Goal: Task Accomplishment & Management: Use online tool/utility

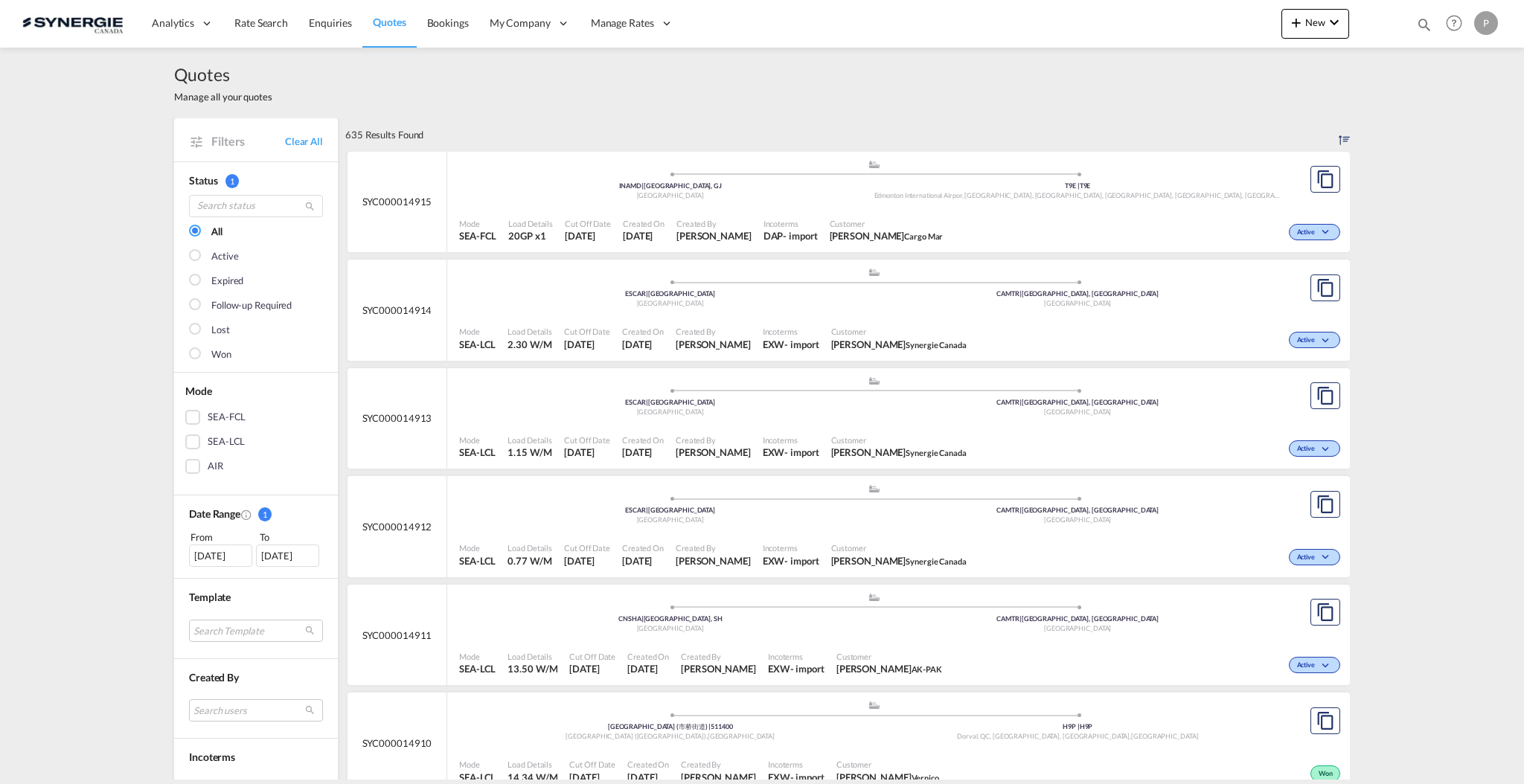
click at [314, 141] on link "Clear All" at bounding box center [304, 141] width 38 height 13
click at [315, 141] on link "Clear All" at bounding box center [304, 141] width 38 height 13
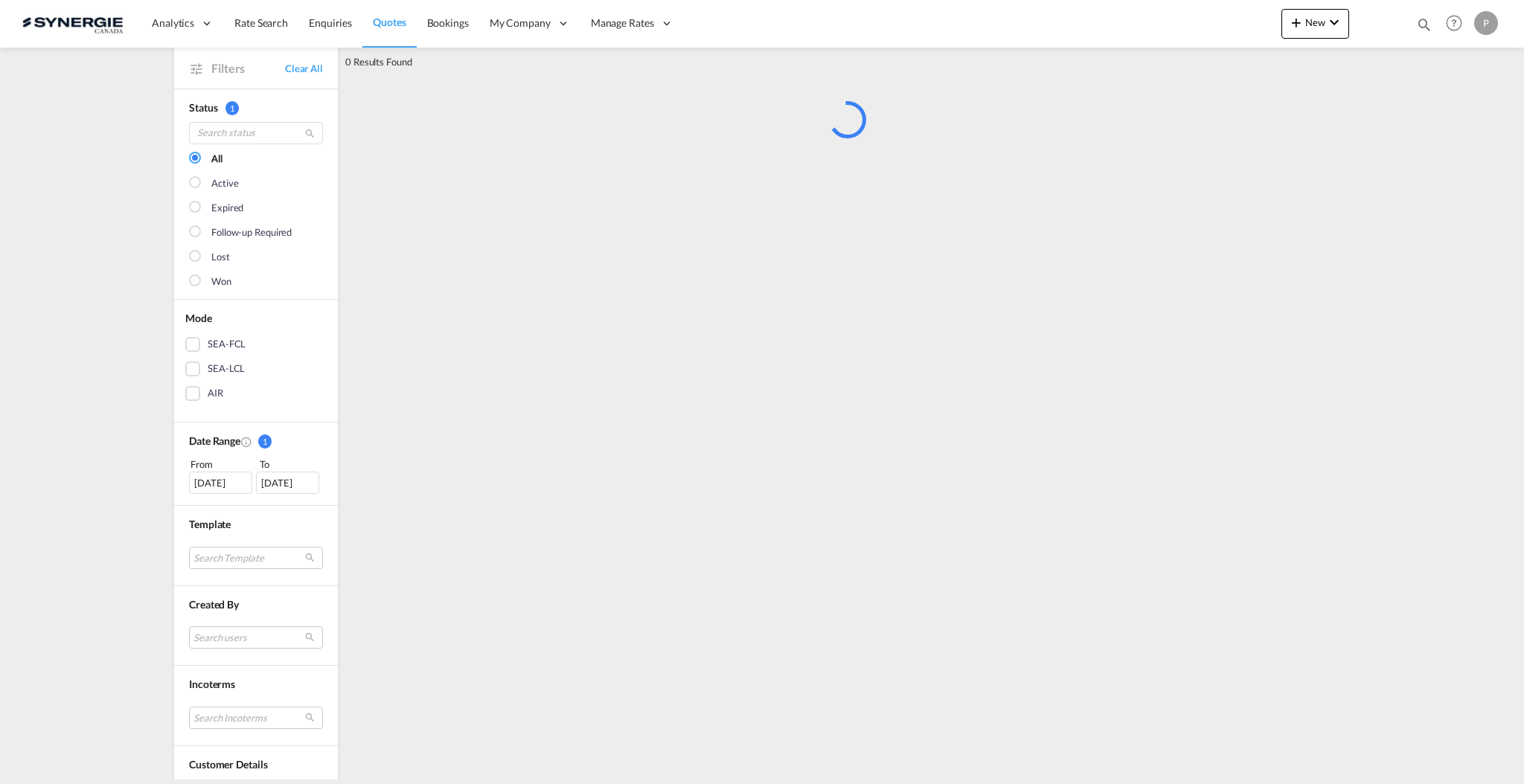
scroll to position [372, 0]
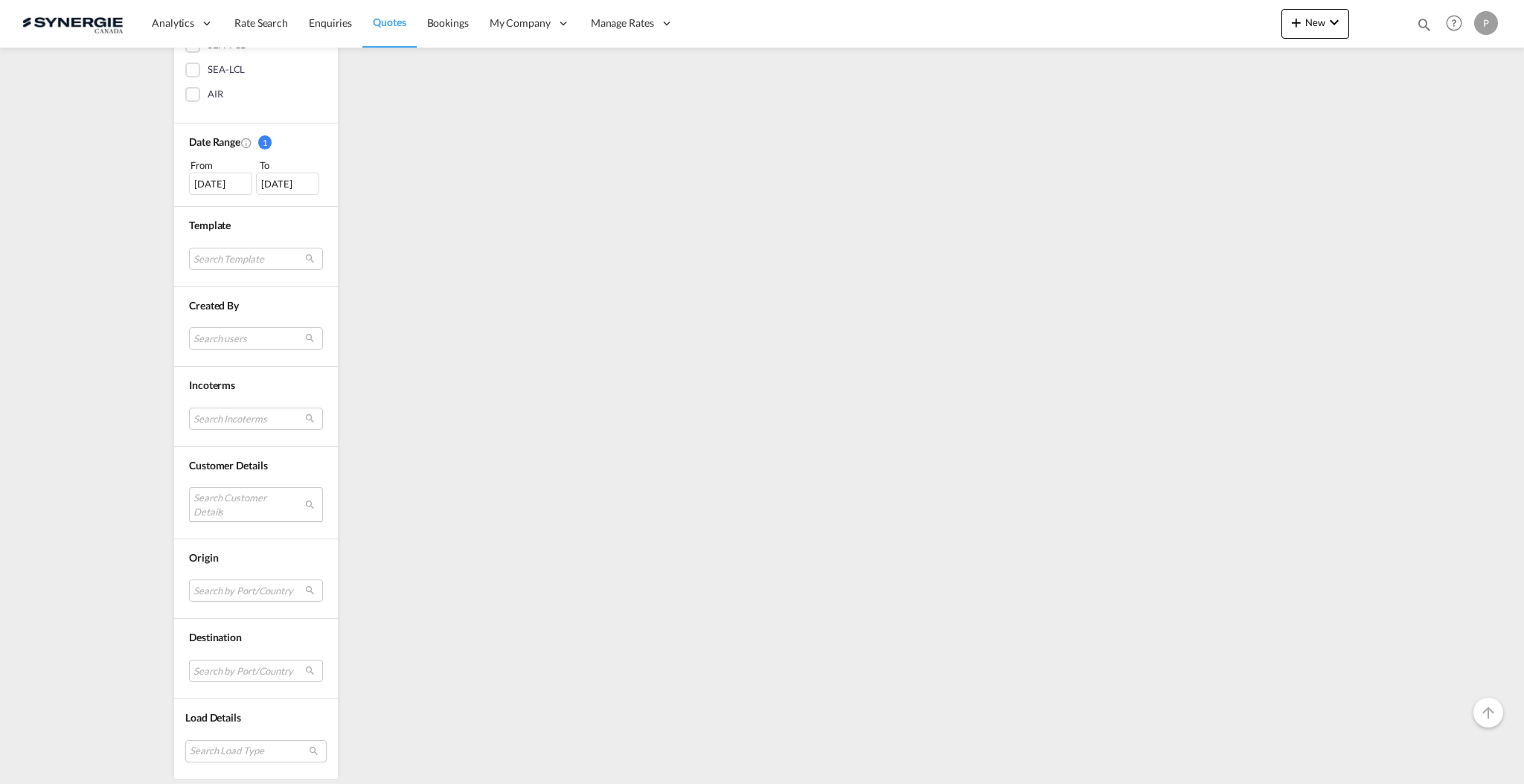
click at [239, 512] on md-select "Search Customer Details user name user ravi Hariharan b.ravi@iss-gf.com | inter…" at bounding box center [256, 504] width 134 height 34
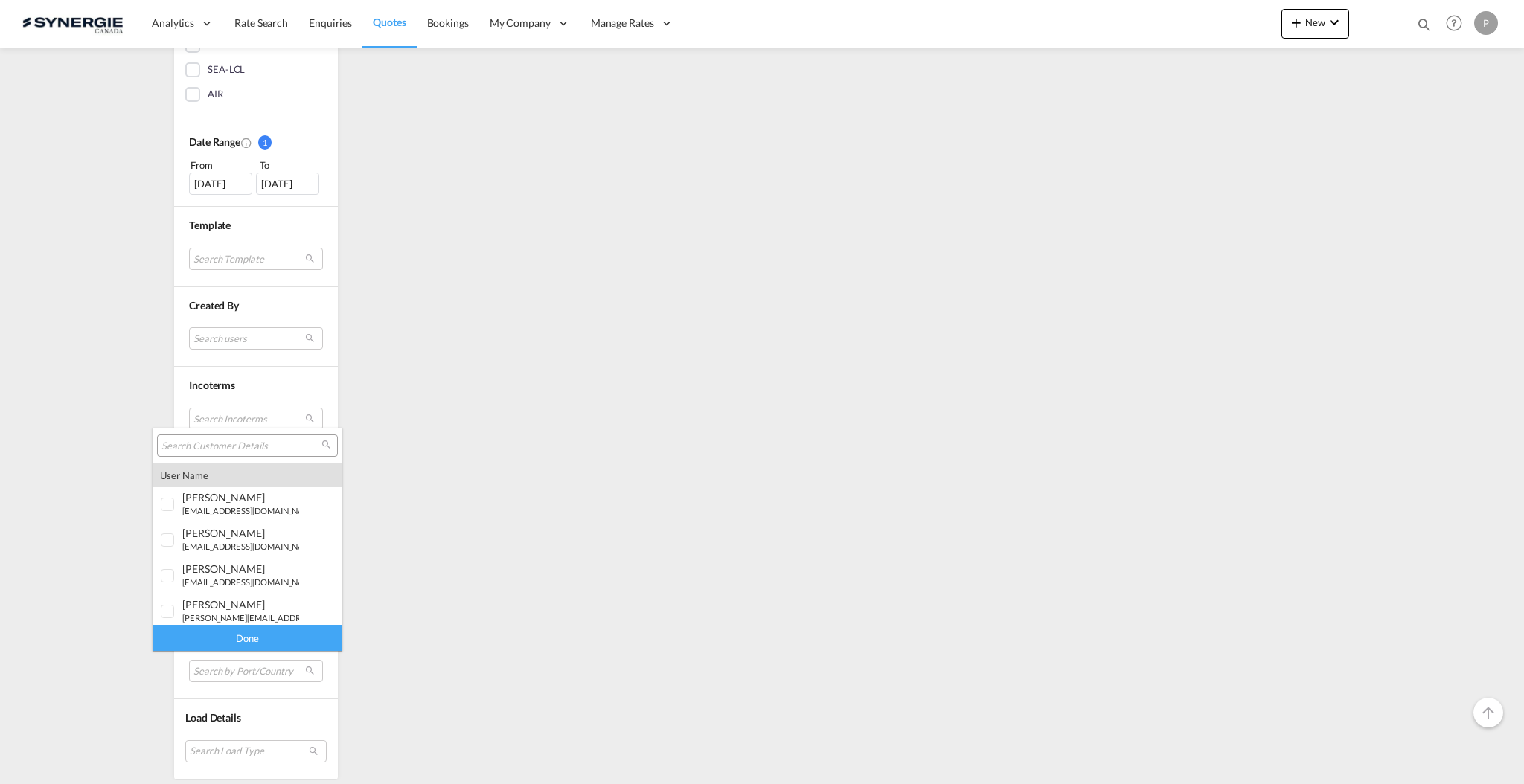
click at [253, 440] on input "search" at bounding box center [241, 446] width 160 height 13
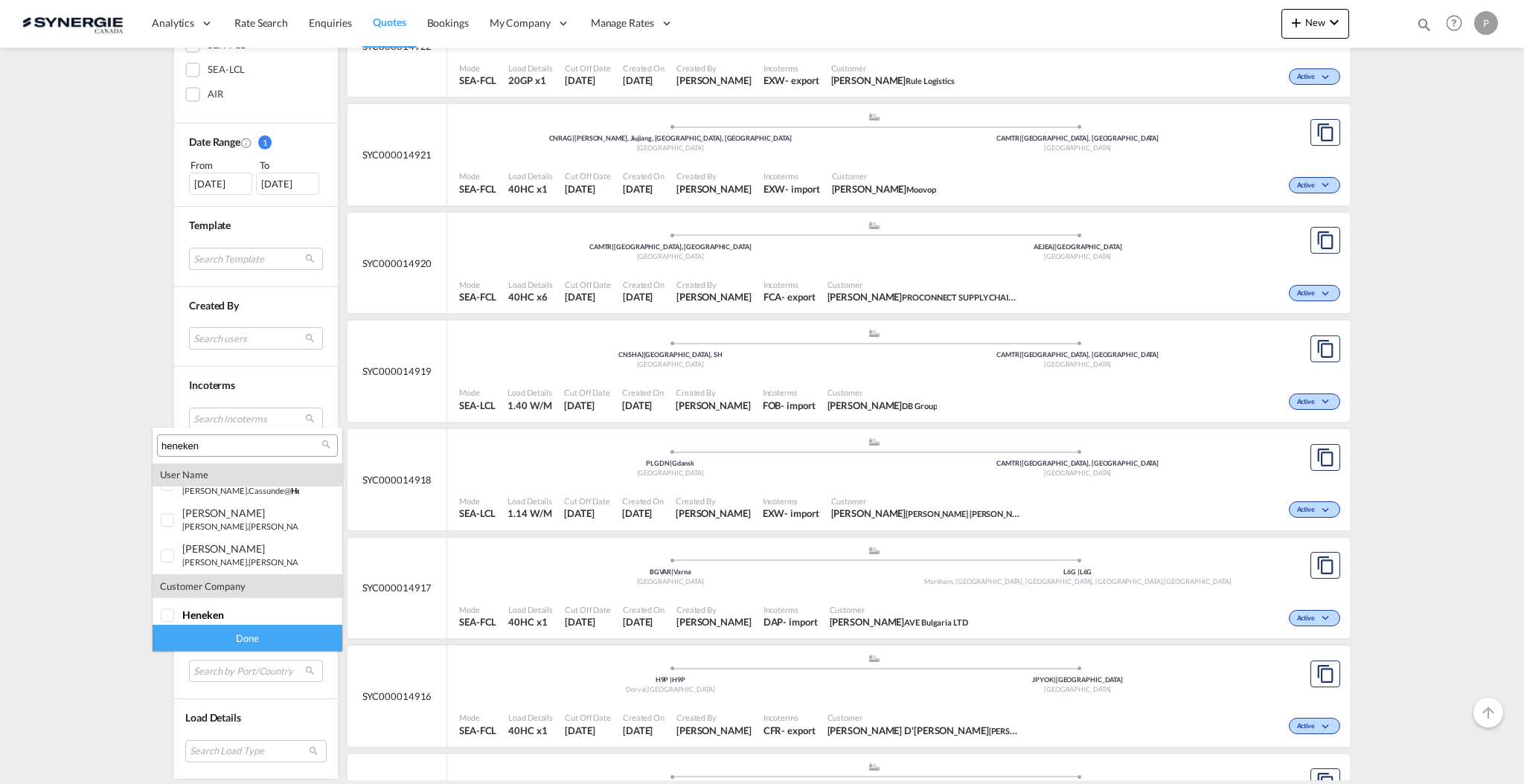
scroll to position [29, 0]
type input "heneken"
click at [269, 604] on div "heneken" at bounding box center [240, 606] width 117 height 13
click at [259, 638] on div "Done" at bounding box center [248, 638] width 190 height 26
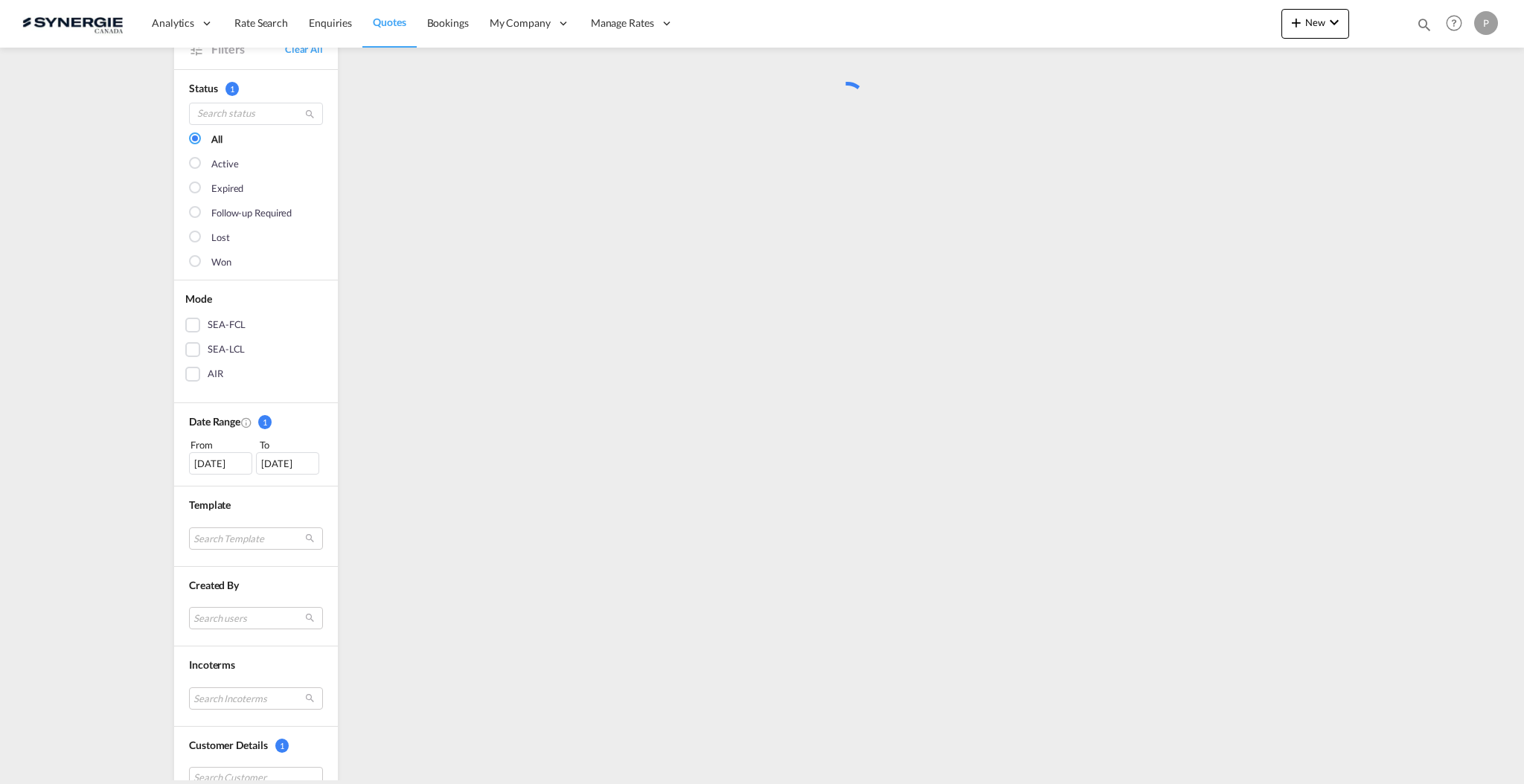
scroll to position [0, 0]
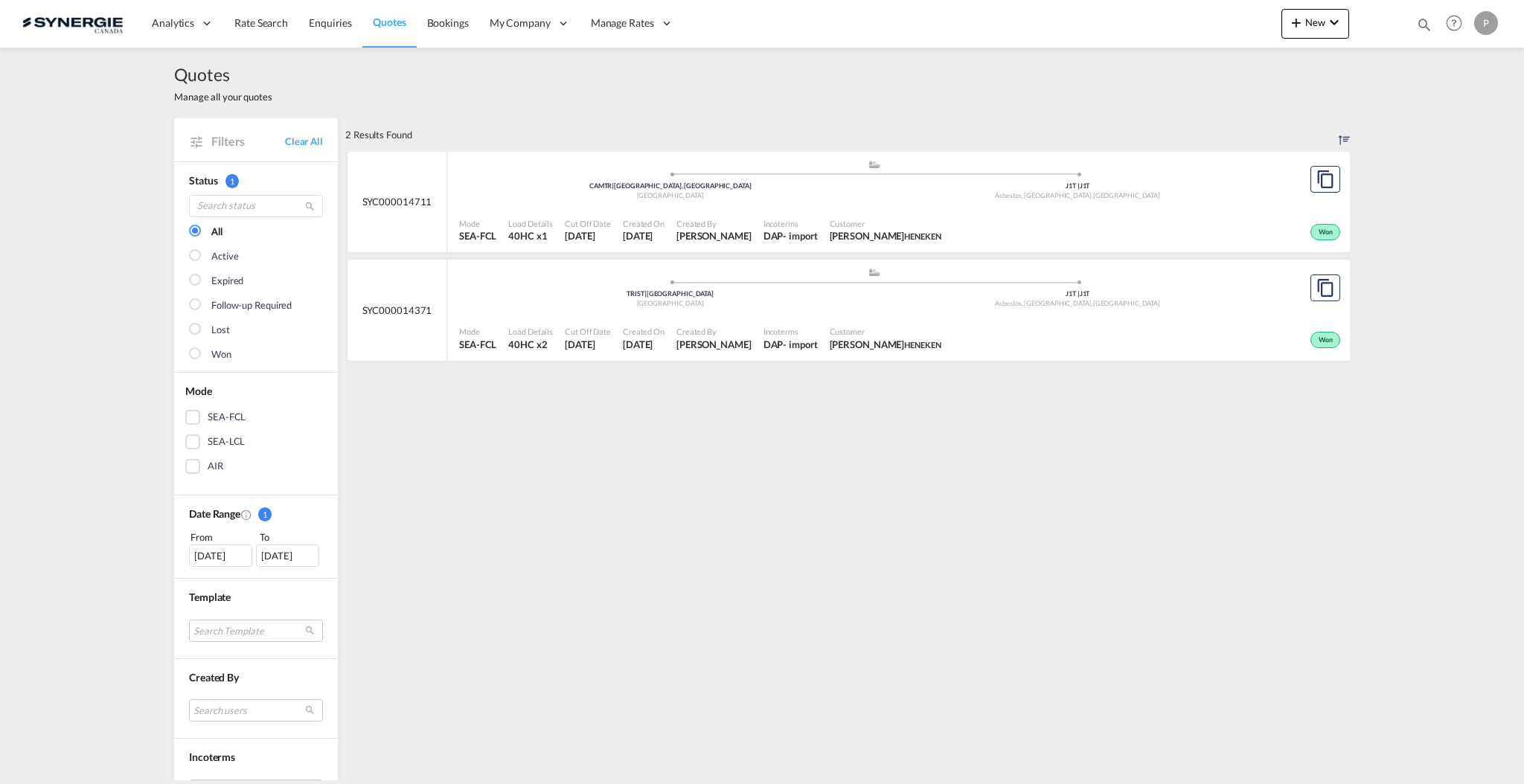
click at [517, 510] on div "2 Results Found .a{fill:#e6e6e6;}.b{fill:#cecece;}.c{fill:#2f2e41;}.d{fill:#a06…" at bounding box center [847, 645] width 1004 height 1055
click at [429, 201] on div "SYC000014711" at bounding box center [397, 202] width 100 height 101
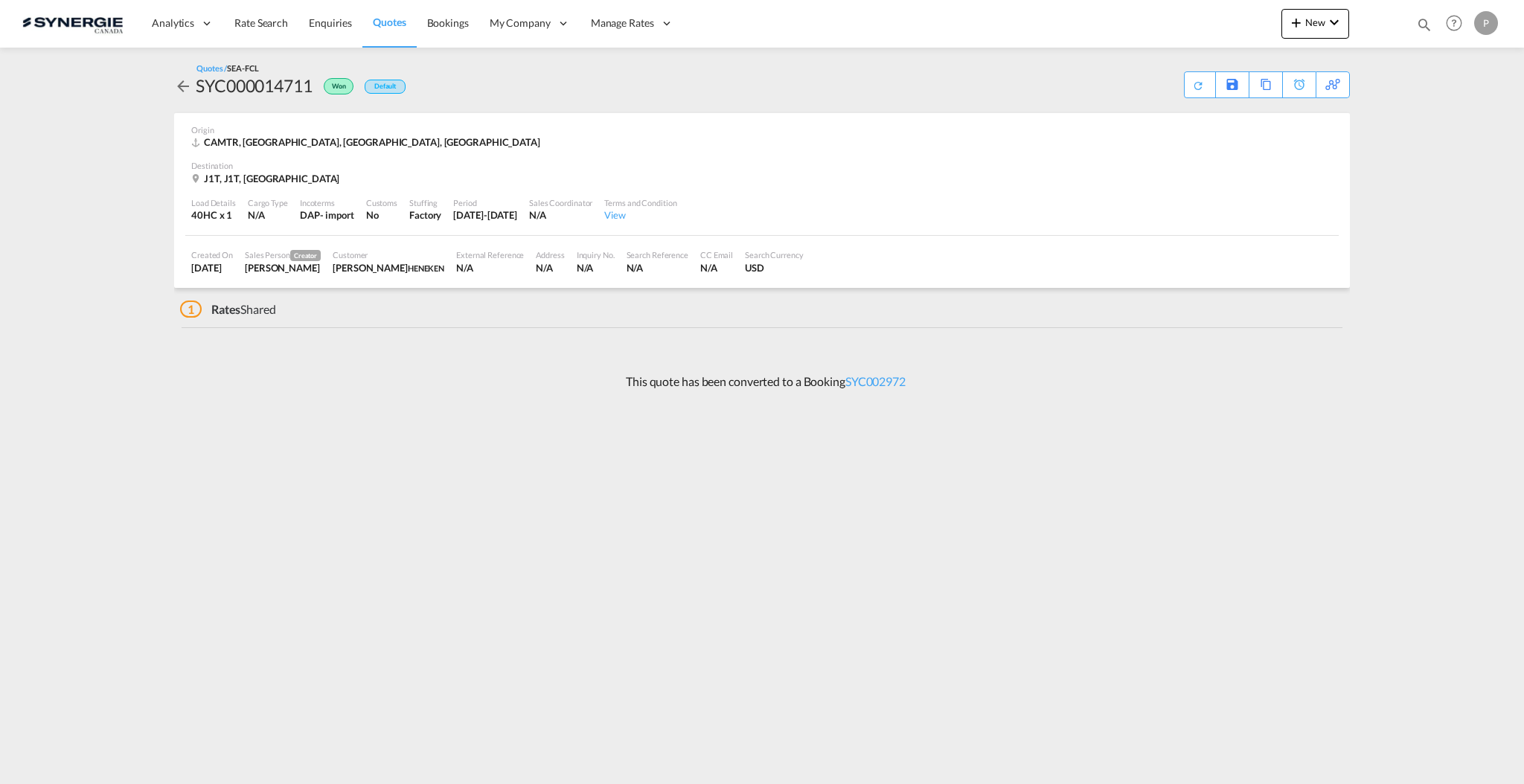
click at [286, 90] on div "SYC000014711" at bounding box center [254, 86] width 117 height 24
click at [286, 89] on div "SYC000014711" at bounding box center [254, 86] width 117 height 24
copy div "SYC000014711"
click at [1274, 25] on div "Analytics Reports Dashboard Rate Search Enquiries Quotes Bookings" at bounding box center [761, 23] width 1479 height 46
click at [1286, 24] on button "New" at bounding box center [1315, 24] width 68 height 30
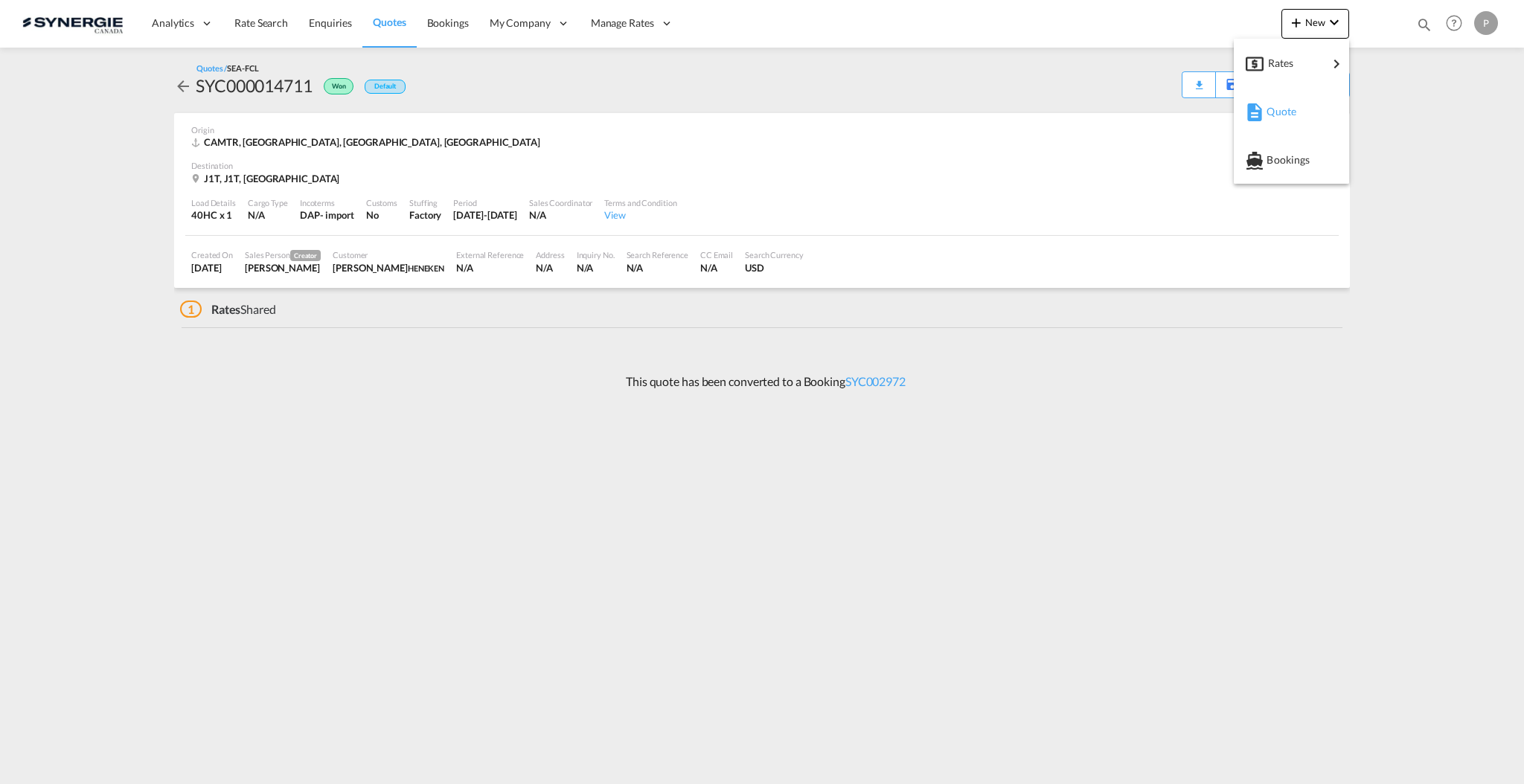
click at [1283, 104] on span "Quote" at bounding box center [1274, 112] width 16 height 30
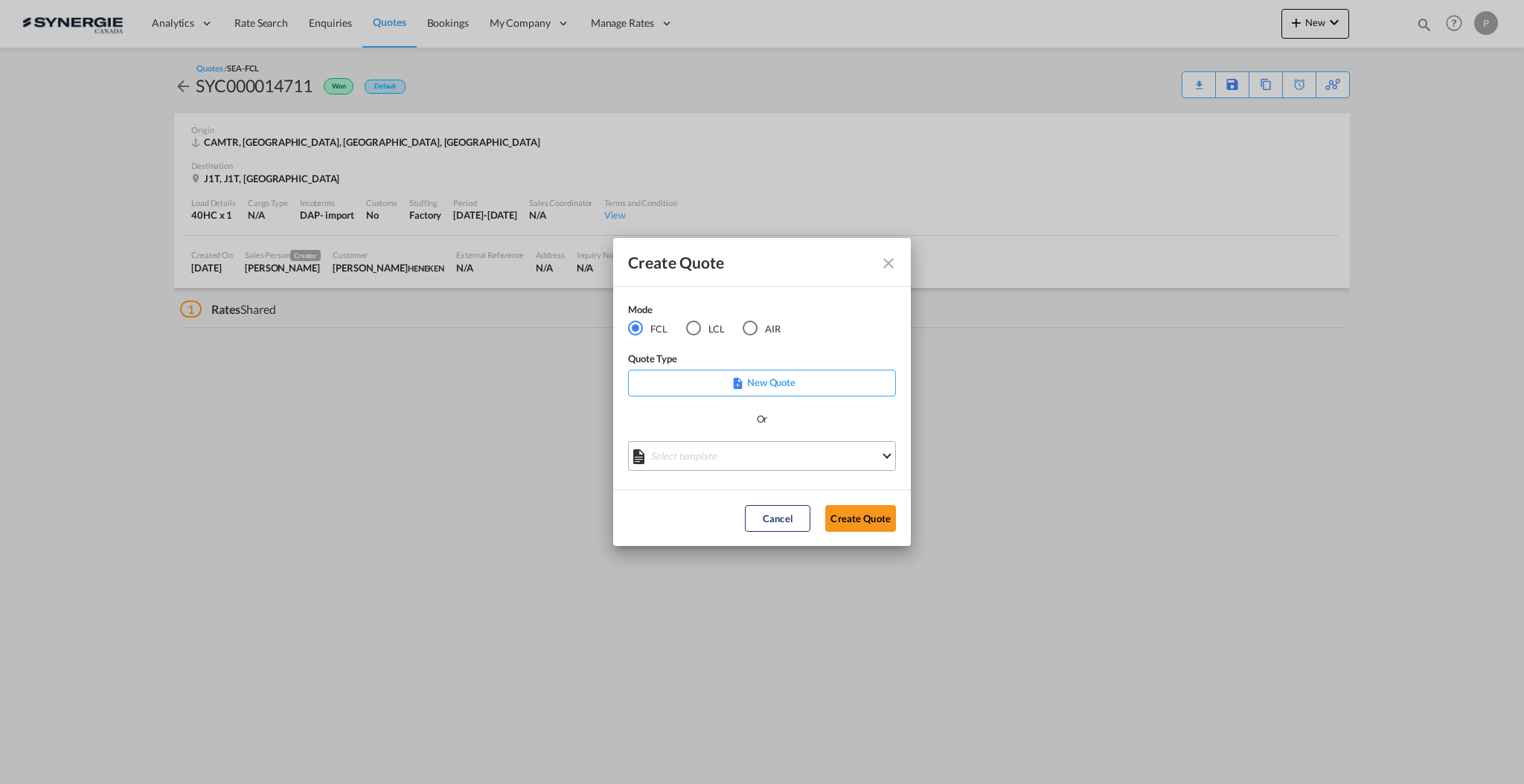
click at [807, 464] on md-select "Select template *NEW* FCL FREEHAND / DAP [PERSON_NAME] | [DATE] *NEW* Import FC…" at bounding box center [762, 456] width 268 height 30
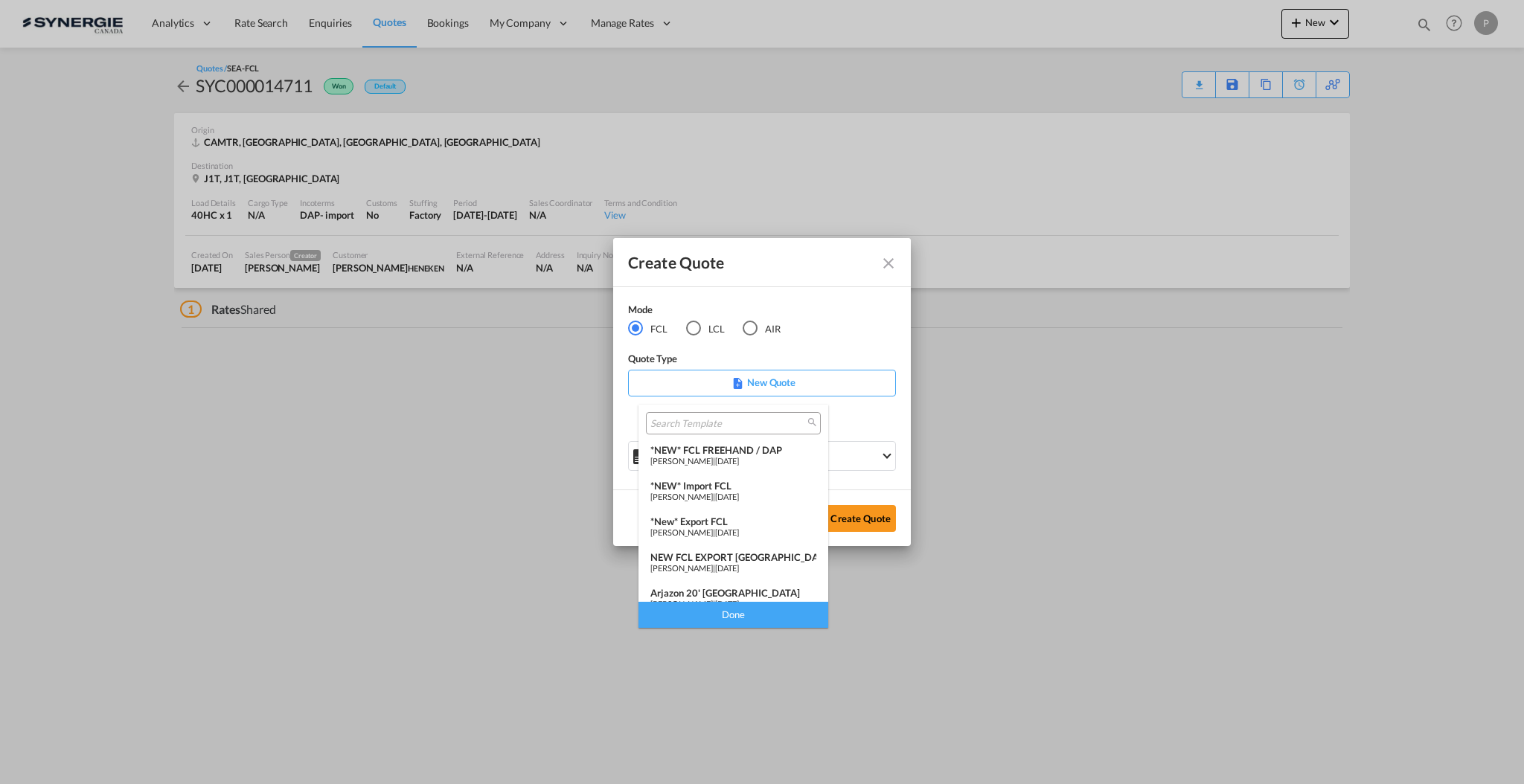
click at [713, 528] on span "[PERSON_NAME]" at bounding box center [681, 533] width 62 height 10
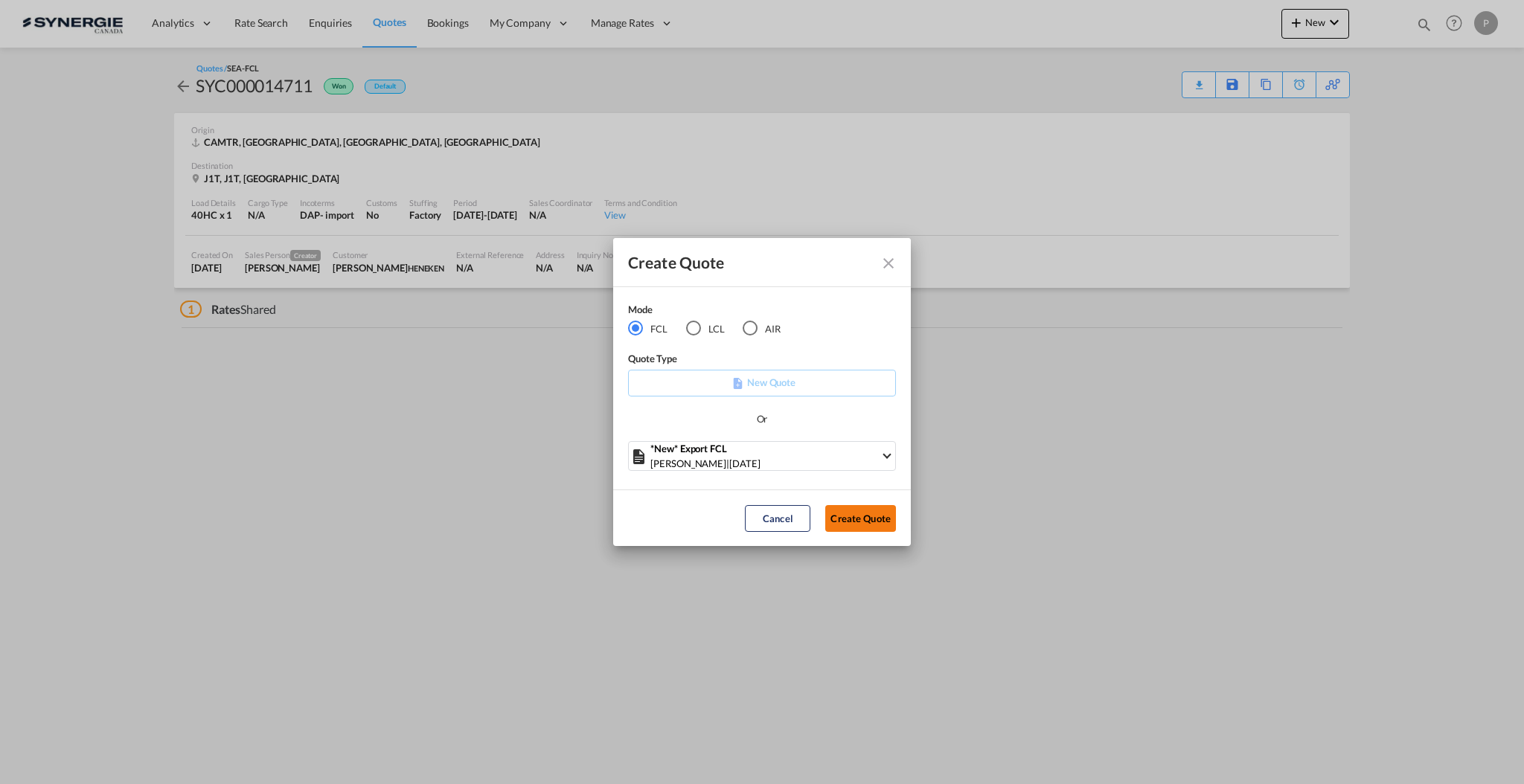
click at [873, 522] on button "Create Quote" at bounding box center [860, 518] width 71 height 27
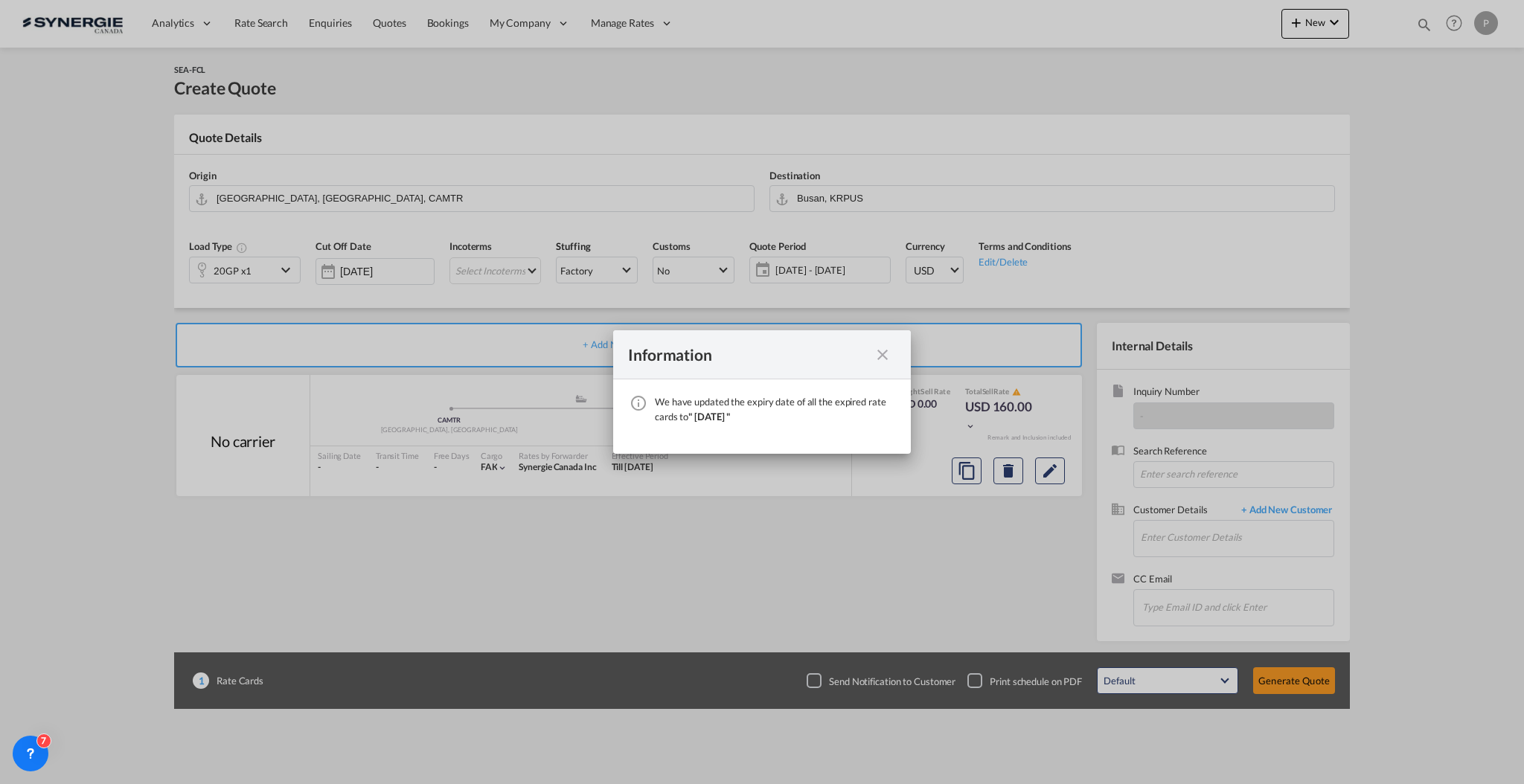
click at [878, 347] on md-icon "icon-close fg-AAA8AD cursor" at bounding box center [882, 355] width 18 height 18
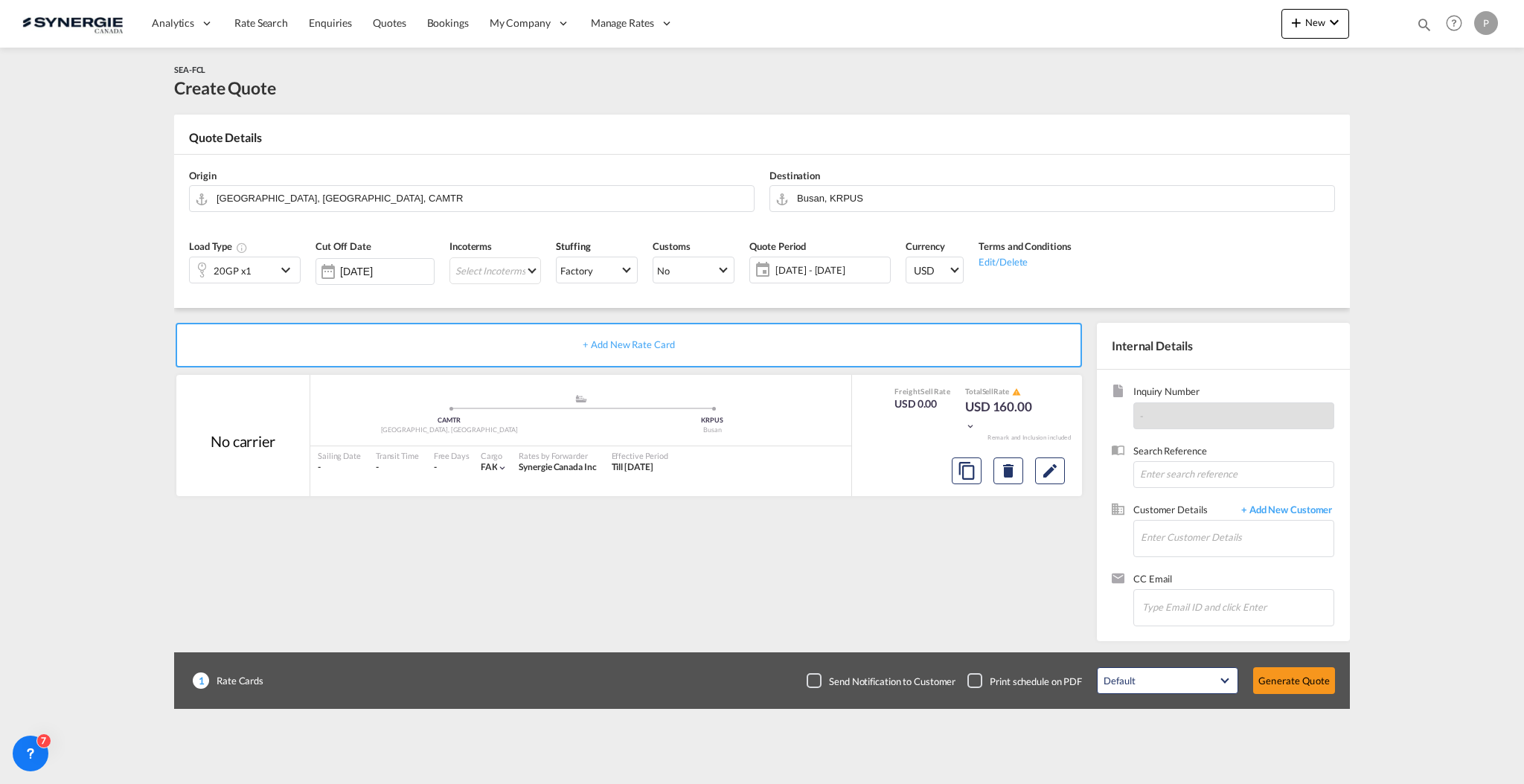
click at [1277, 25] on div "Analytics Reports Dashboard Rate Search Enquiries Quotes Bookings" at bounding box center [761, 23] width 1479 height 46
click at [1292, 27] on md-icon "icon-plus 400-fg" at bounding box center [1296, 22] width 18 height 18
click at [1279, 117] on span "Quote" at bounding box center [1274, 112] width 16 height 30
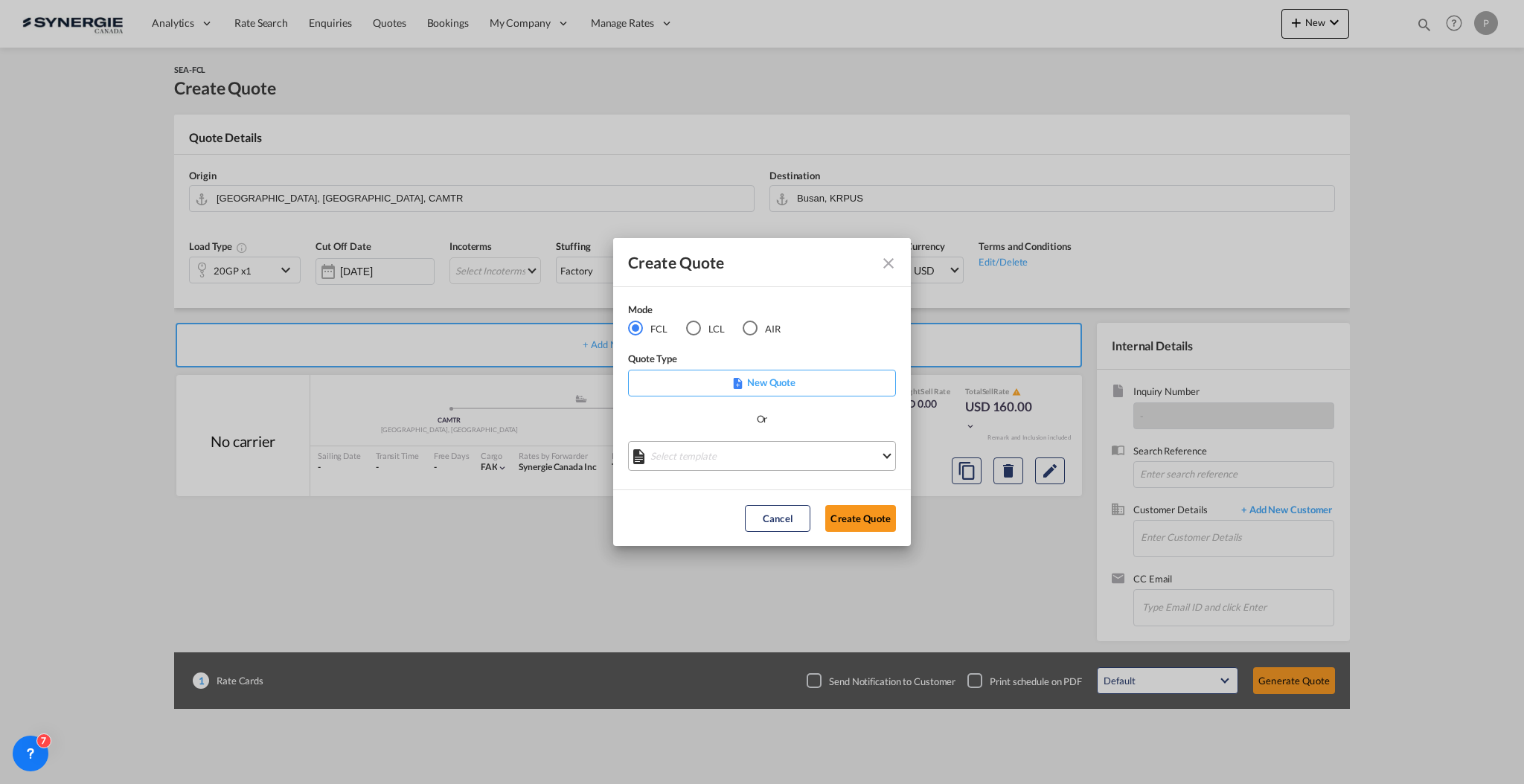
click at [721, 455] on md-select "Select template *NEW* FCL FREEHAND / DAP [PERSON_NAME] | [DATE] *NEW* Import FC…" at bounding box center [762, 456] width 268 height 30
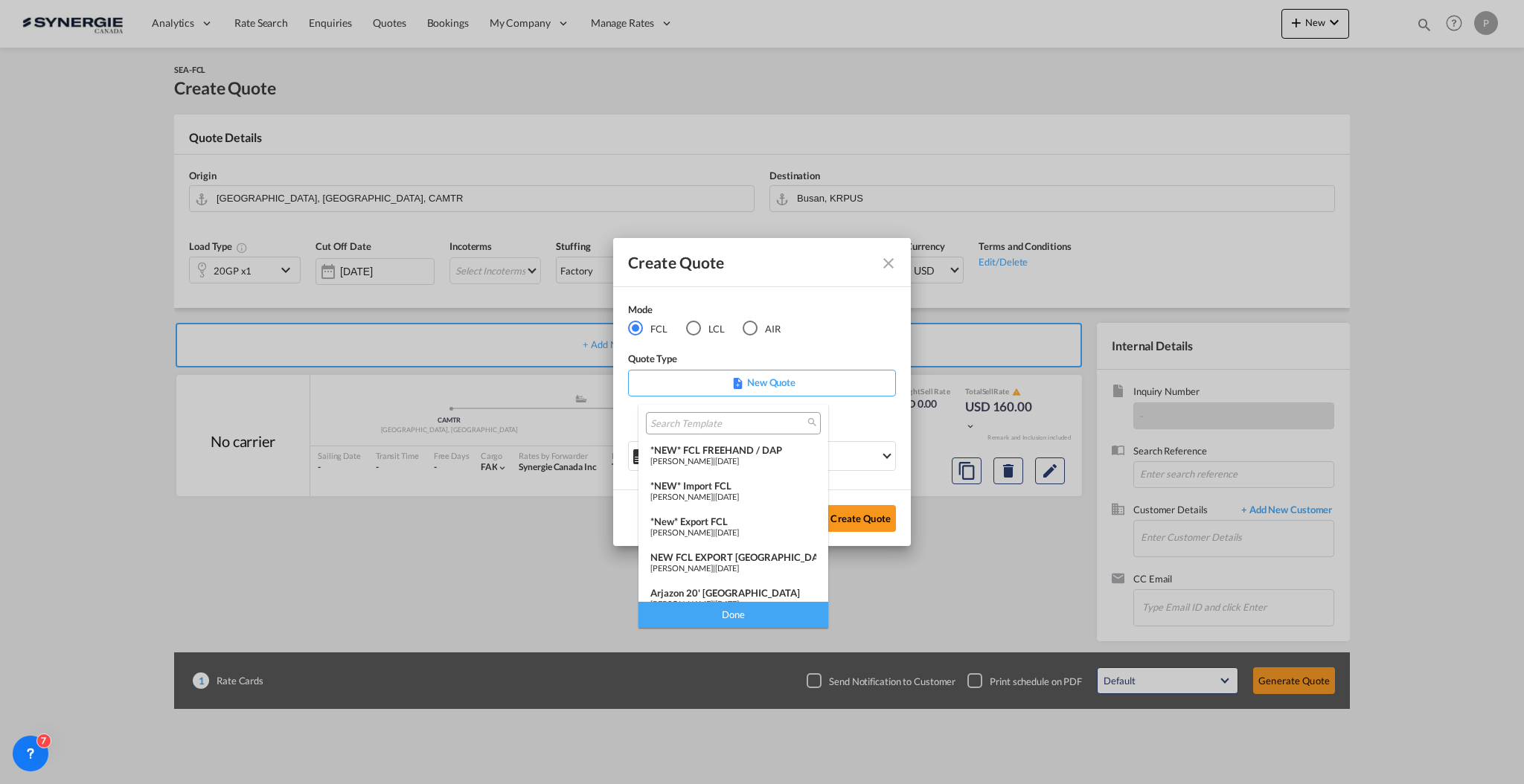
click at [739, 458] on span "[DATE]" at bounding box center [727, 461] width 24 height 10
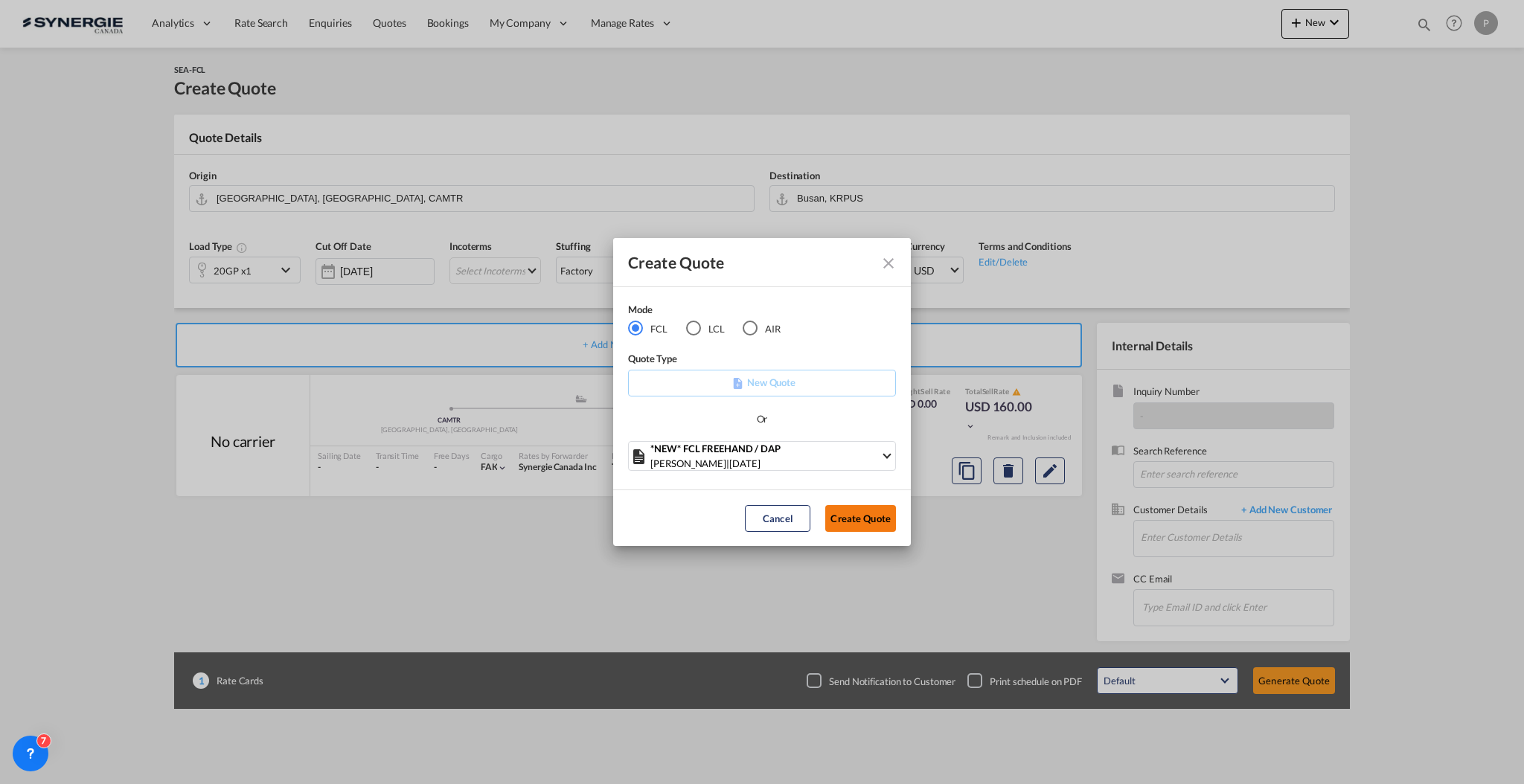
click at [853, 513] on button "Create Quote" at bounding box center [860, 518] width 71 height 27
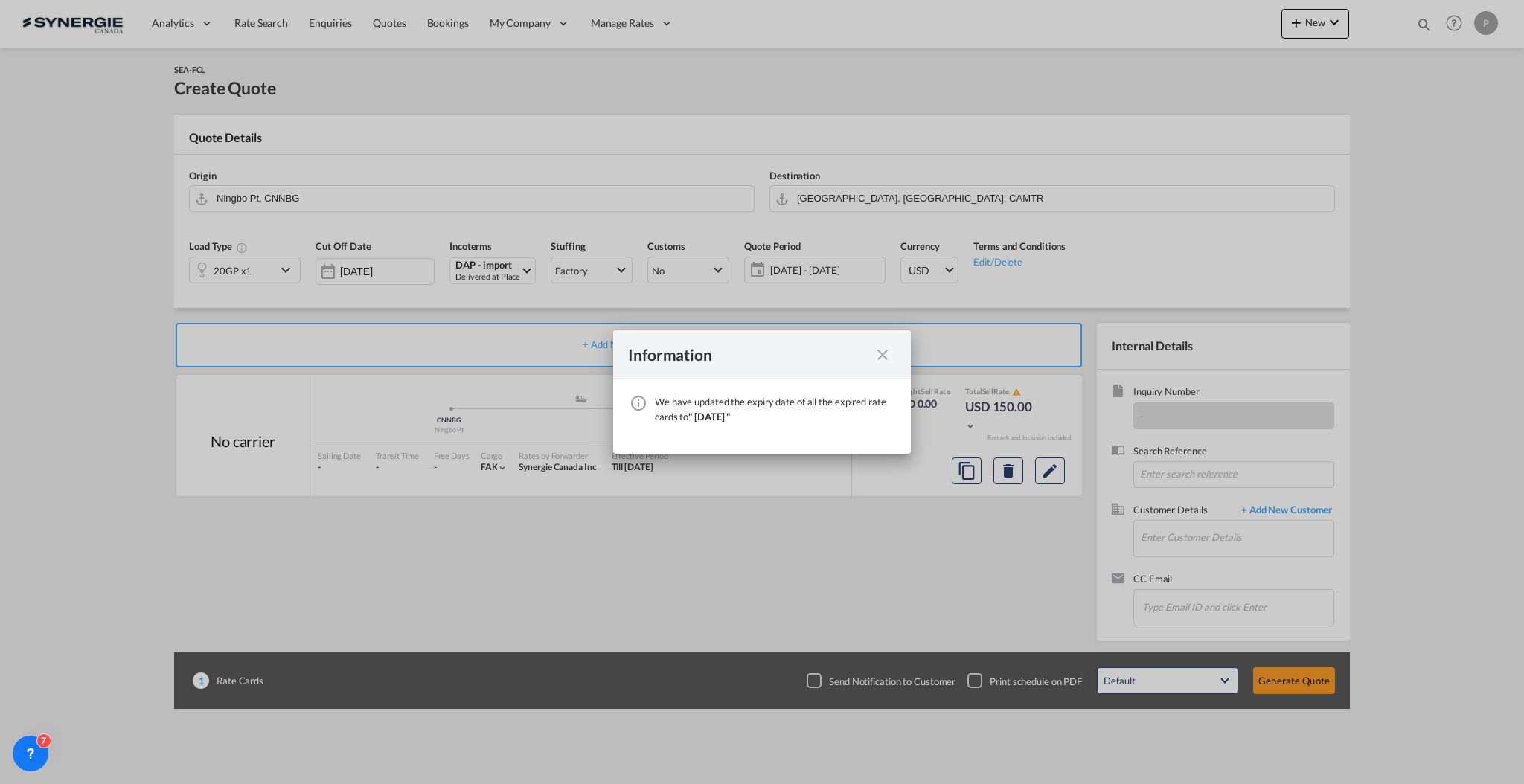
click at [885, 353] on md-icon "icon-close fg-AAA8AD cursor" at bounding box center [882, 355] width 18 height 18
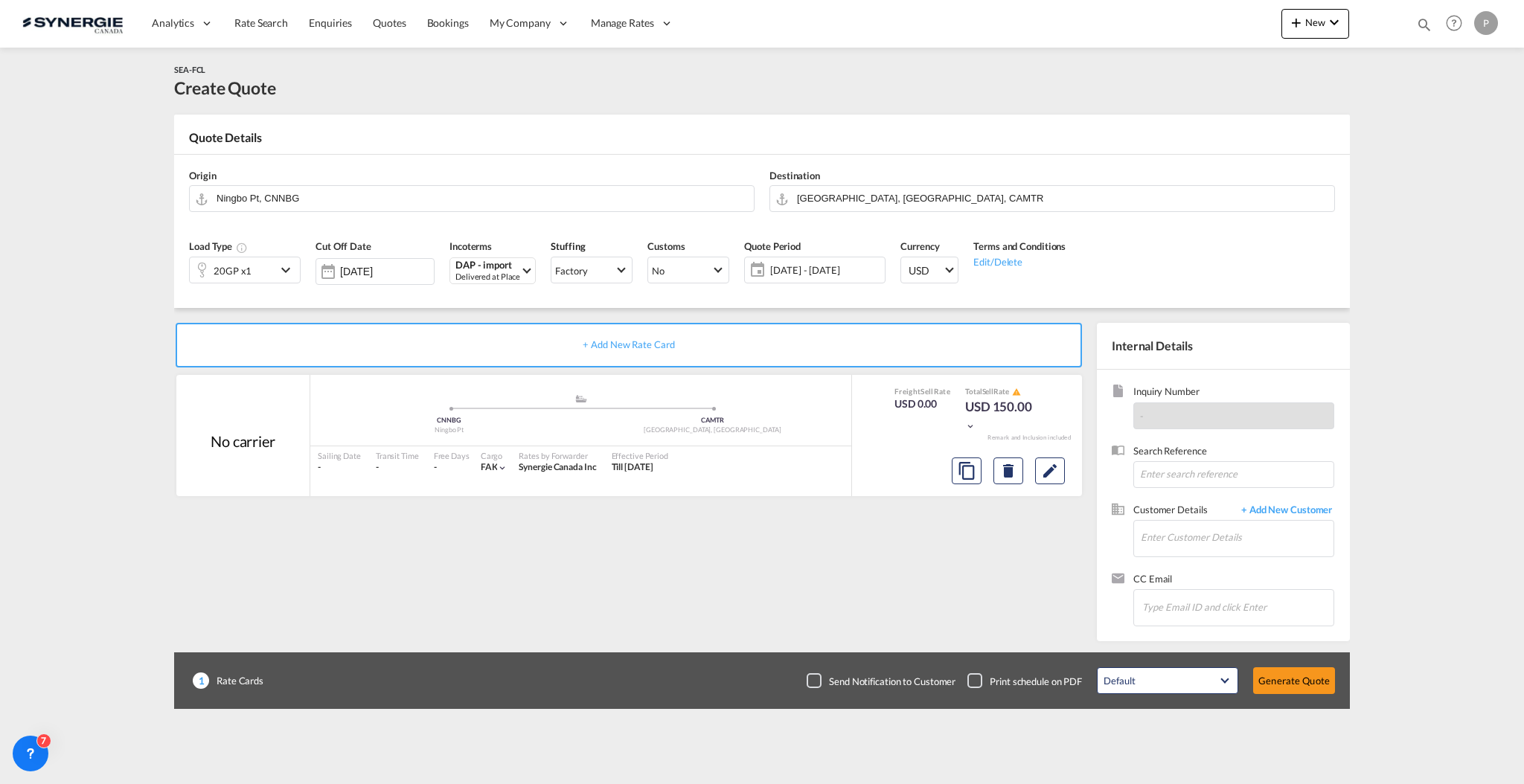
click at [270, 278] on div "20GP x1" at bounding box center [233, 269] width 86 height 25
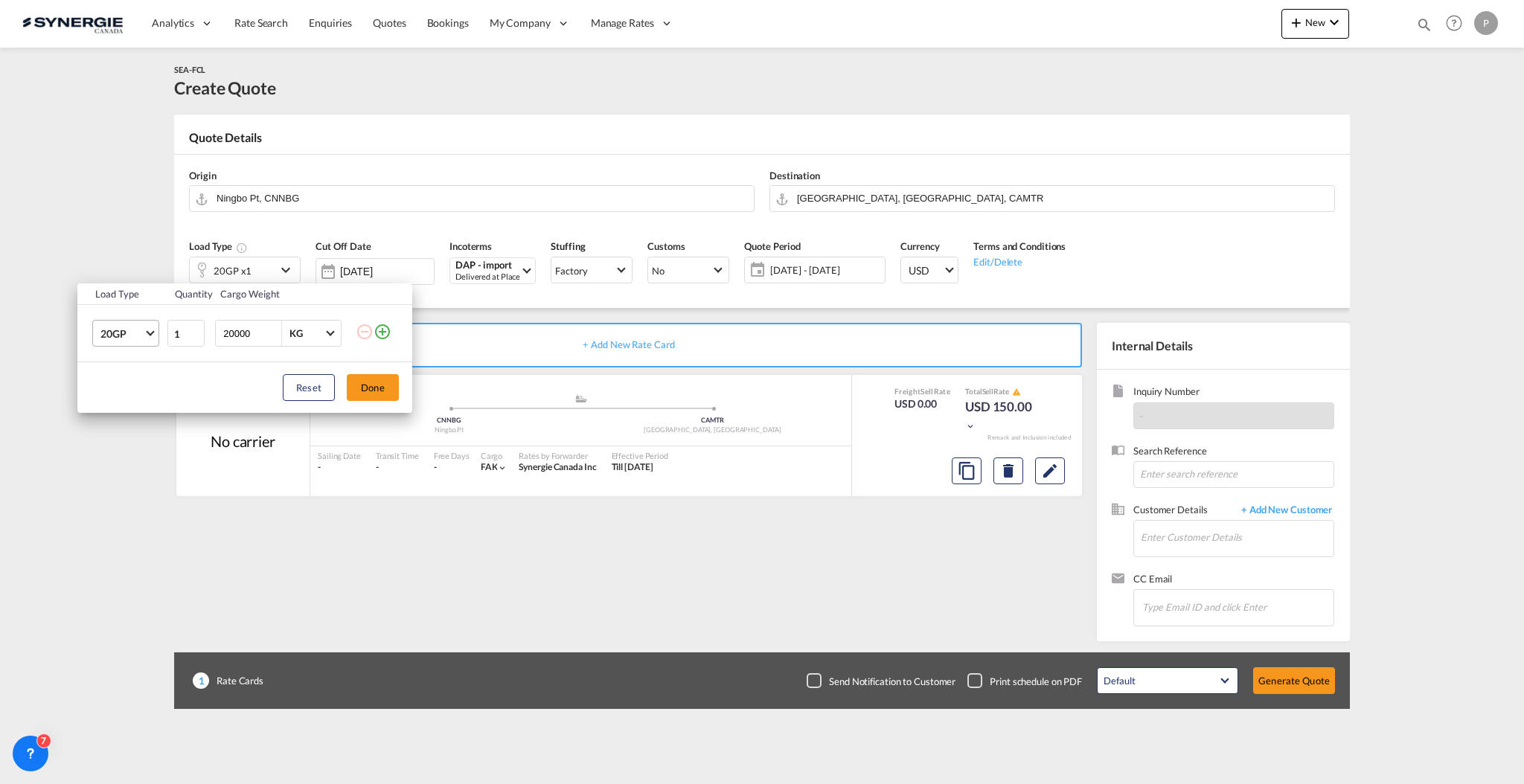
click at [126, 329] on span "20GP" at bounding box center [121, 334] width 43 height 15
click at [133, 483] on md-option "40FR" at bounding box center [139, 493] width 101 height 36
click at [379, 396] on button "Done" at bounding box center [373, 387] width 52 height 27
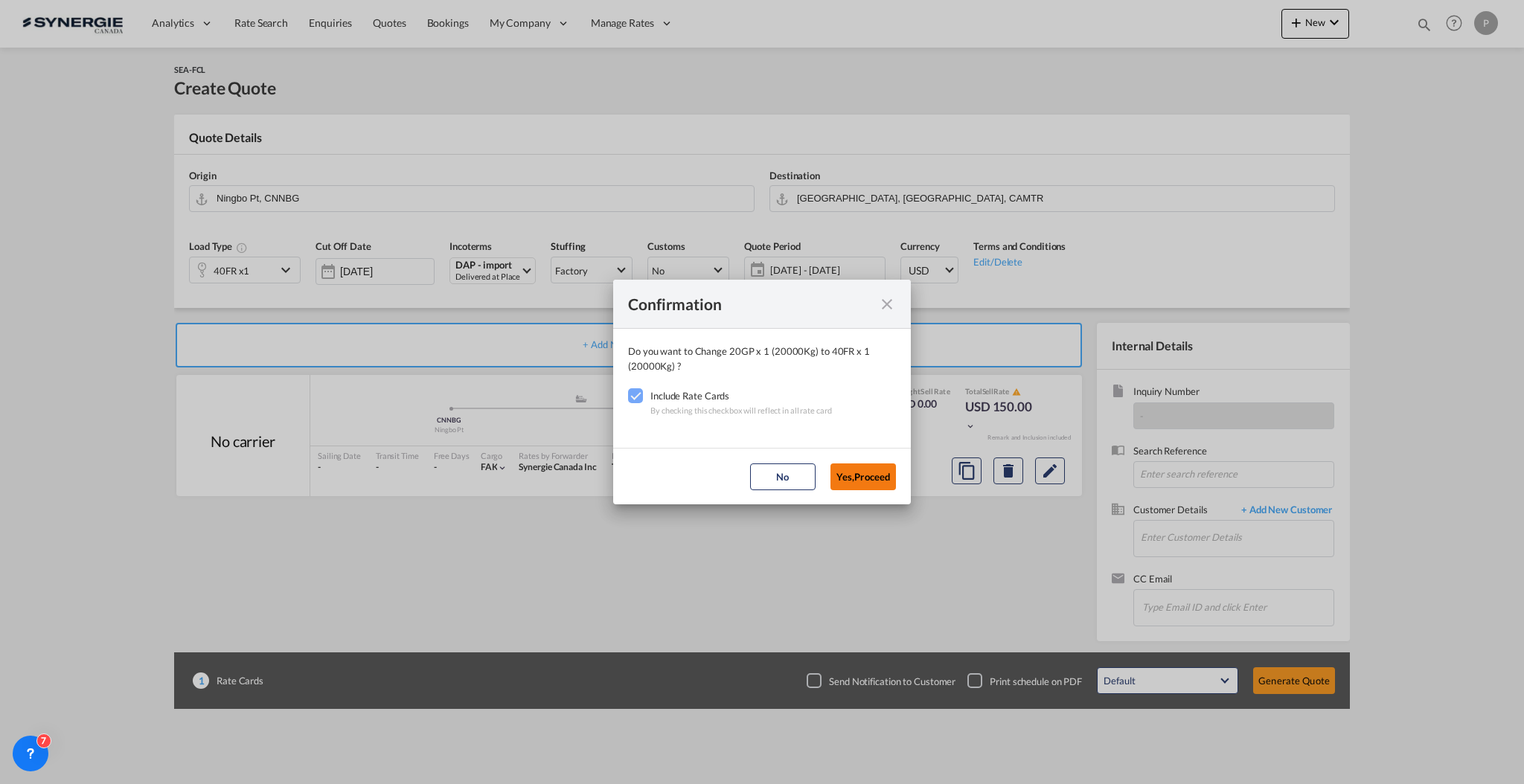
click at [877, 481] on button "Yes,Proceed" at bounding box center [862, 477] width 65 height 27
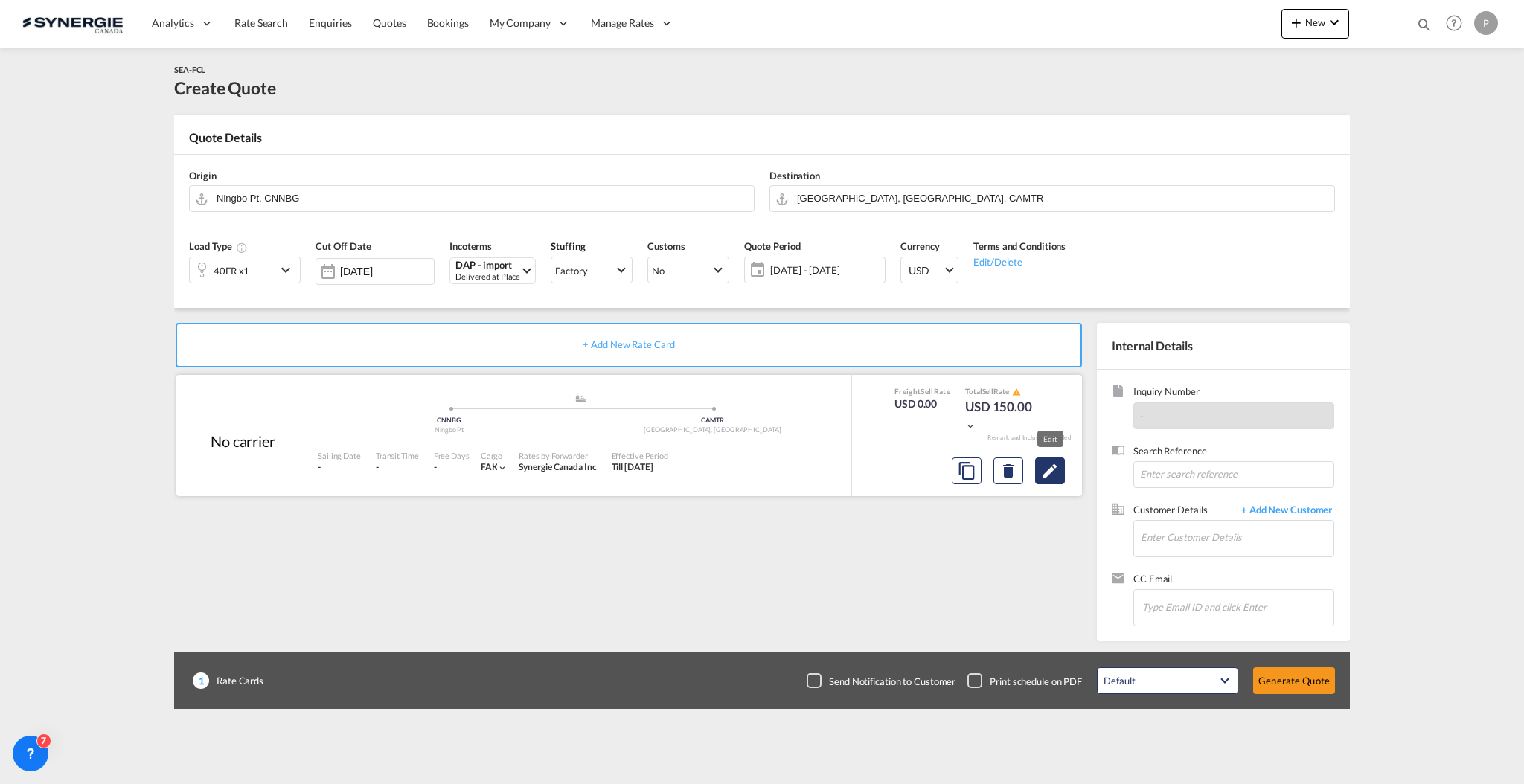
click at [1045, 472] on md-icon "Edit" at bounding box center [1050, 471] width 18 height 18
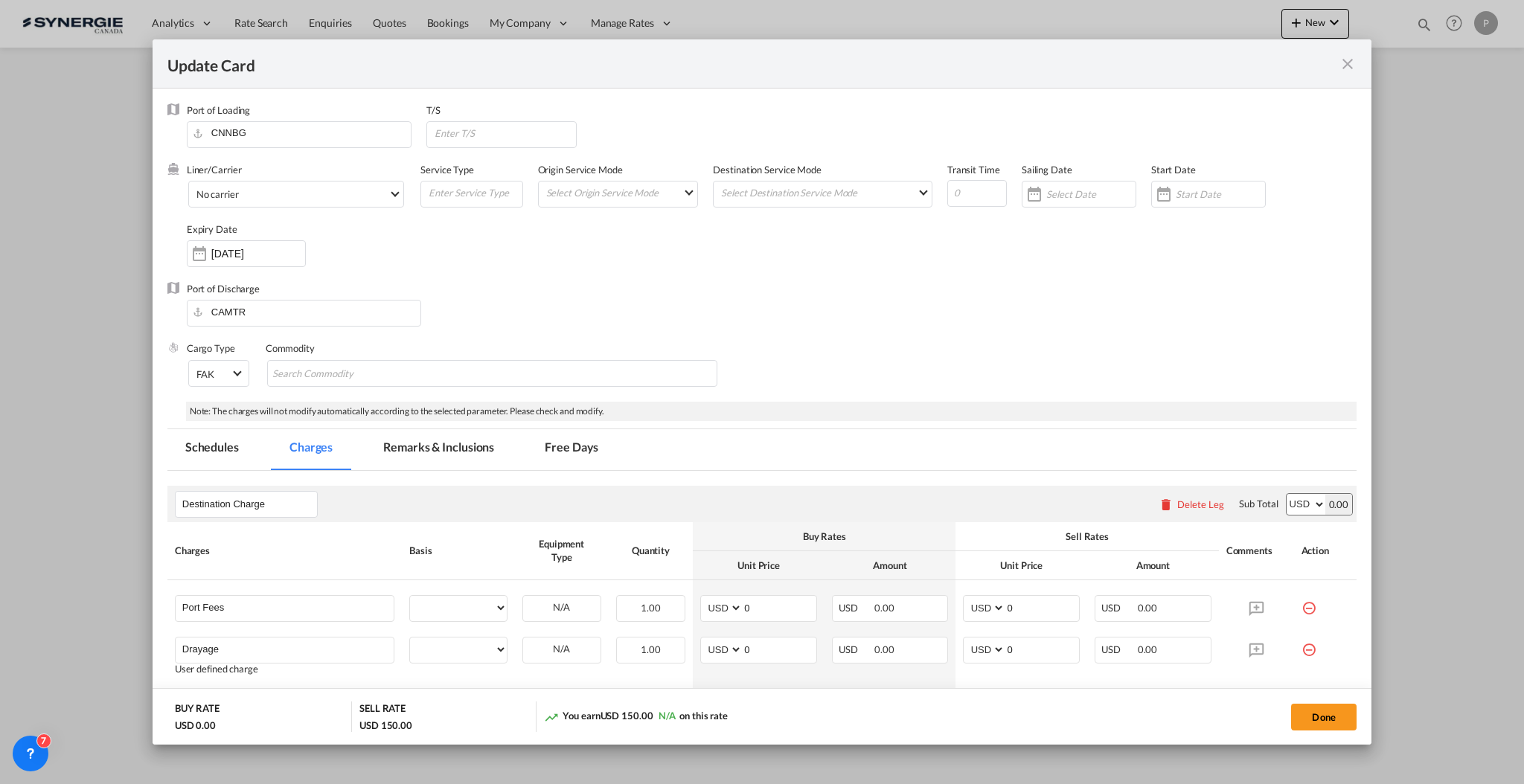
select select "per container"
select select "per B/L"
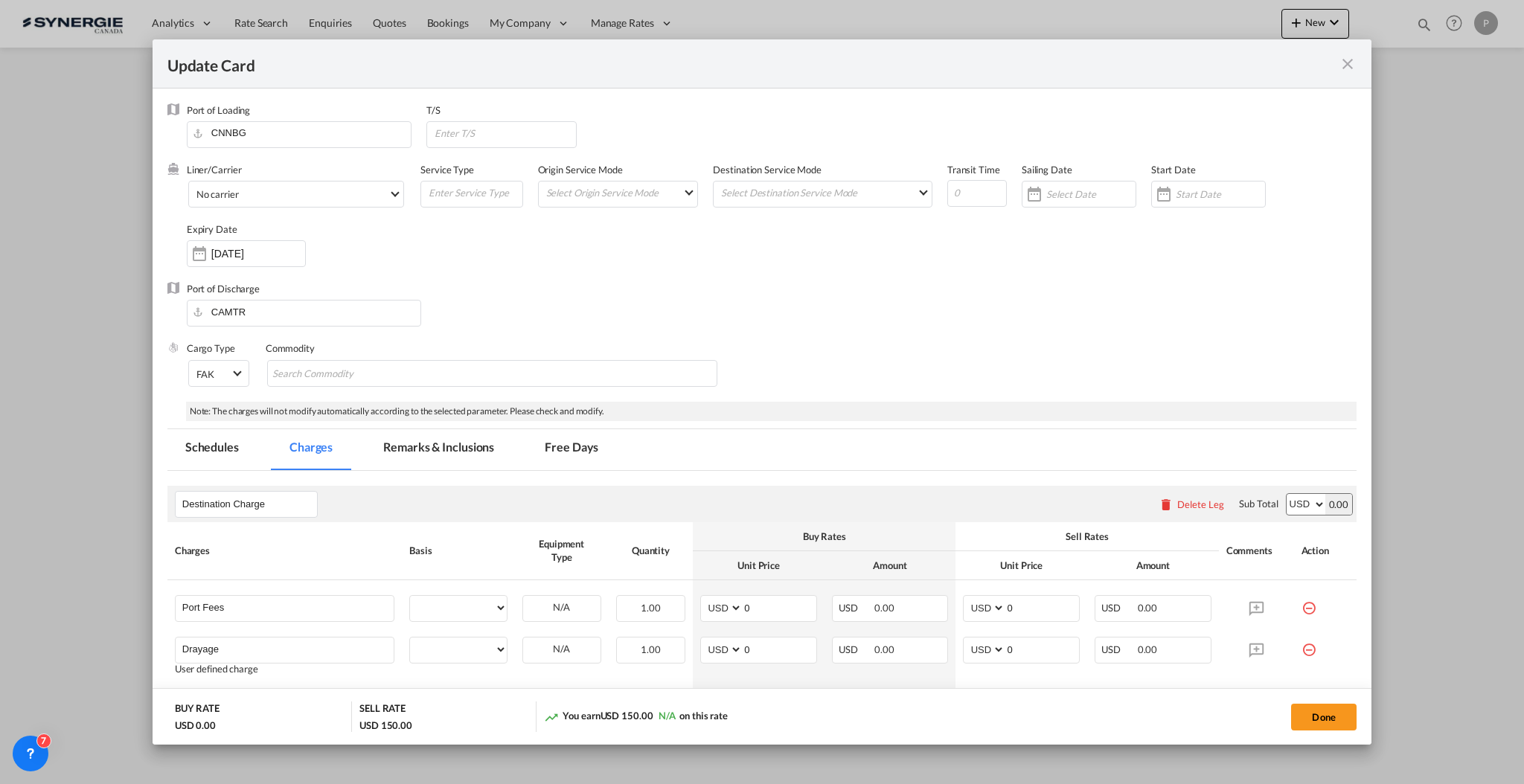
select select "per B/L"
select select "per shipment"
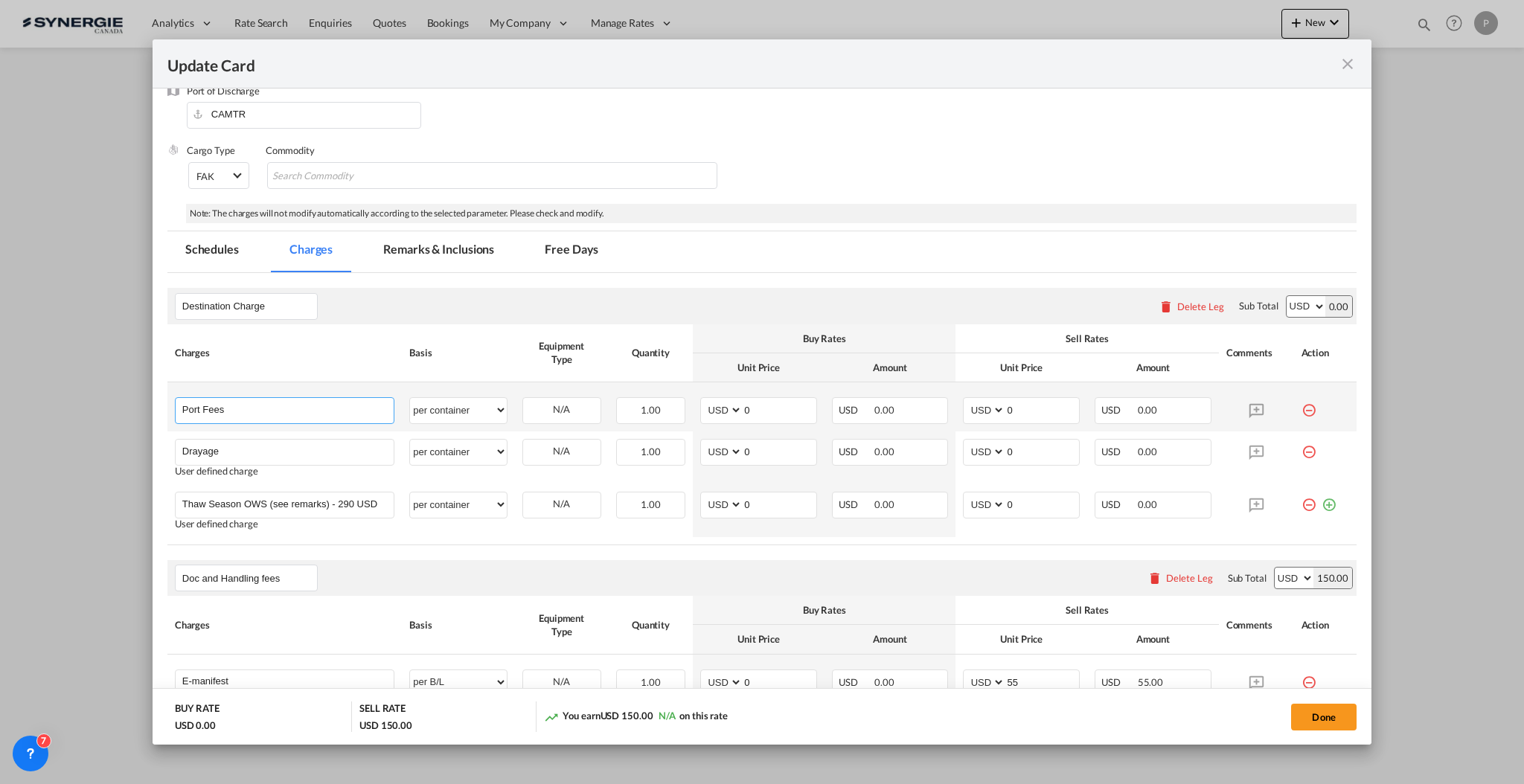
click at [237, 398] on input "Port Fees" at bounding box center [287, 409] width 211 height 22
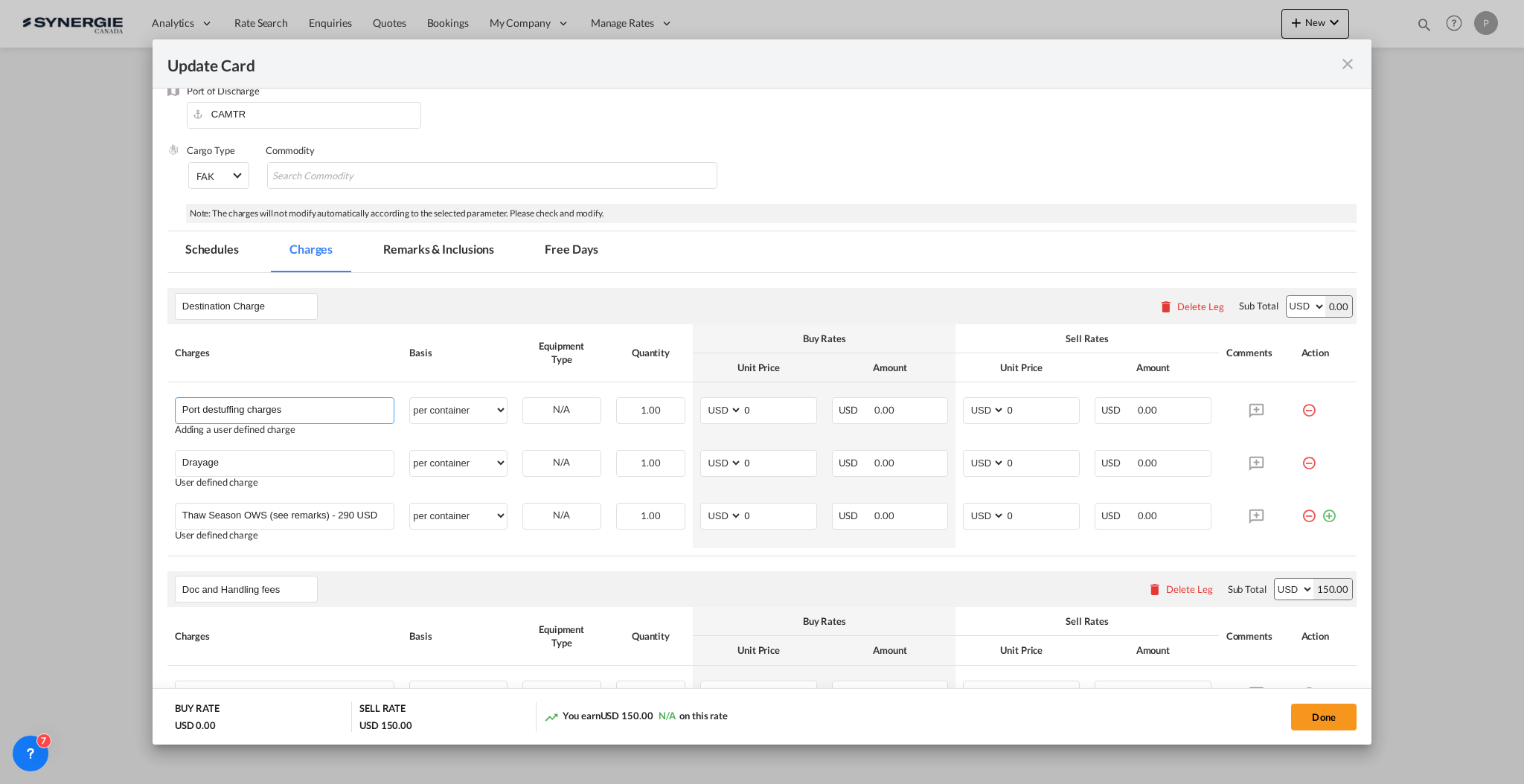
type input "Port destuffing charges"
click at [774, 400] on input "0" at bounding box center [780, 409] width 74 height 22
type input "1155"
type input "1500"
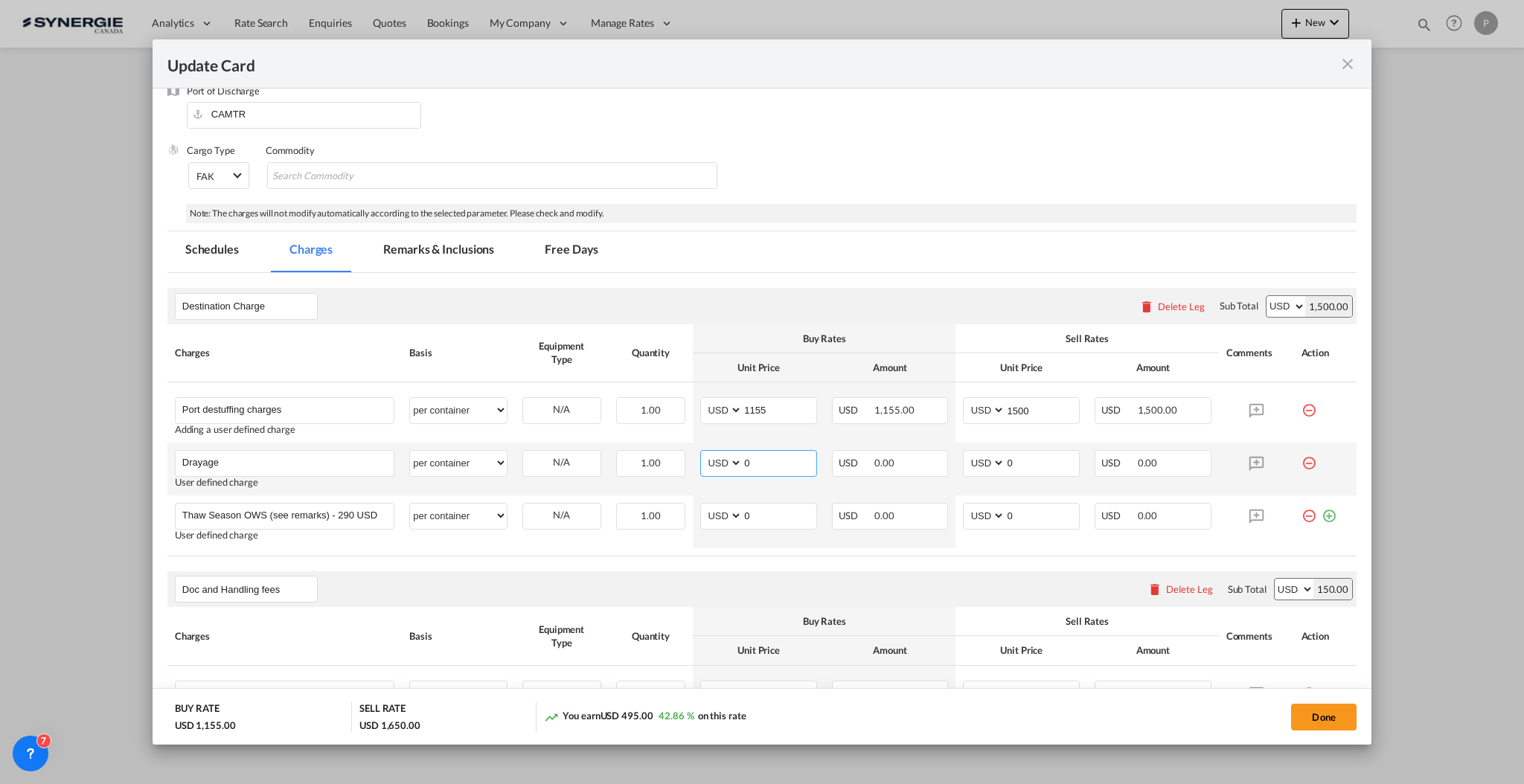
click at [757, 464] on input "0" at bounding box center [780, 462] width 74 height 22
click at [329, 447] on td "Drayage Please Enter User Defined Charges Cannot Be Published User defined char…" at bounding box center [284, 469] width 234 height 53
click at [316, 464] on input "Drayage" at bounding box center [287, 462] width 211 height 22
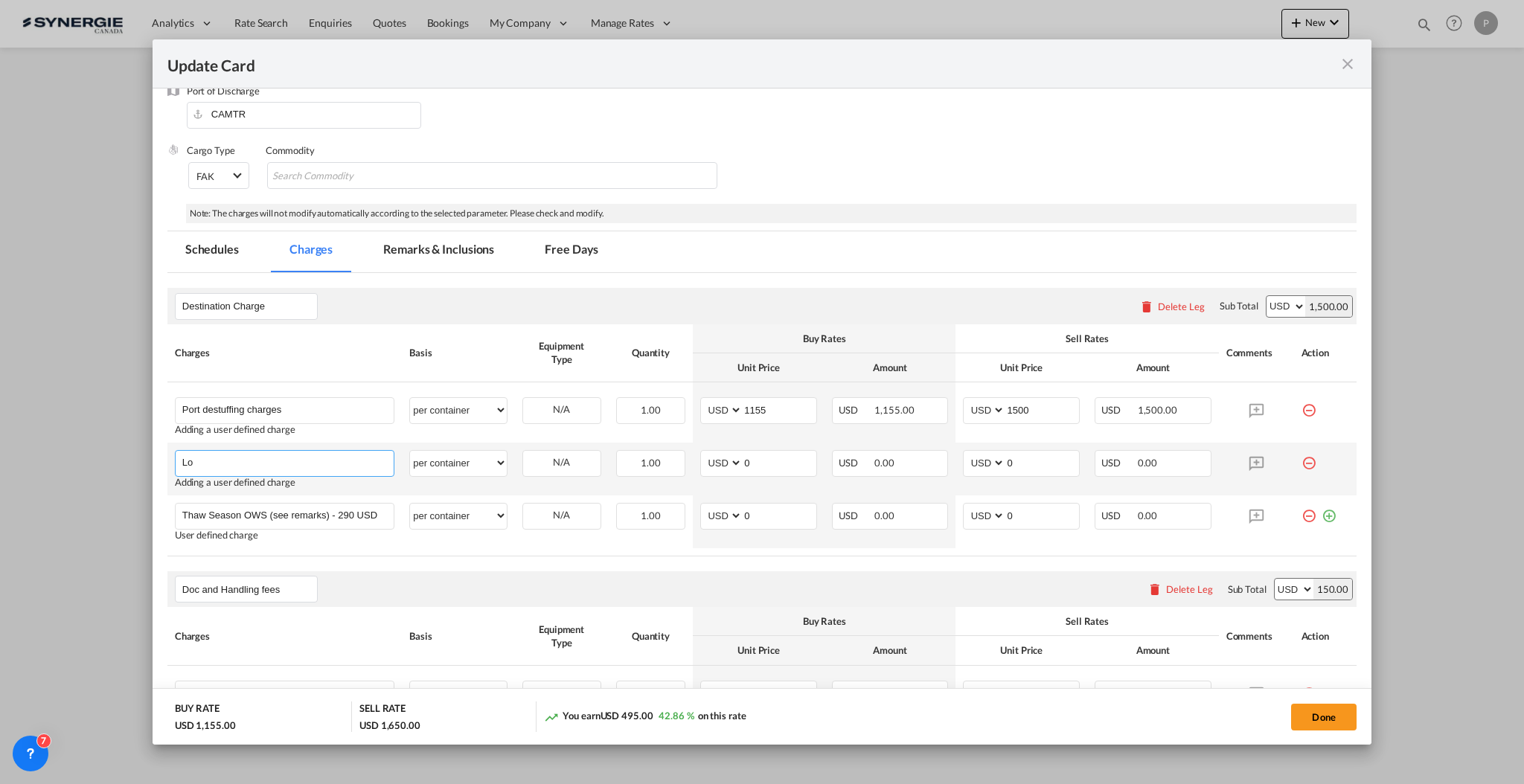
type input "L"
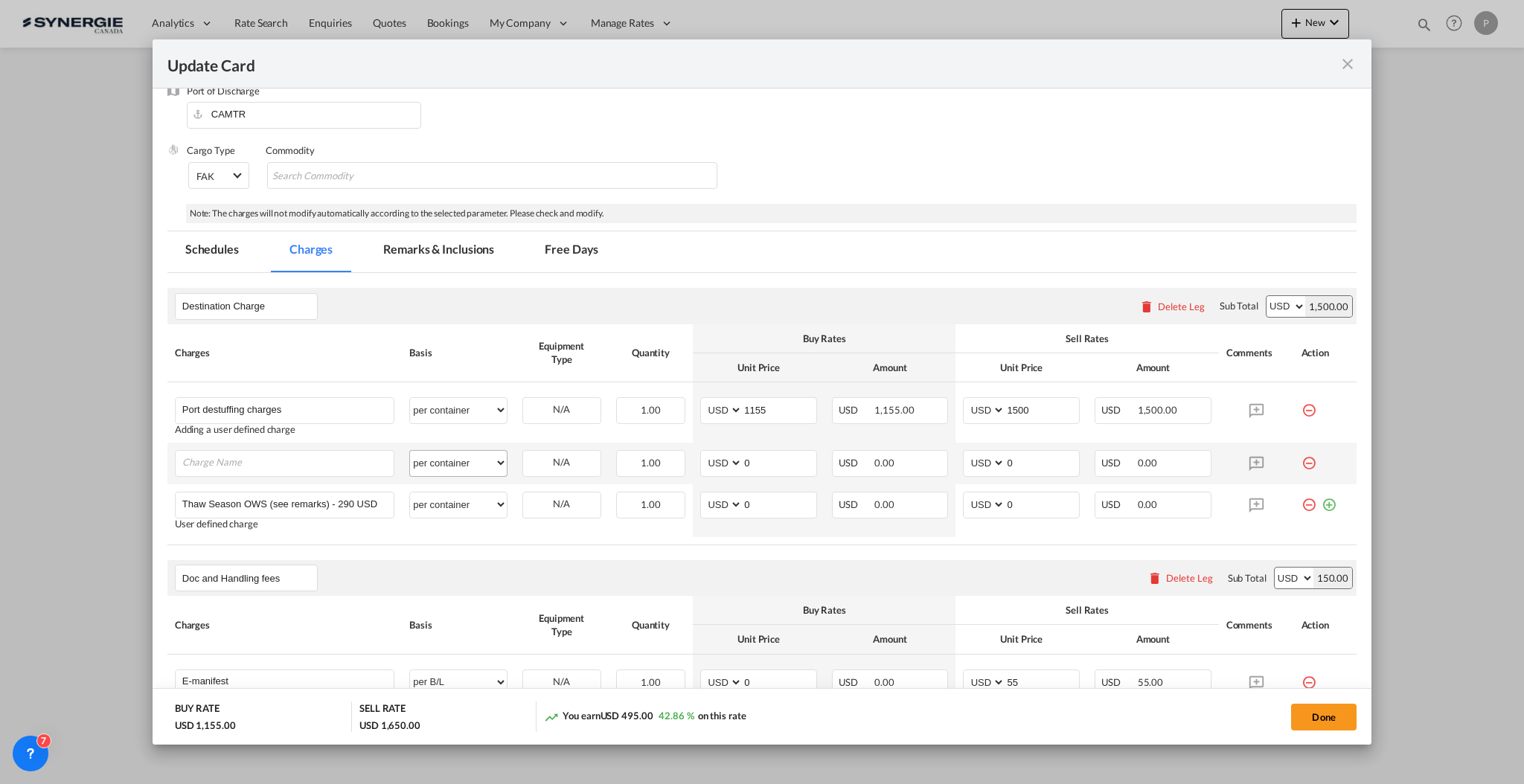
drag, startPoint x: 502, startPoint y: 461, endPoint x: 484, endPoint y: 463, distance: 17.9
click at [502, 461] on div "per equipment per container per B/L per shipping bill per shipment per pallet p…" at bounding box center [457, 463] width 97 height 27
click at [482, 462] on select "per equipment per container per B/L per shipping bill per shipment per pallet p…" at bounding box center [458, 463] width 96 height 24
select select "per vehicle"
click at [410, 451] on select "per equipment per container per B/L per shipping bill per shipment per pallet p…" at bounding box center [458, 463] width 96 height 24
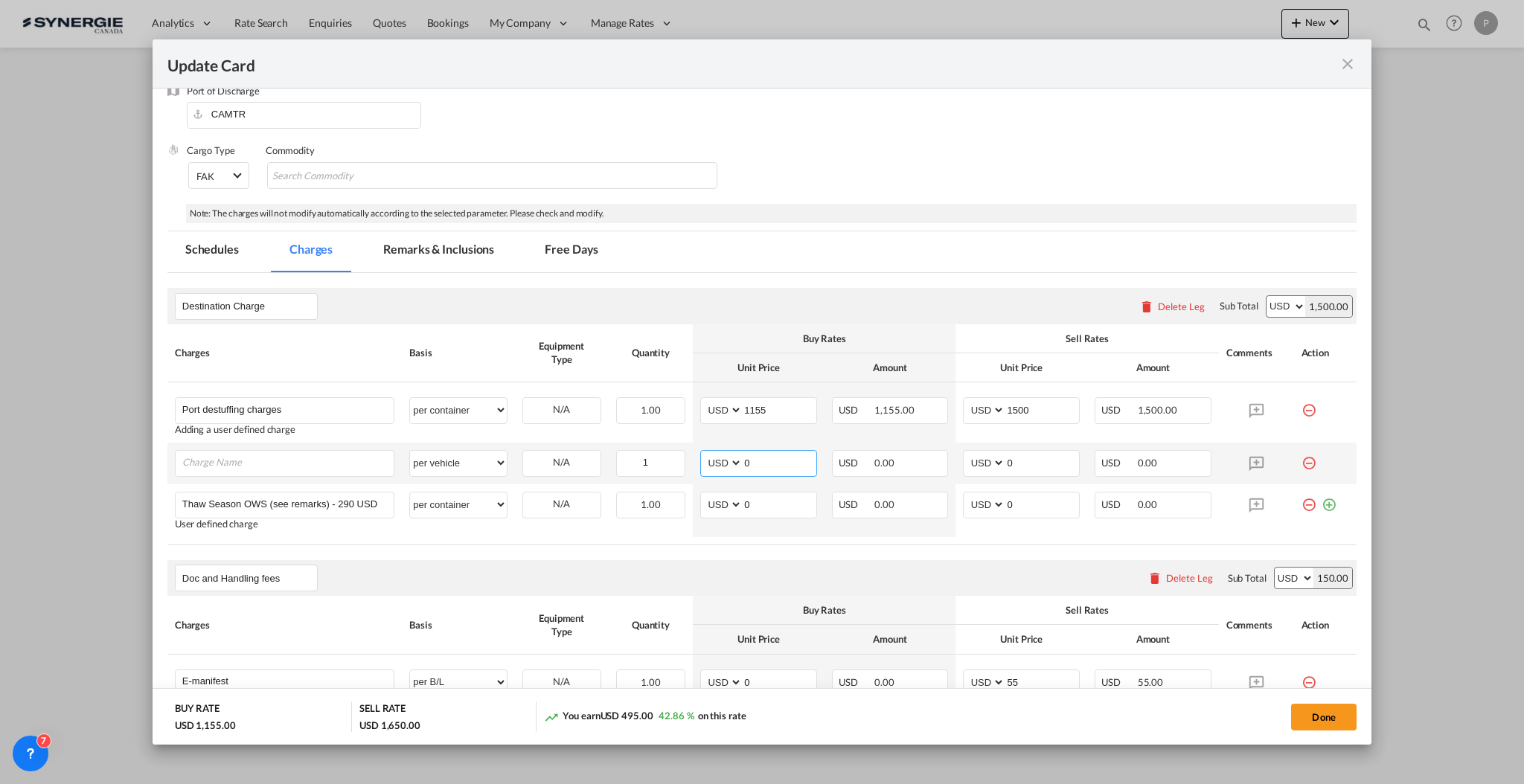
click at [771, 464] on input "0" at bounding box center [780, 462] width 74 height 22
type input "3055"
type input "3300"
click at [246, 467] on input "Charge Name" at bounding box center [287, 462] width 211 height 22
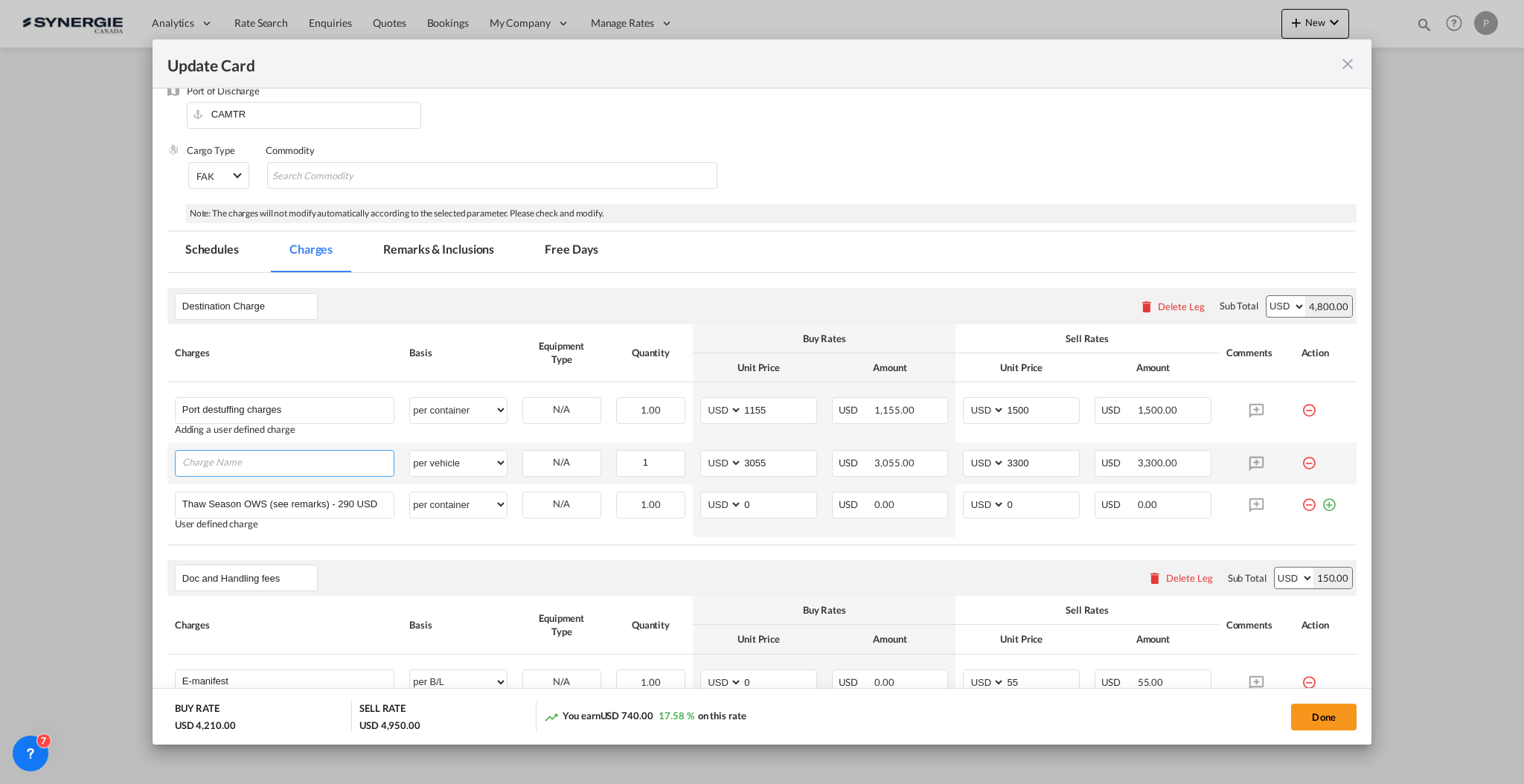
click at [248, 453] on input "Charge Name" at bounding box center [287, 462] width 211 height 22
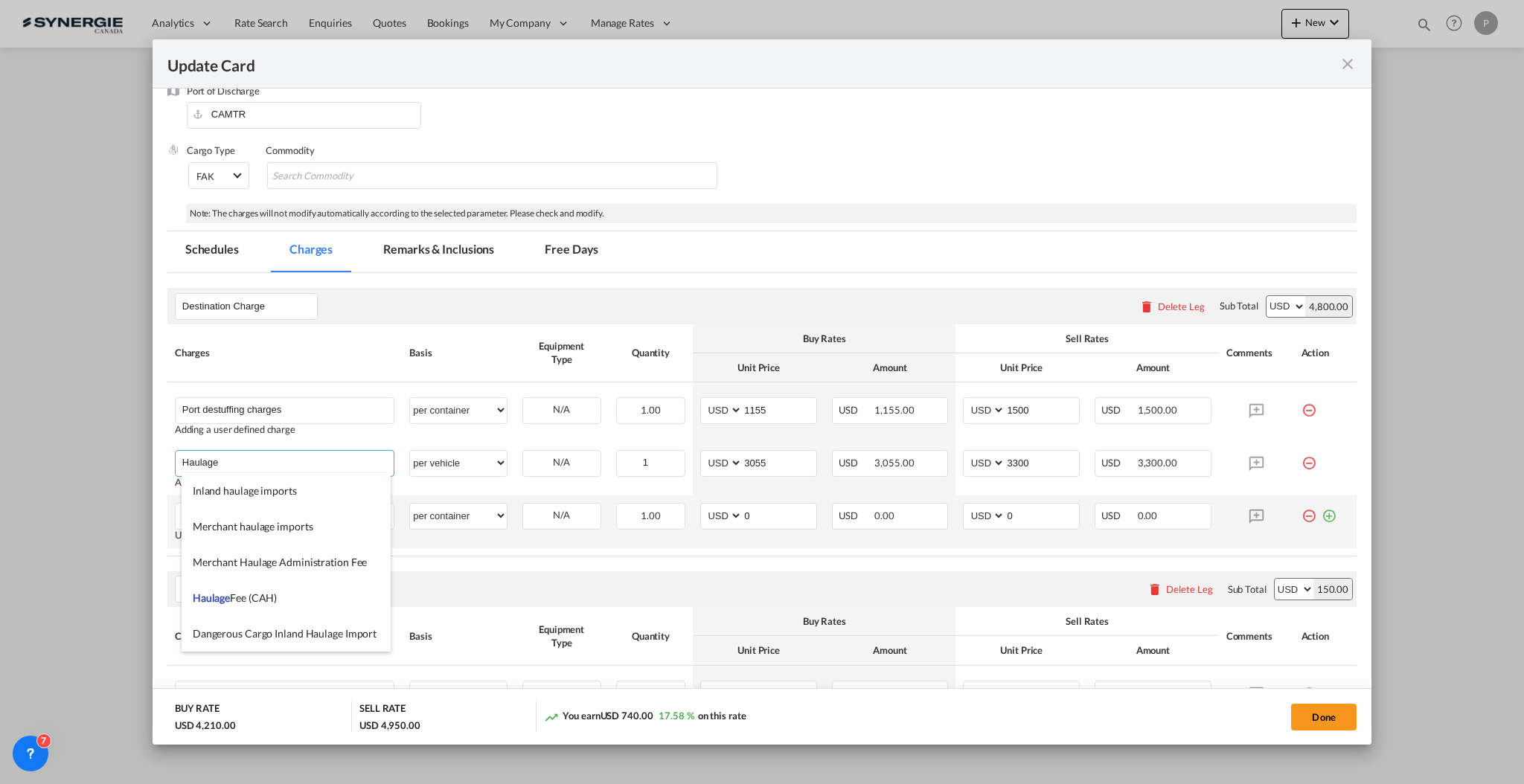
type input "Haulage"
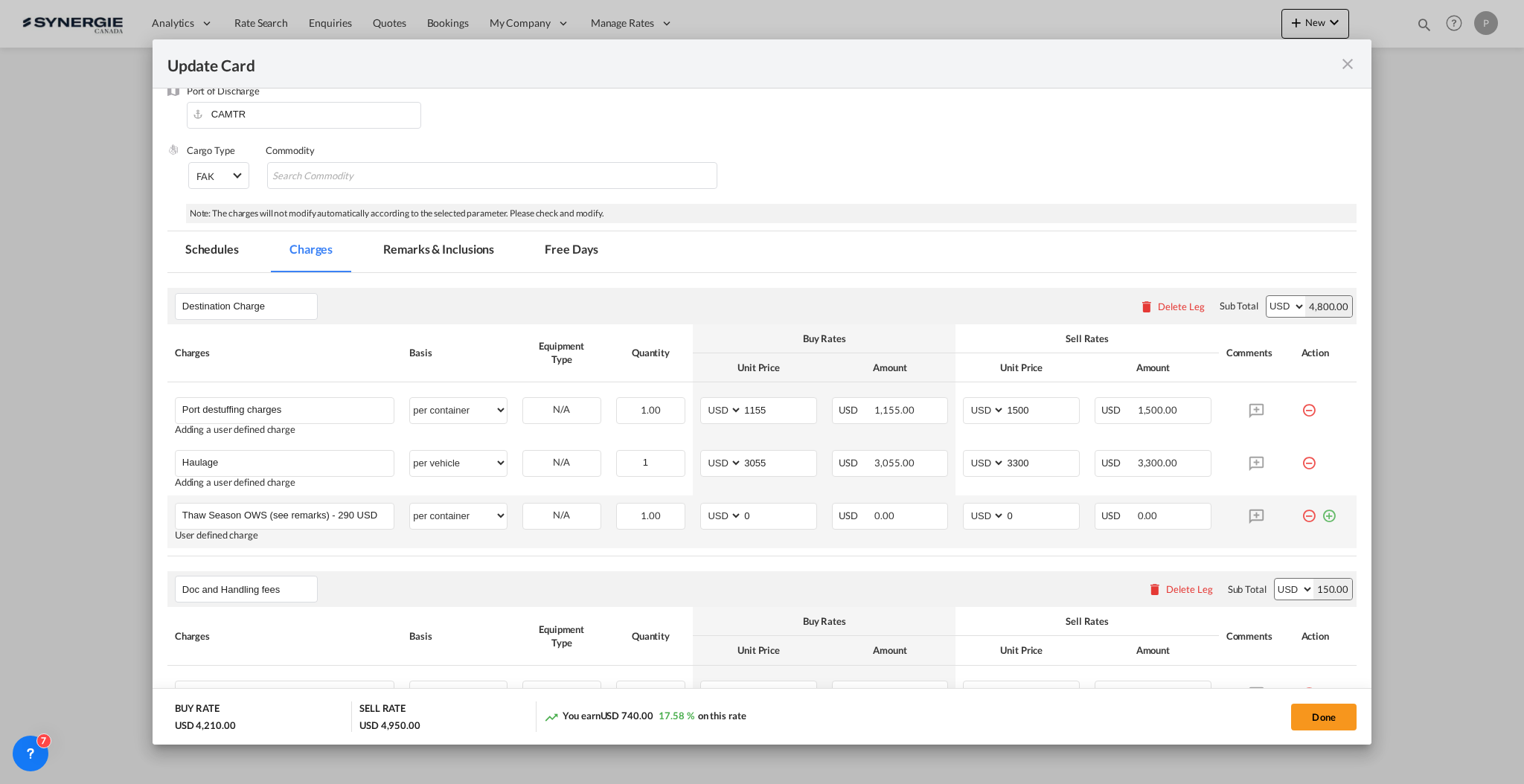
click at [1301, 511] on md-icon "icon-minus-circle-outline red-400-fg" at bounding box center [1308, 510] width 15 height 15
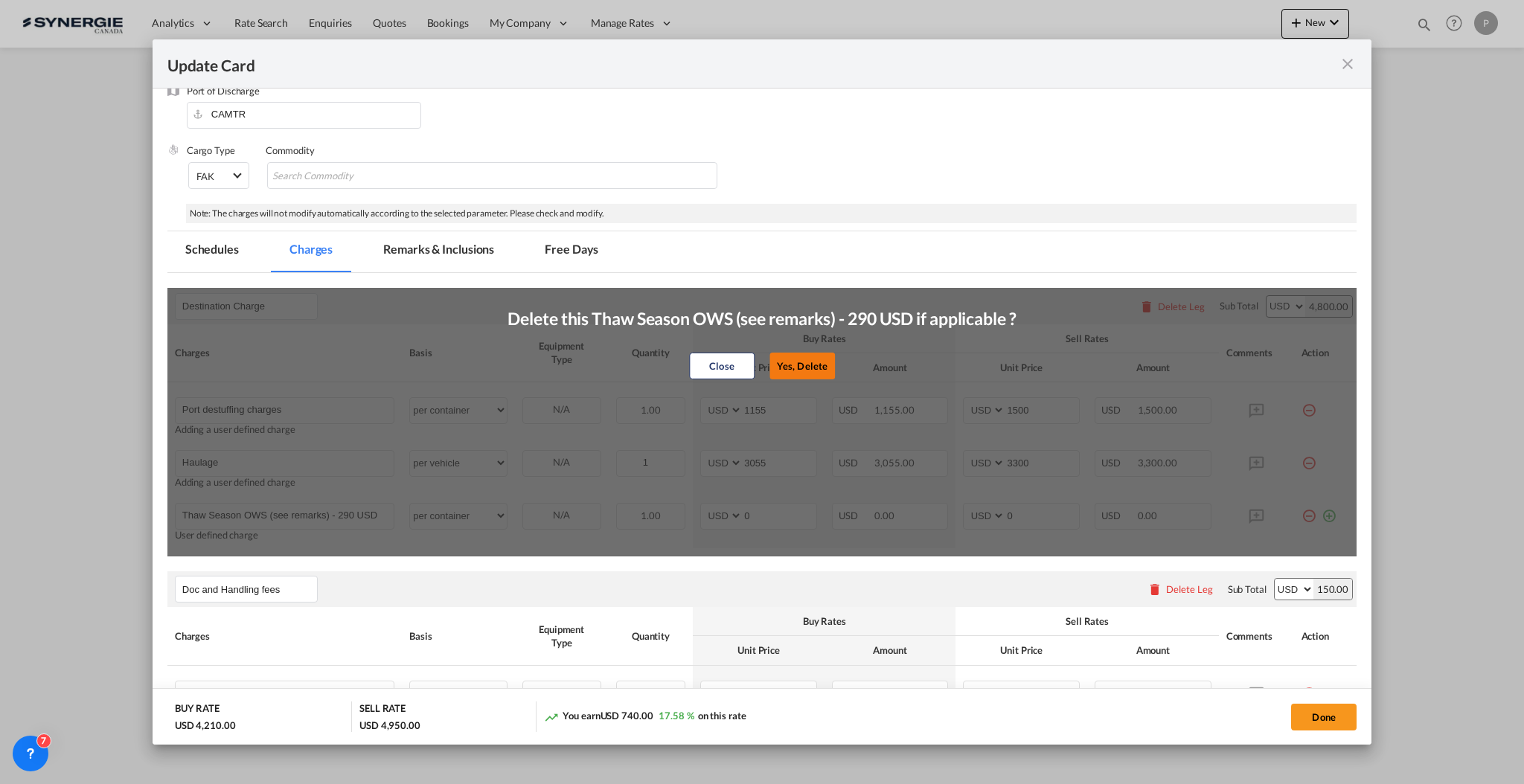
click at [791, 368] on button "Yes, Delete" at bounding box center [801, 366] width 65 height 27
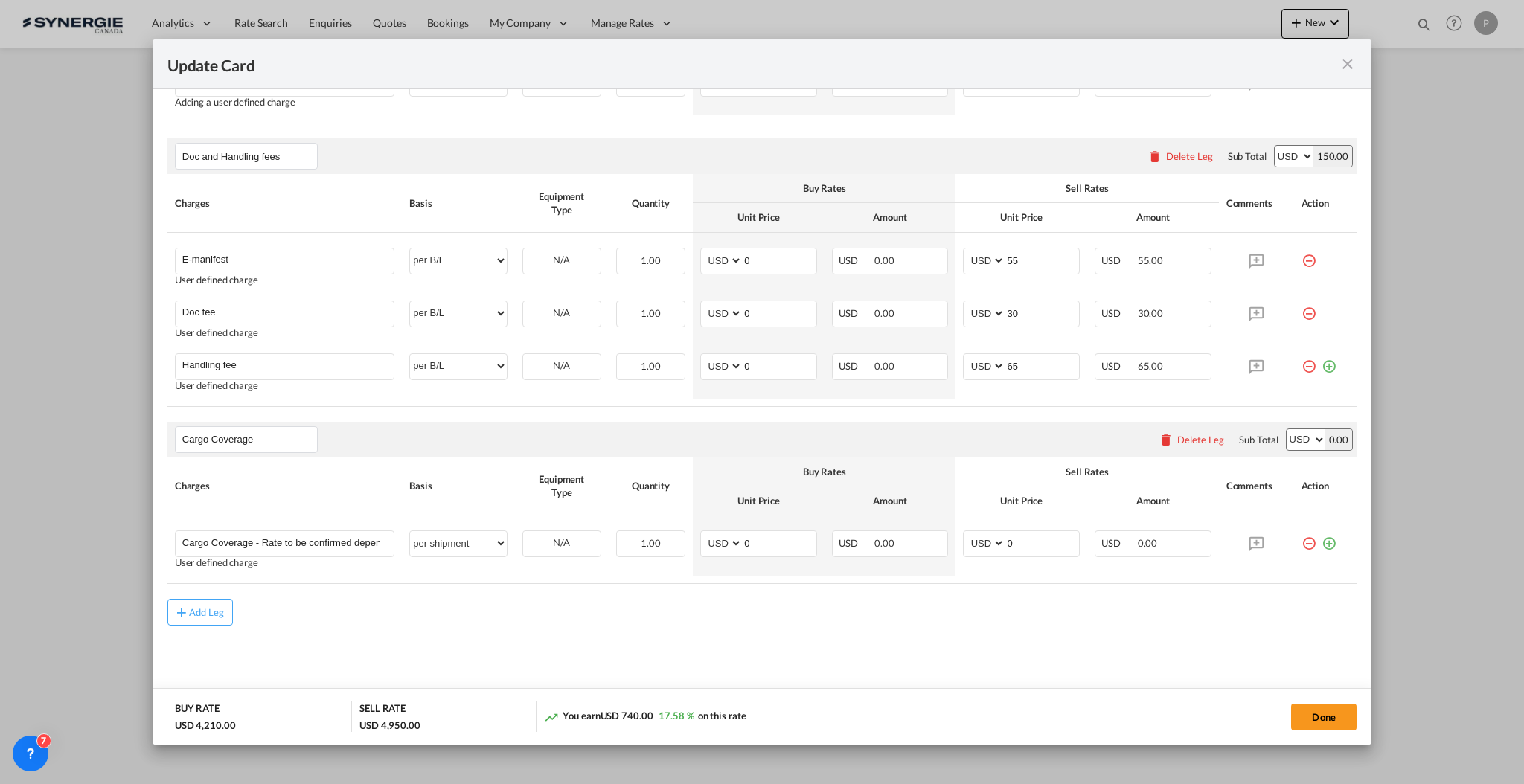
scroll to position [0, 0]
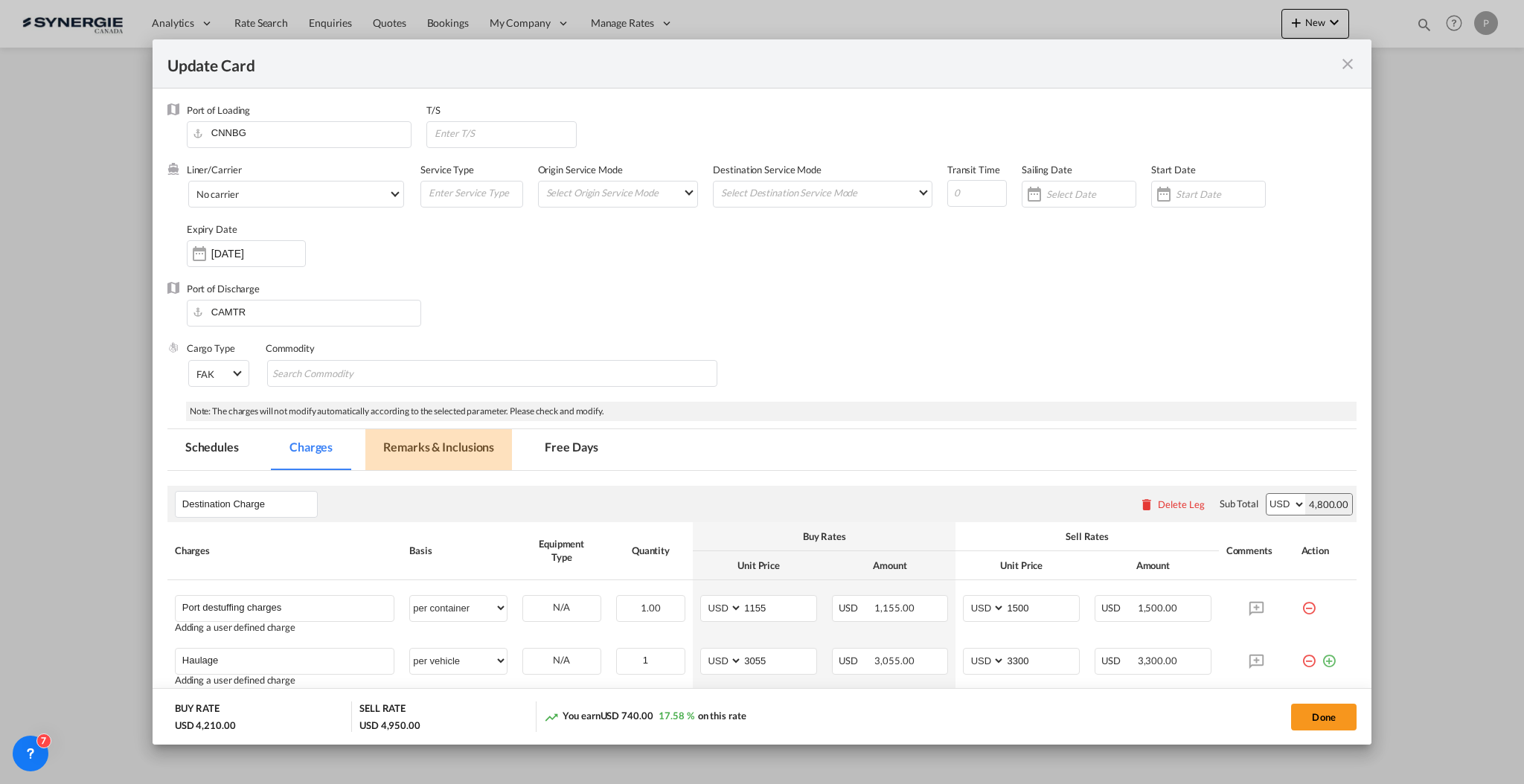
click at [411, 454] on md-tab-item "Remarks & Inclusions" at bounding box center [438, 449] width 147 height 41
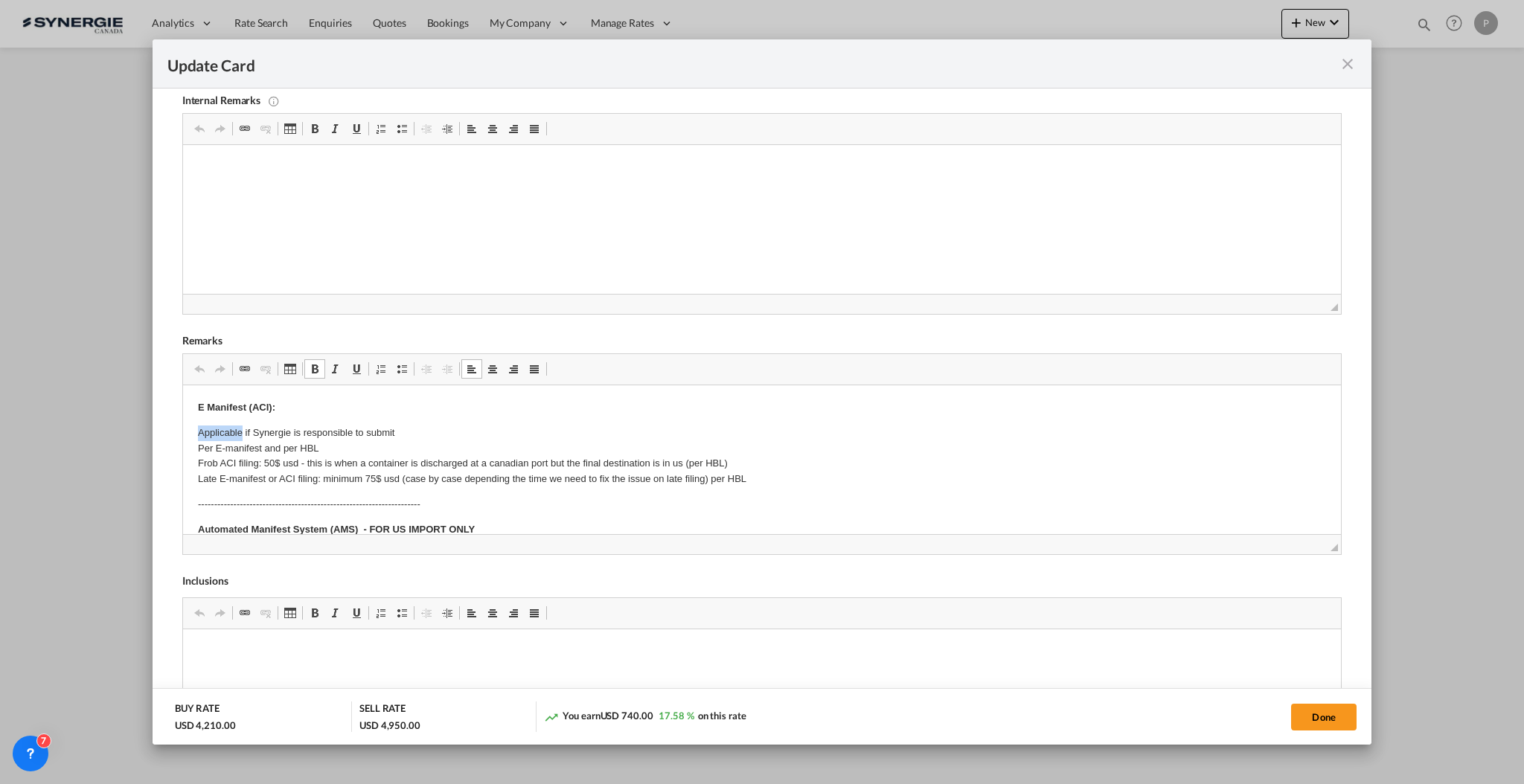
drag, startPoint x: 196, startPoint y: 426, endPoint x: 241, endPoint y: 438, distance: 47.1
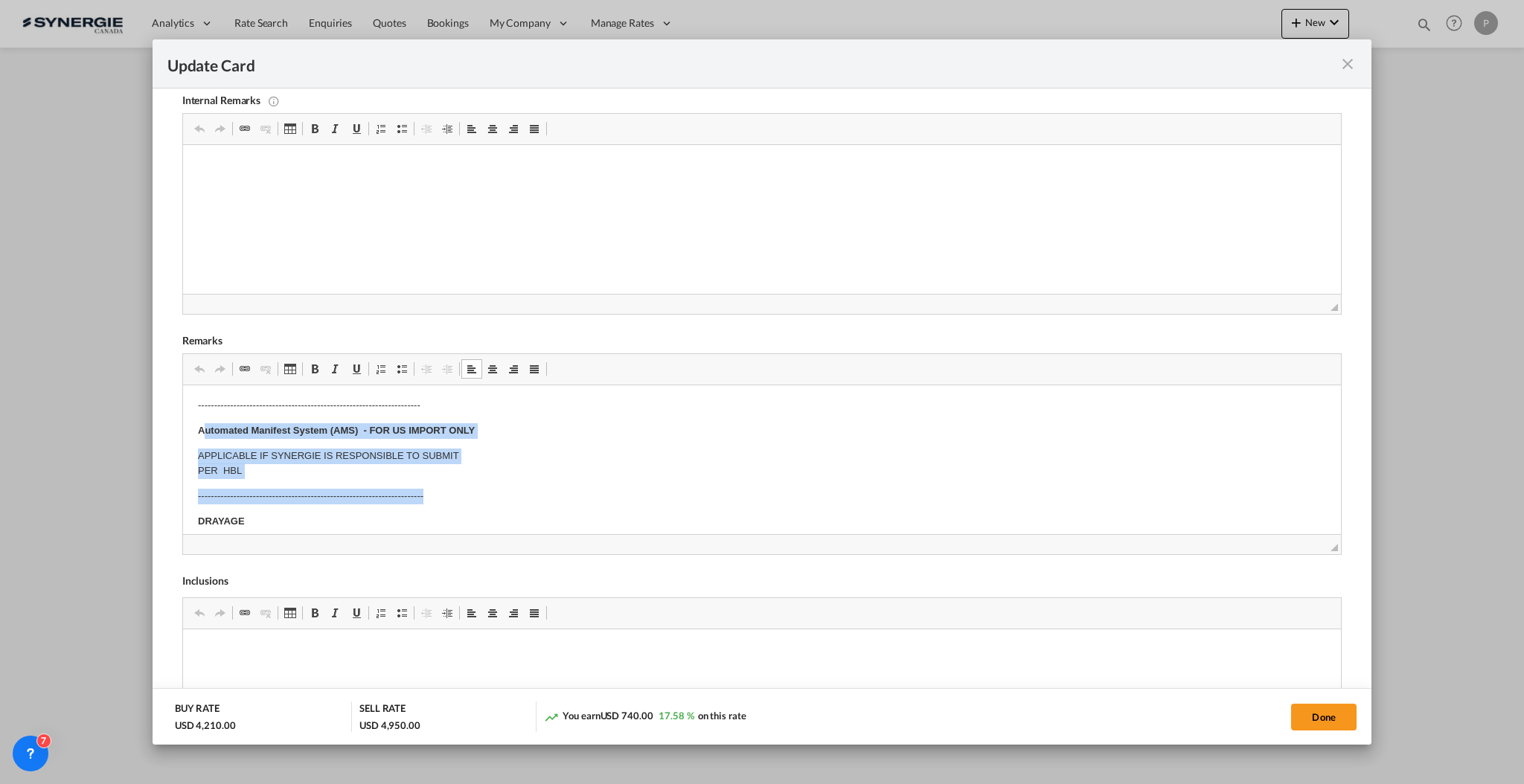
drag, startPoint x: 201, startPoint y: 426, endPoint x: 450, endPoint y: 484, distance: 255.9
click at [450, 484] on body "E Manifest (ACI): Applicable if Synergie is responsible to submit Per E-manifes…" at bounding box center [761, 687] width 1128 height 772
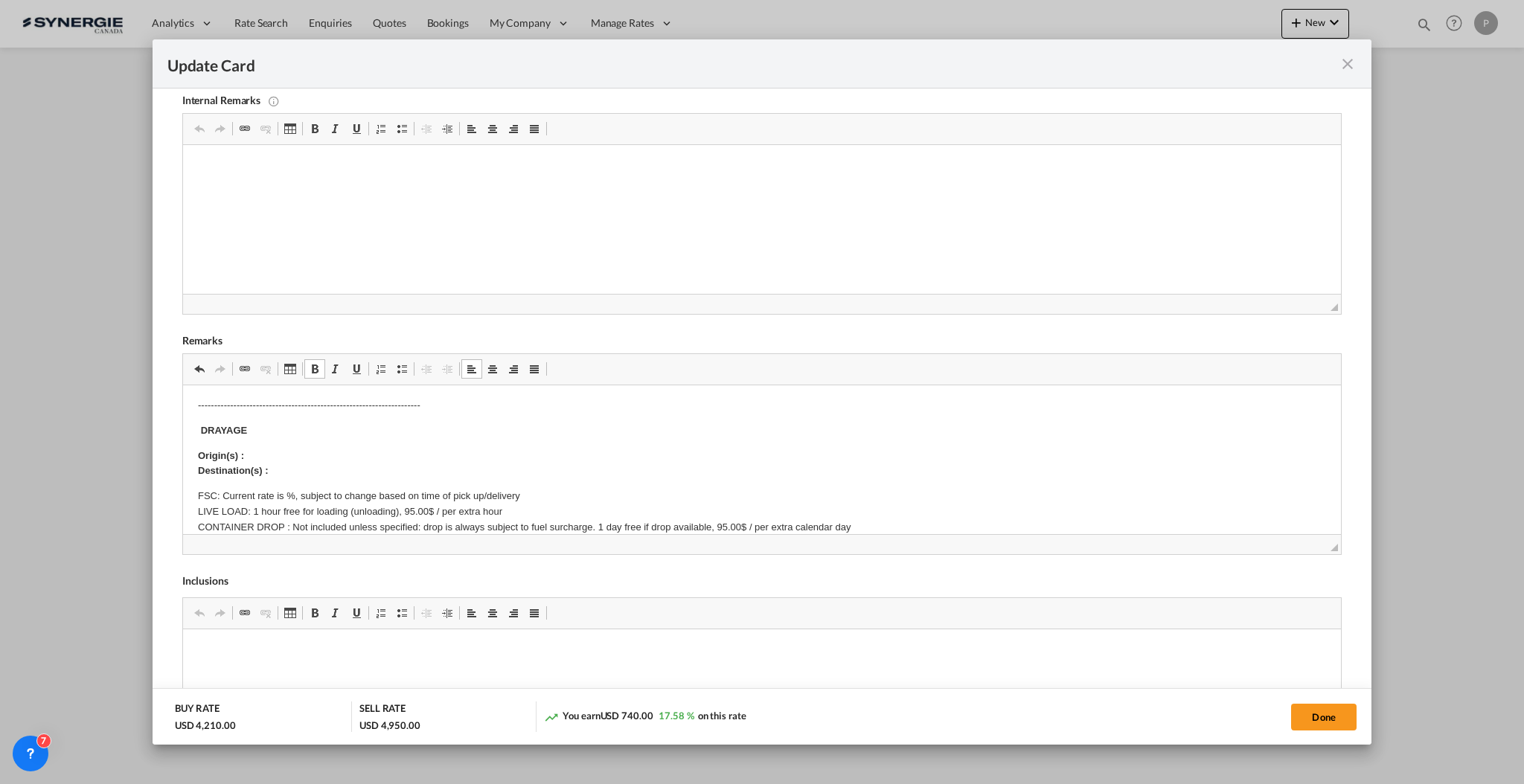
click at [207, 421] on body "E Manifest (ACI): Applicable if Synergie is responsible to submit Per E-manifes…" at bounding box center [761, 641] width 1128 height 681
click at [207, 420] on body "E Manifest (ACI): Applicable if Synergie is responsible to submit Per E-manifes…" at bounding box center [761, 641] width 1128 height 681
click at [262, 450] on p "Origin(s) : Destination(s) :" at bounding box center [761, 464] width 1128 height 31
click at [286, 494] on p "FSC: Current rate is %, subject to change based on time of pick up/delivery LIV…" at bounding box center [761, 535] width 1128 height 93
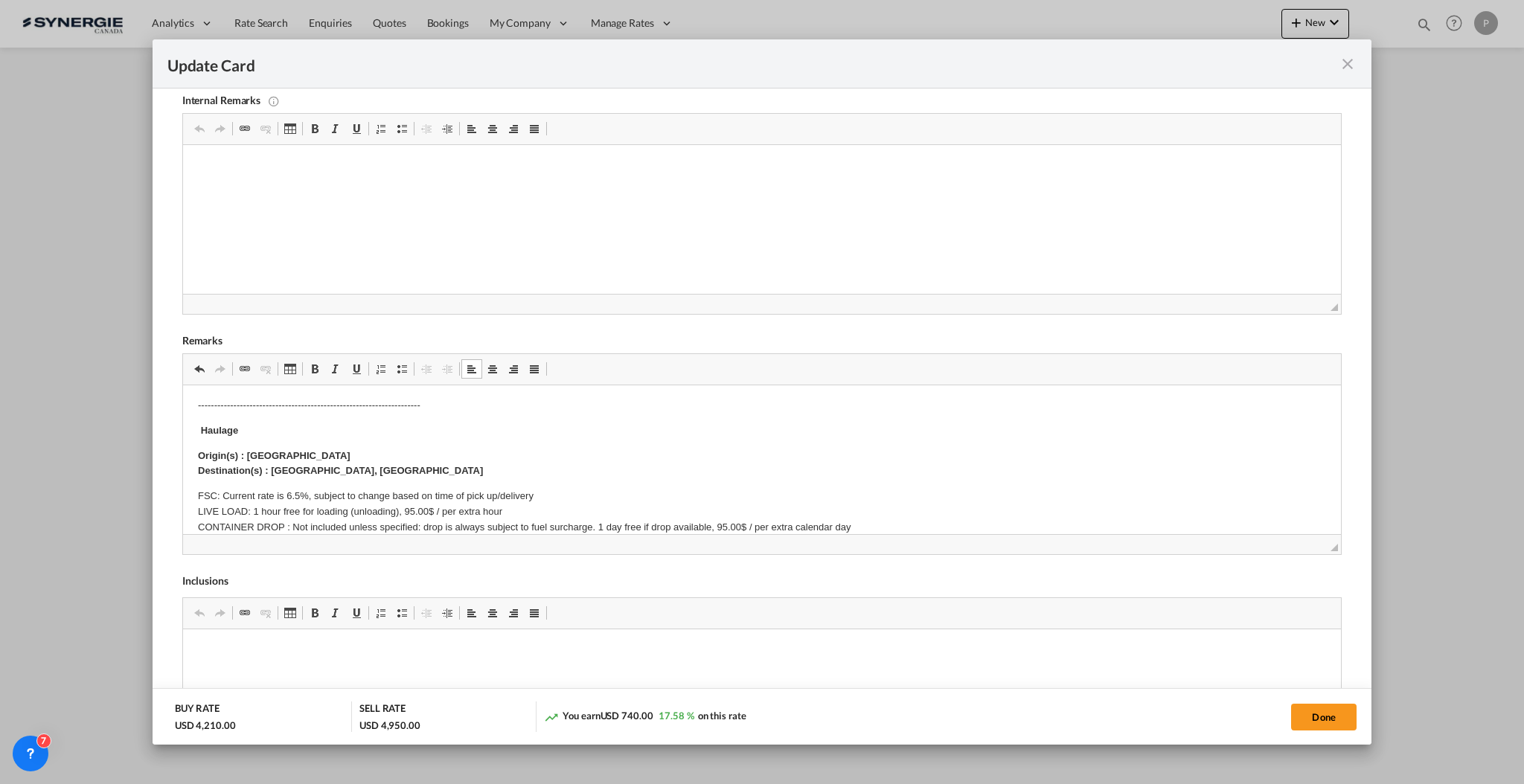
click at [228, 491] on p "FSC: Current rate is 6.5%, subject to change based on time of pick up/delivery …" at bounding box center [761, 535] width 1128 height 93
click at [257, 507] on p "FSC: Included. Current rate is 6.5%, subject to change based on time of pick up…" at bounding box center [761, 535] width 1128 height 93
click at [353, 510] on p "FSC: Included. Current rate is 6.5%, subject to change based on time of pick up…" at bounding box center [761, 535] width 1128 height 93
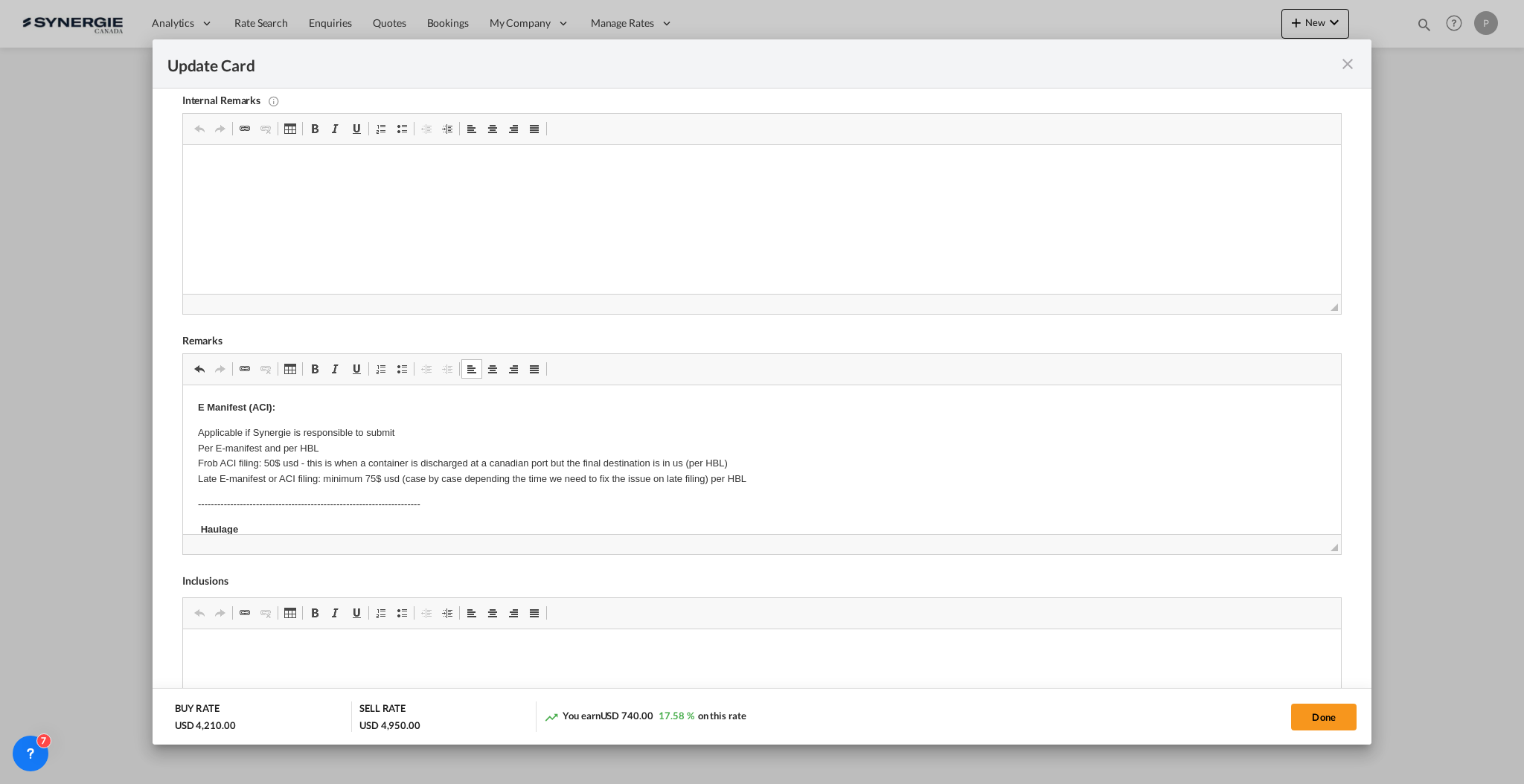
click at [421, 510] on p "---------------------------------------------------------------------" at bounding box center [761, 505] width 1128 height 16
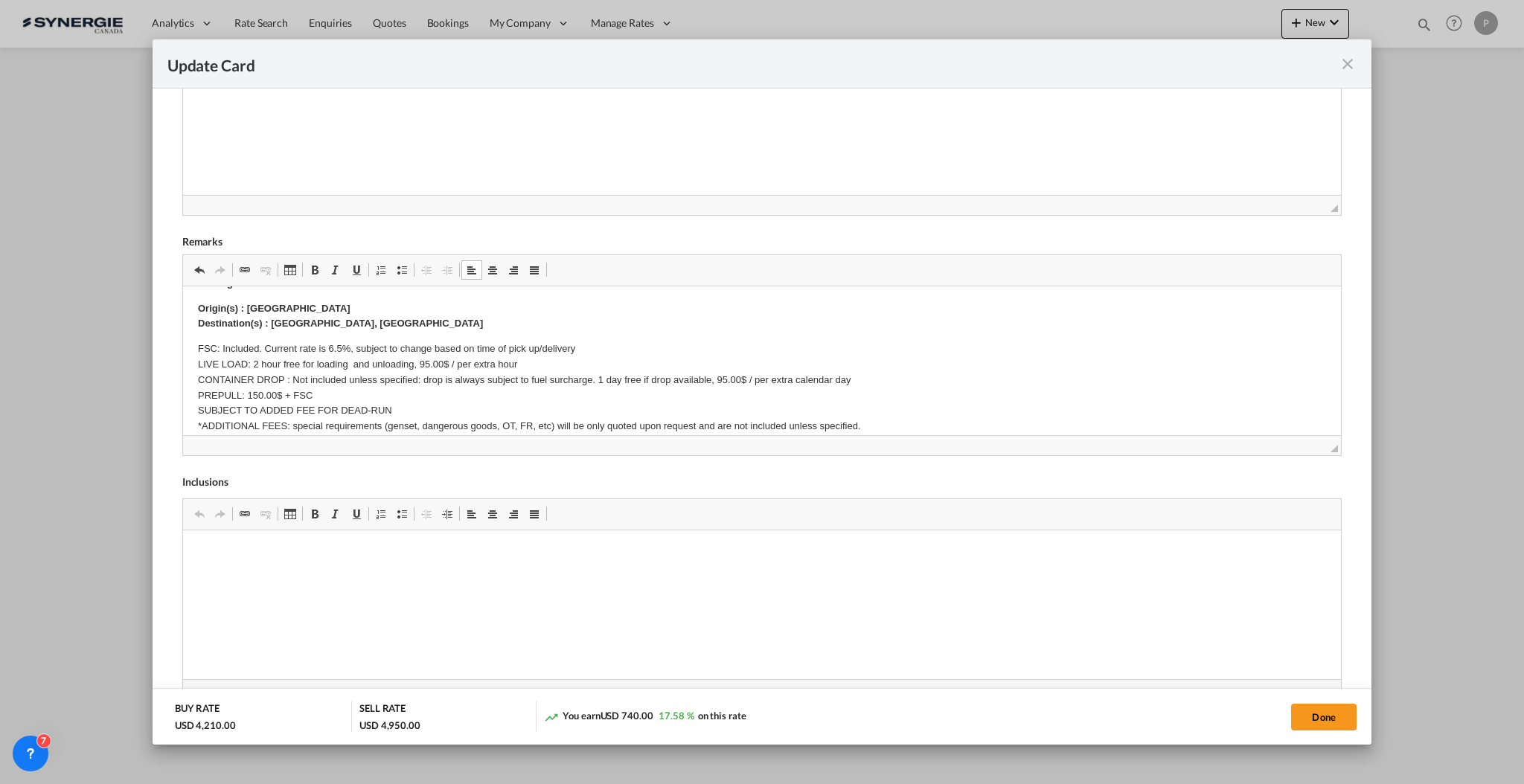
scroll to position [99, 0]
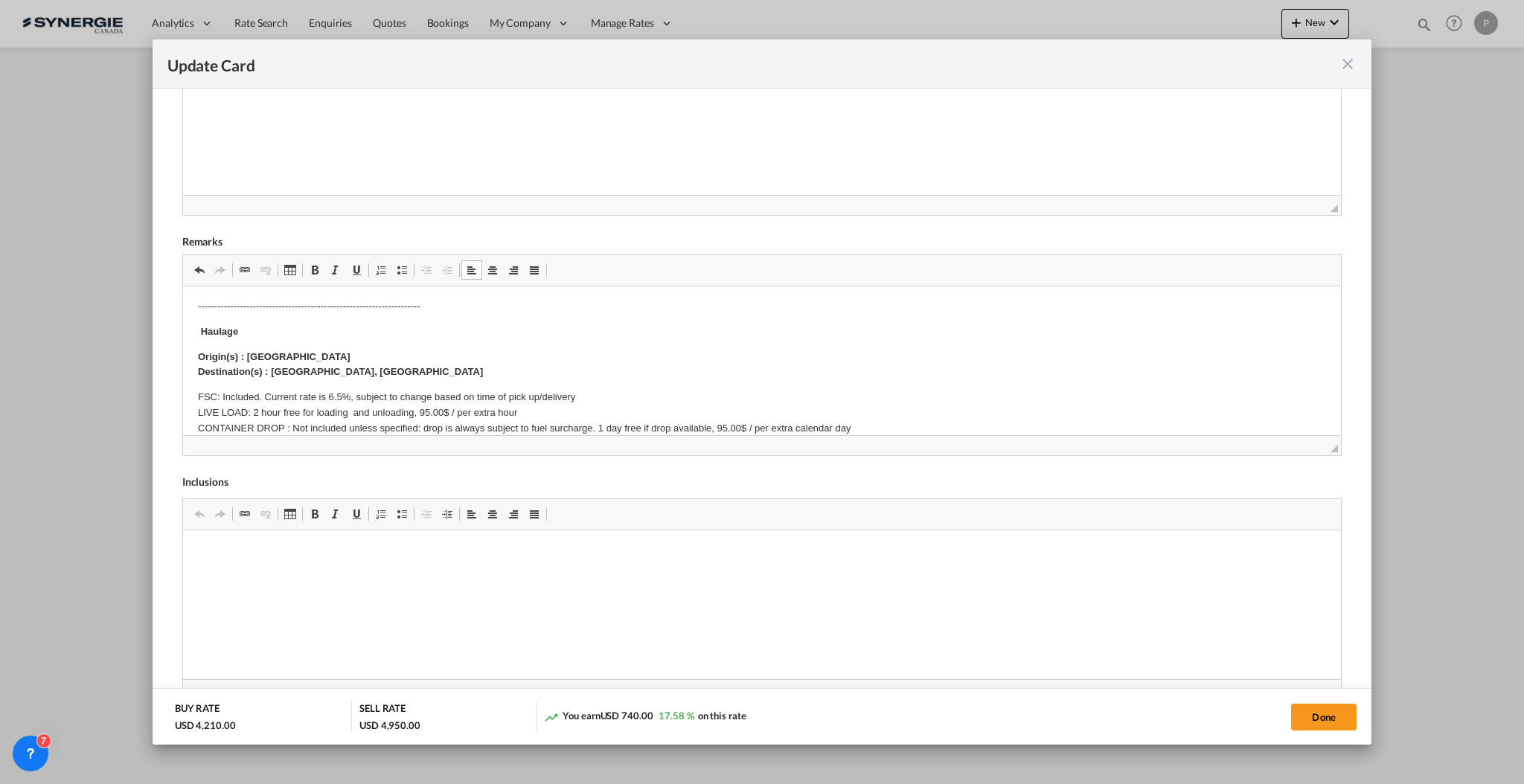
click at [421, 407] on p "FSC: Included. Current rate is 6.5%, subject to change based on time of pick up…" at bounding box center [761, 436] width 1128 height 93
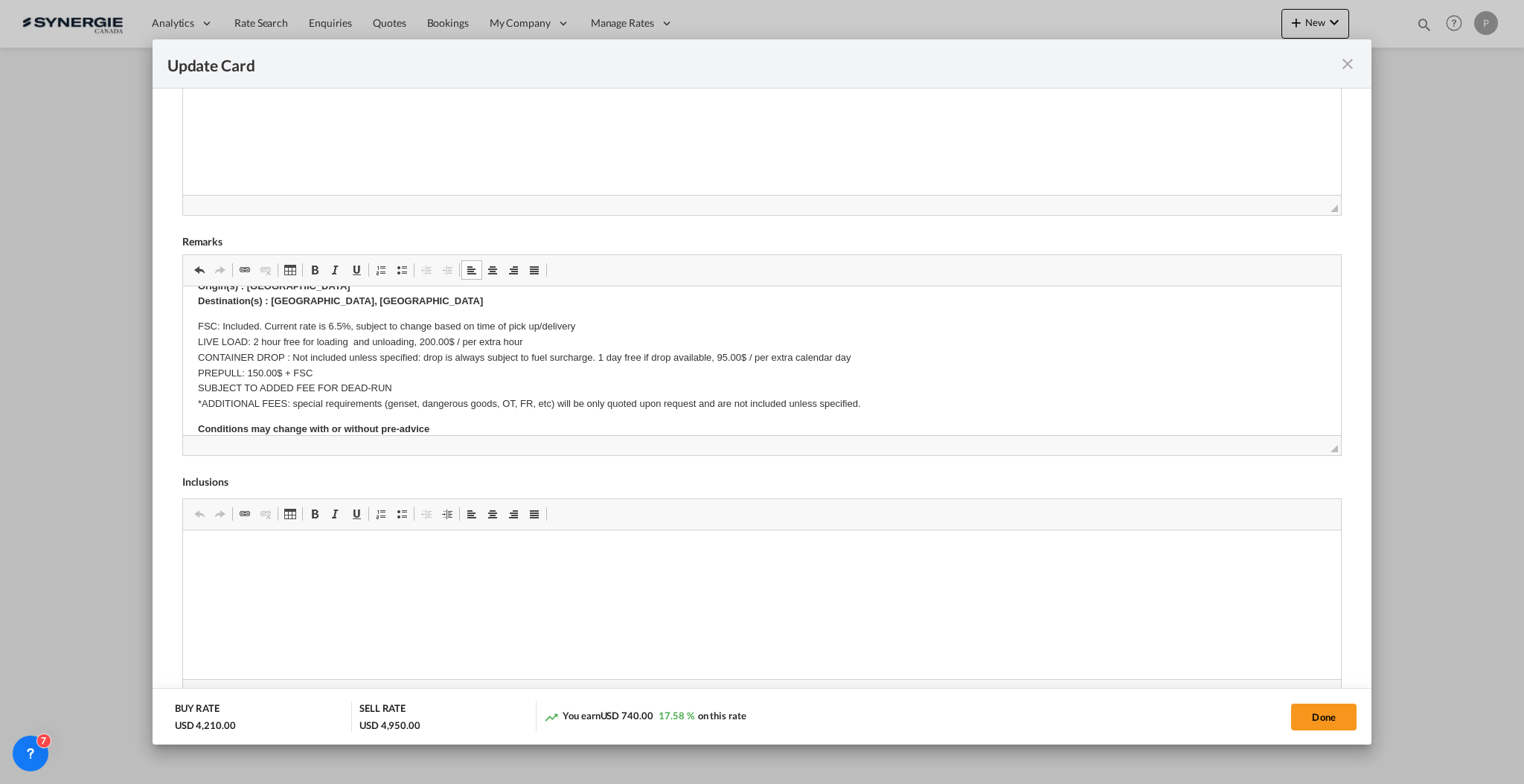
scroll to position [198, 0]
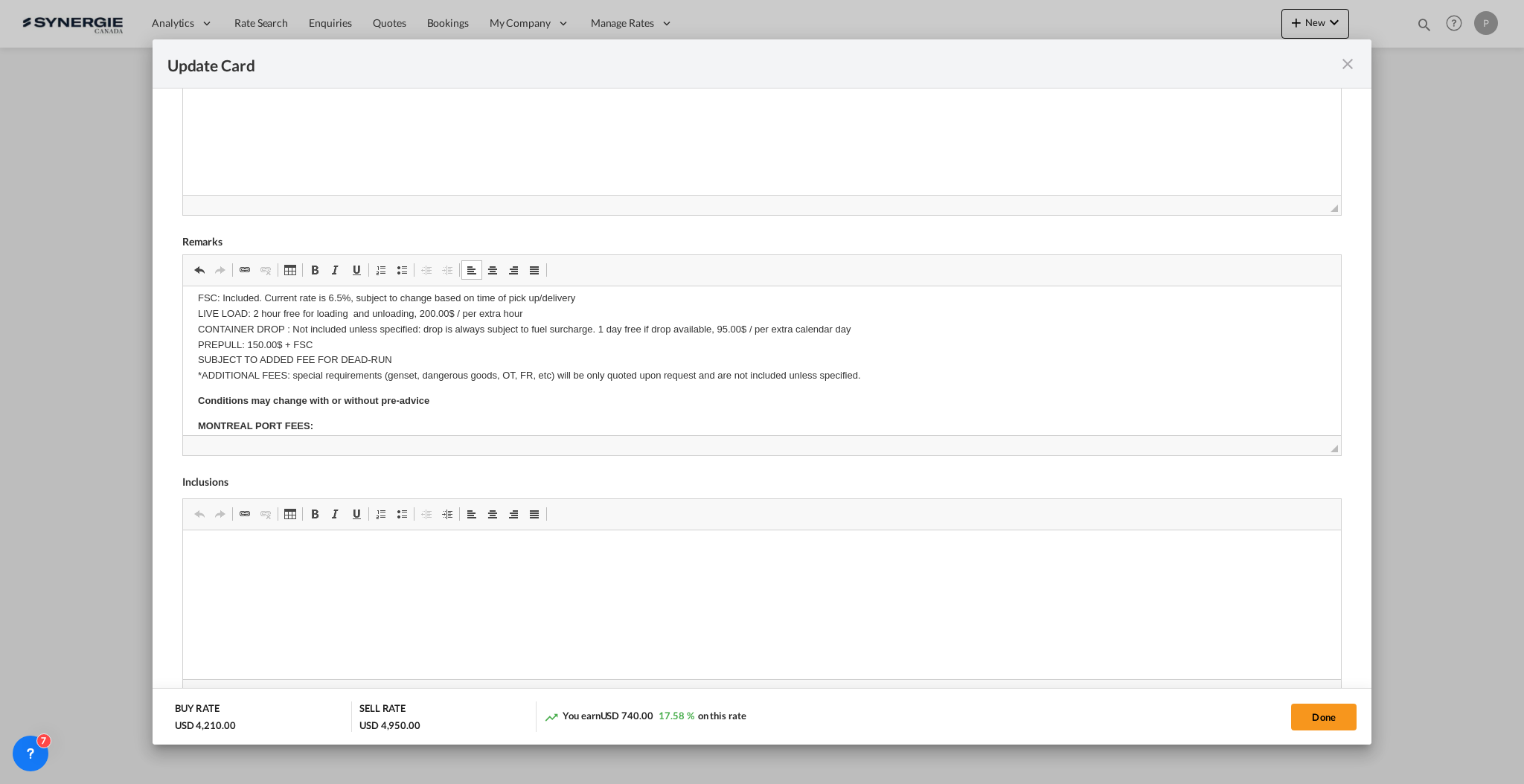
click at [266, 324] on p "FSC: Included. Current rate is 6.5%, subject to change based on time of pick up…" at bounding box center [761, 337] width 1128 height 93
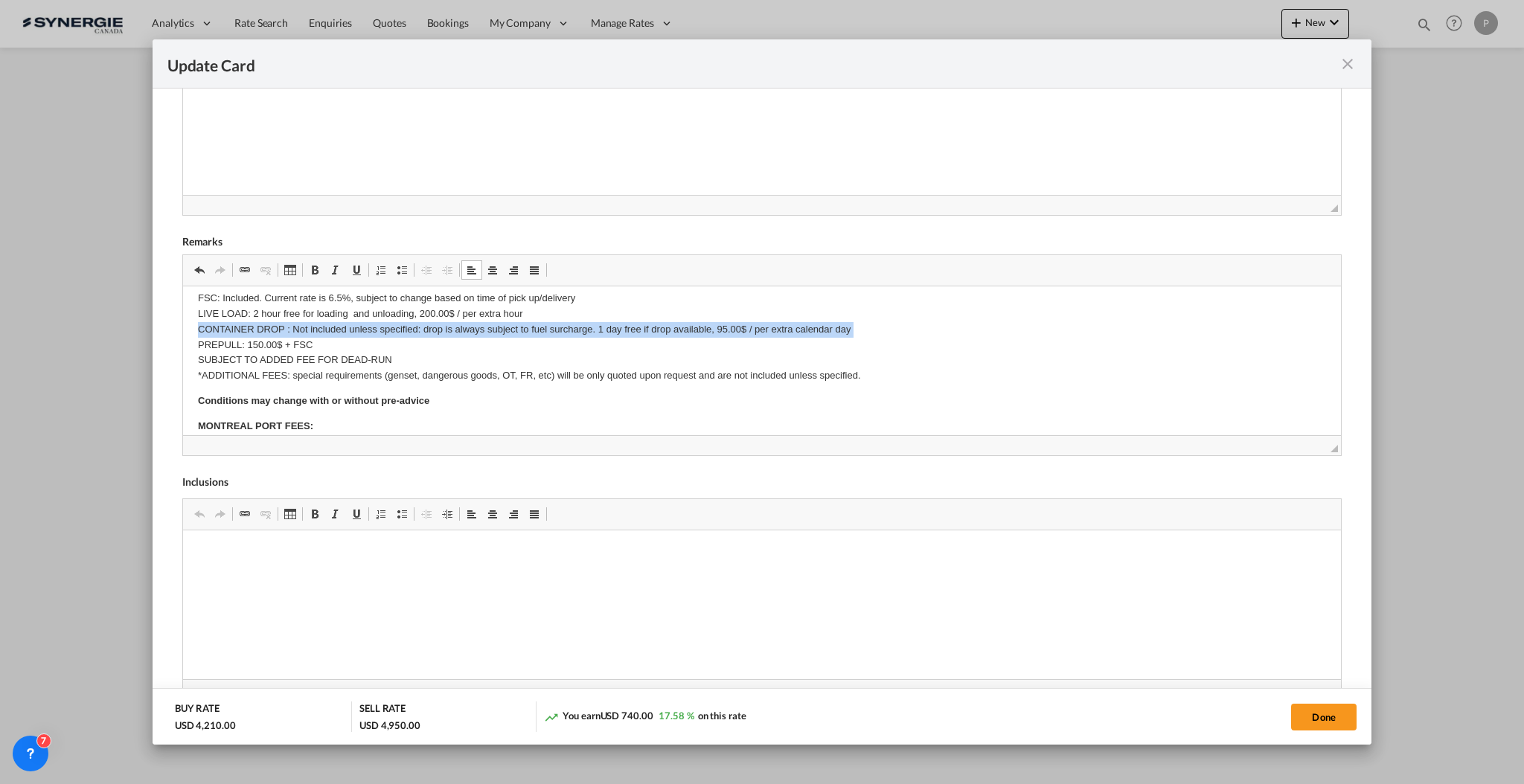
click at [266, 324] on p "FSC: Included. Current rate is 6.5%, subject to change based on time of pick up…" at bounding box center [761, 337] width 1128 height 93
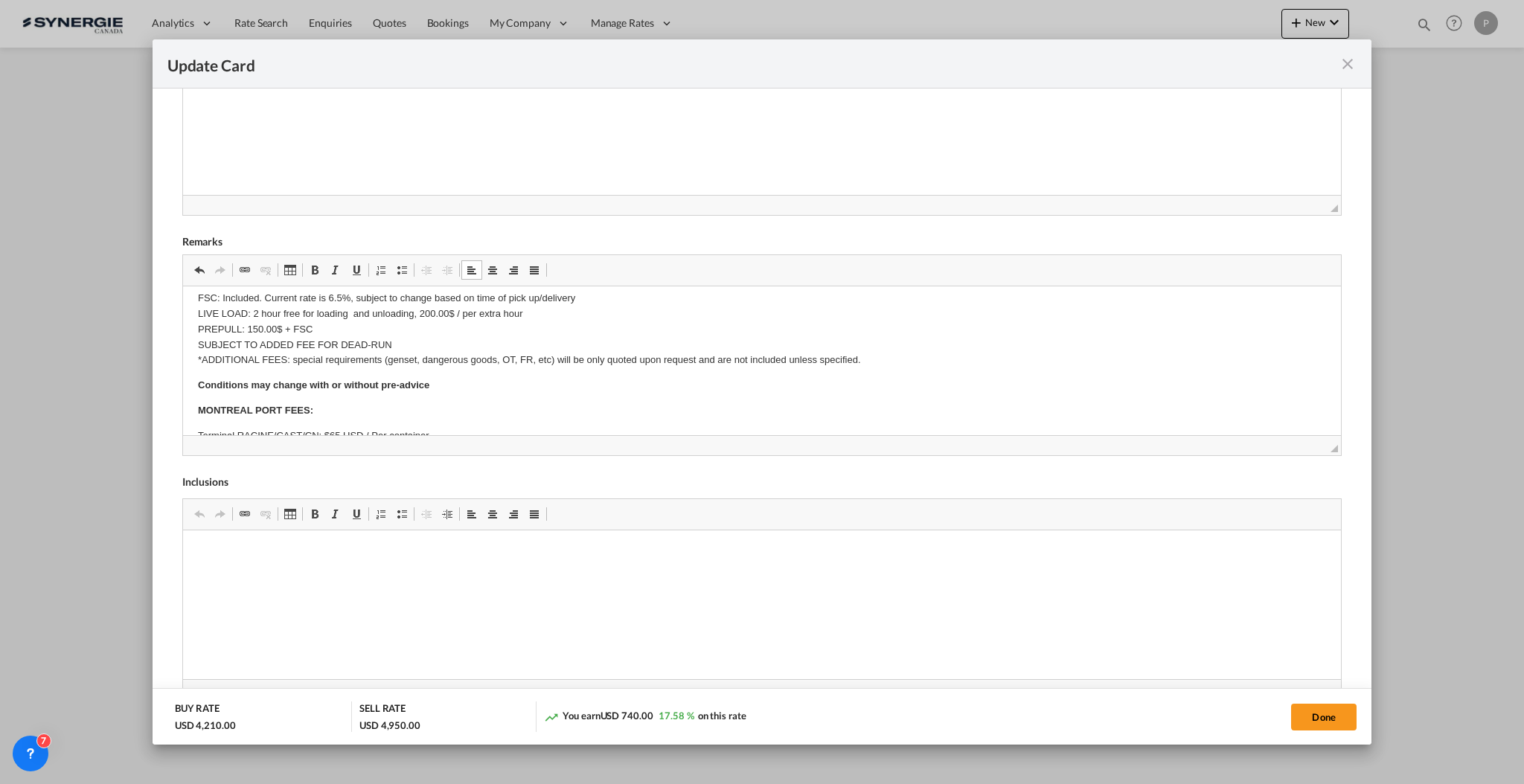
click at [270, 322] on p "FSC: Included. Current rate is 6.5%, subject to change based on time of pick up…" at bounding box center [761, 329] width 1128 height 77
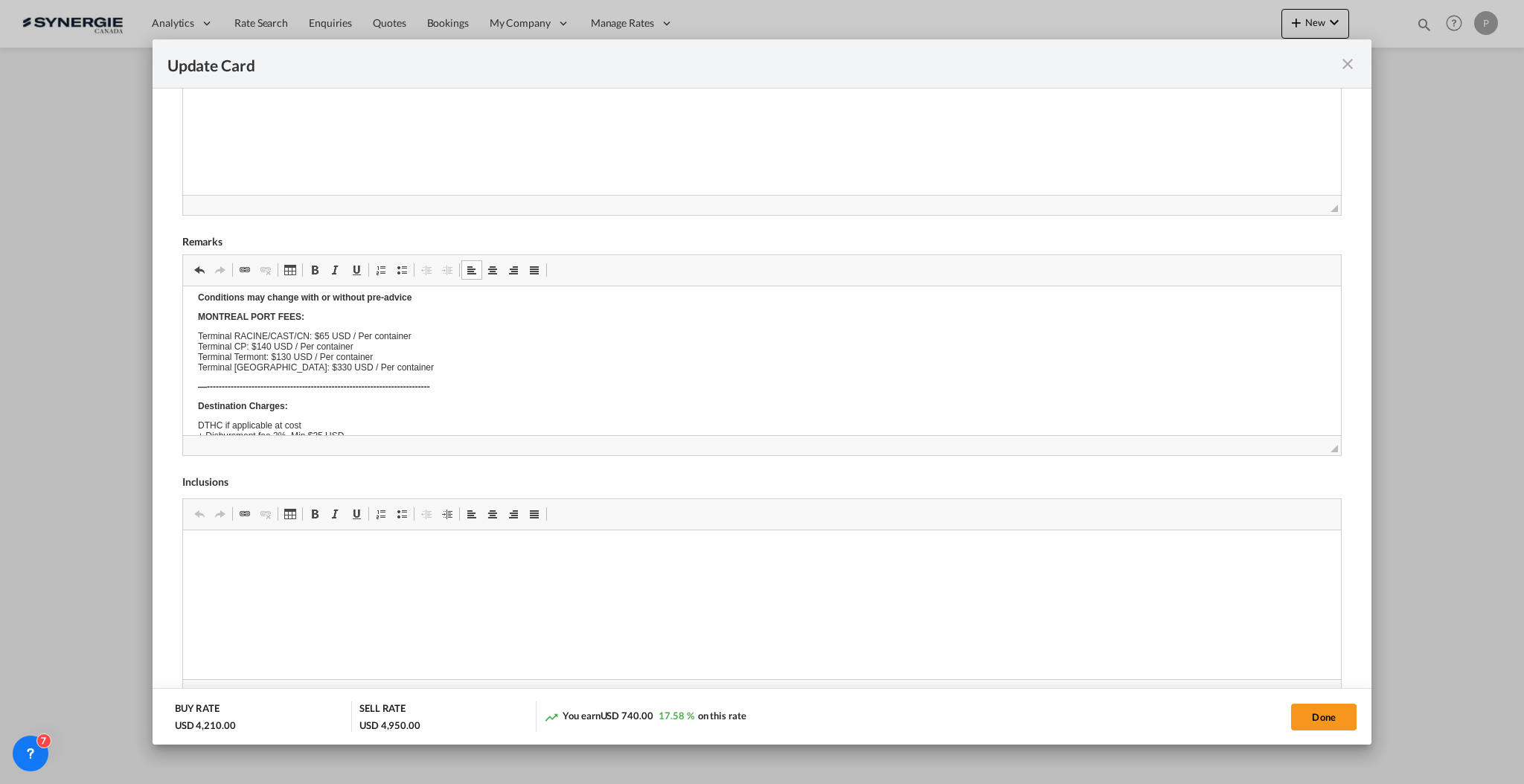
click at [417, 323] on body "E Manifest (ACI): Applicable if Synergie is responsible to submit Per E-manifes…" at bounding box center [761, 341] width 1128 height 476
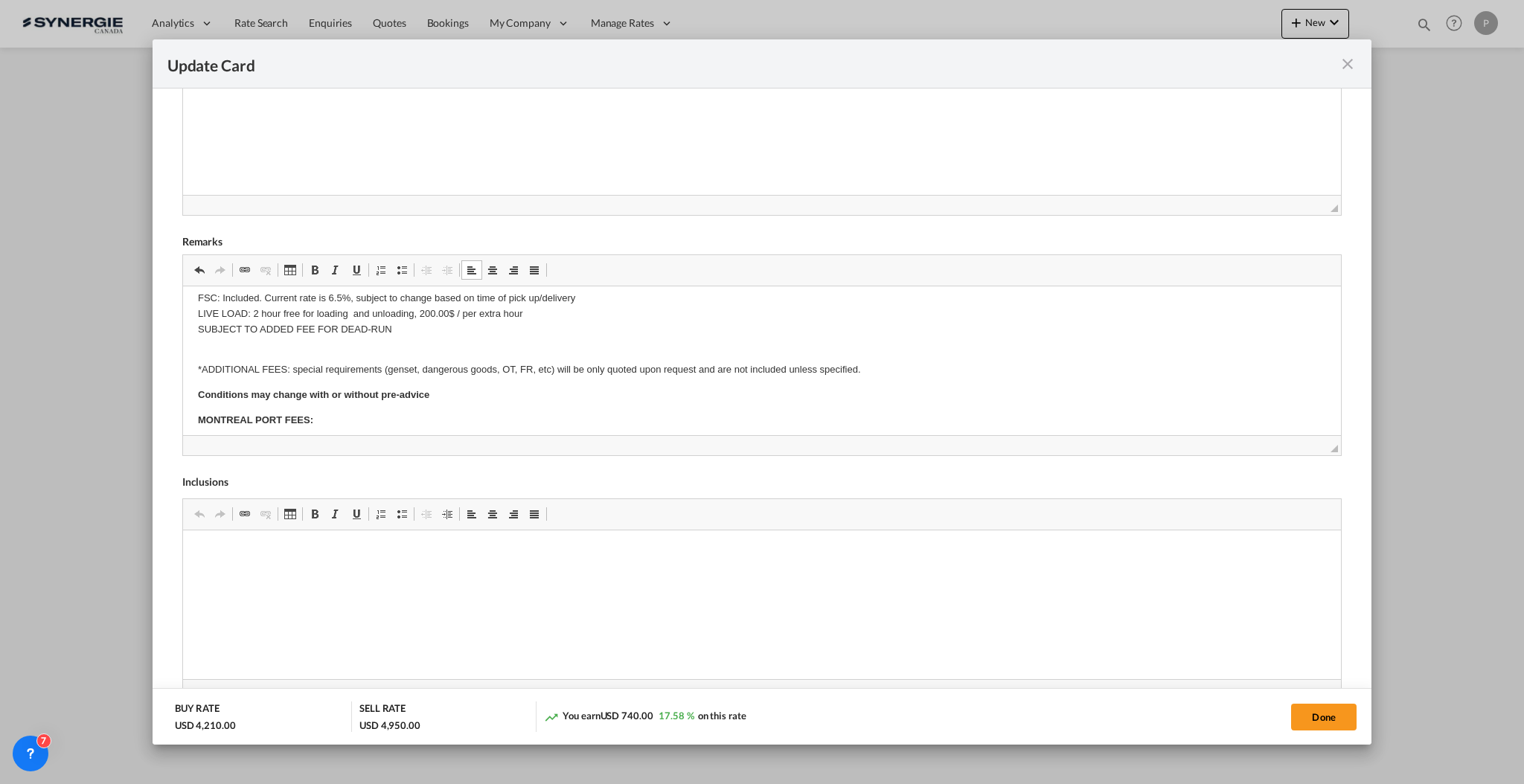
click at [871, 365] on p "*ADDITIONAL FEES: special requirements (genset, dangerous goods, OT, FR, etc) w…" at bounding box center [761, 362] width 1128 height 31
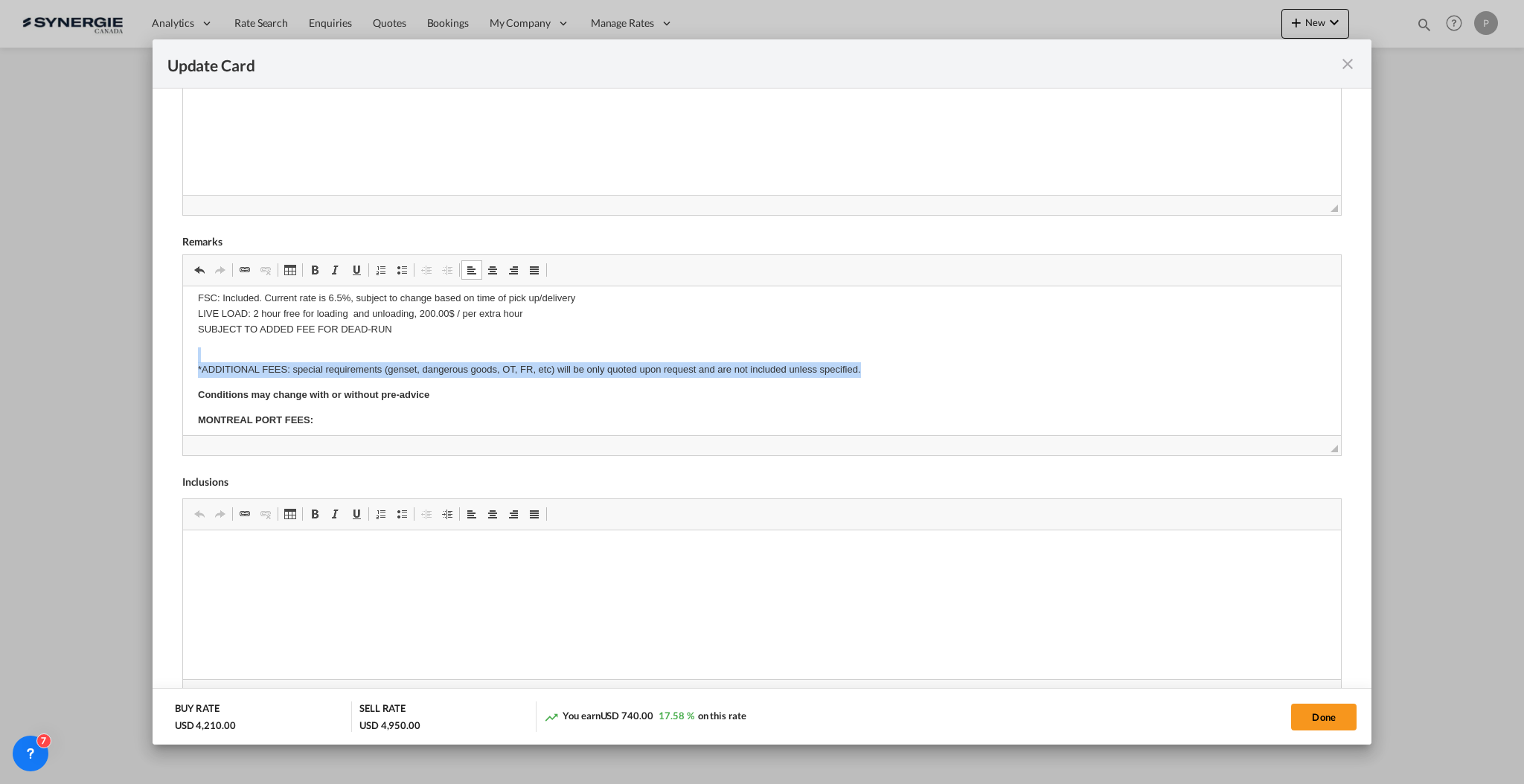
drag, startPoint x: 868, startPoint y: 366, endPoint x: 359, endPoint y: 632, distance: 573.4
click at [182, 345] on html "E Manifest (ACI): Applicable if Synergie is responsible to submit Per E-manifes…" at bounding box center [761, 441] width 1158 height 705
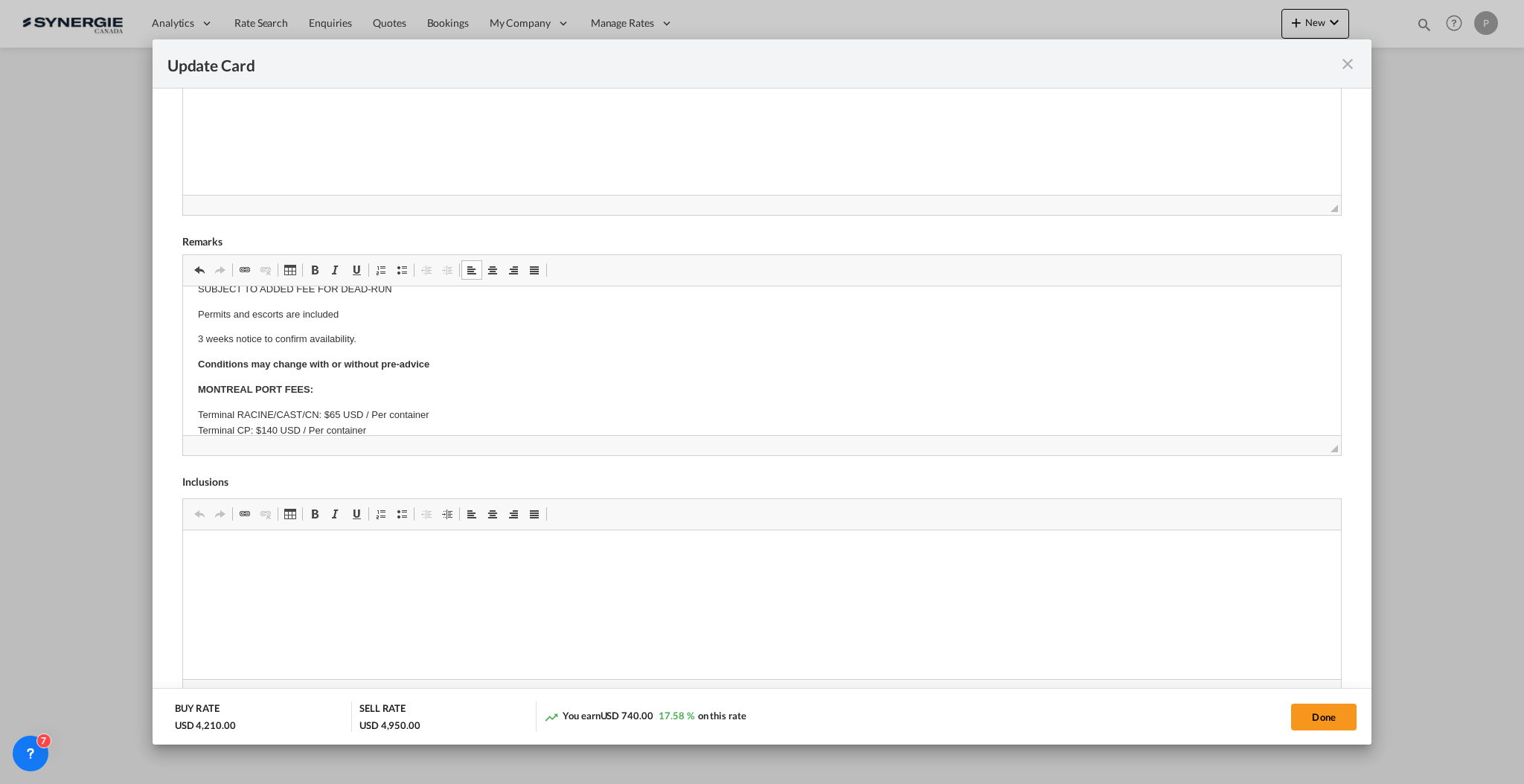
scroll to position [298, 0]
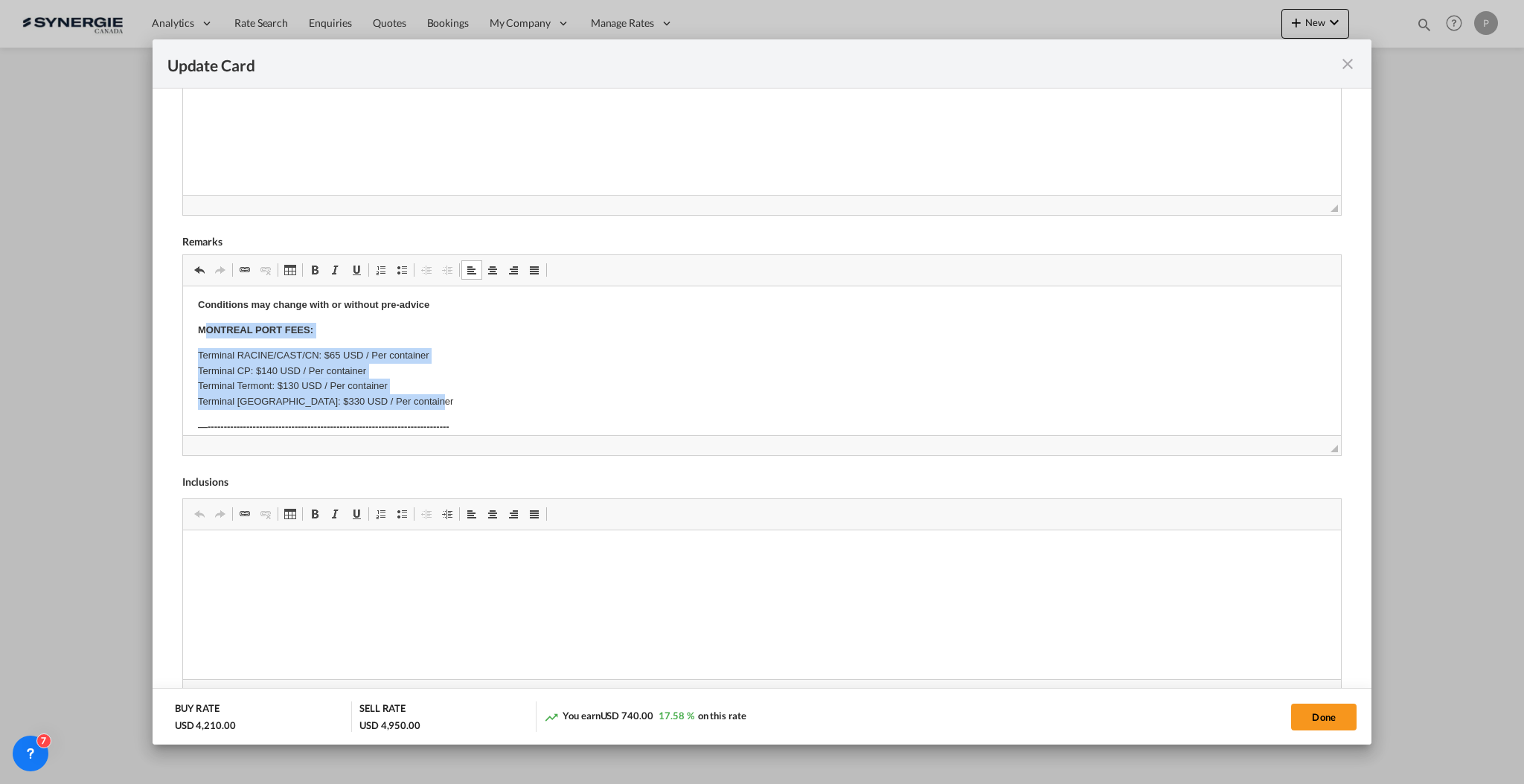
drag, startPoint x: 203, startPoint y: 332, endPoint x: 494, endPoint y: 395, distance: 297.7
click at [494, 395] on body "E Manifest (ACI): Applicable if Synergie is responsible to submit Per E-manifes…" at bounding box center [761, 346] width 1128 height 684
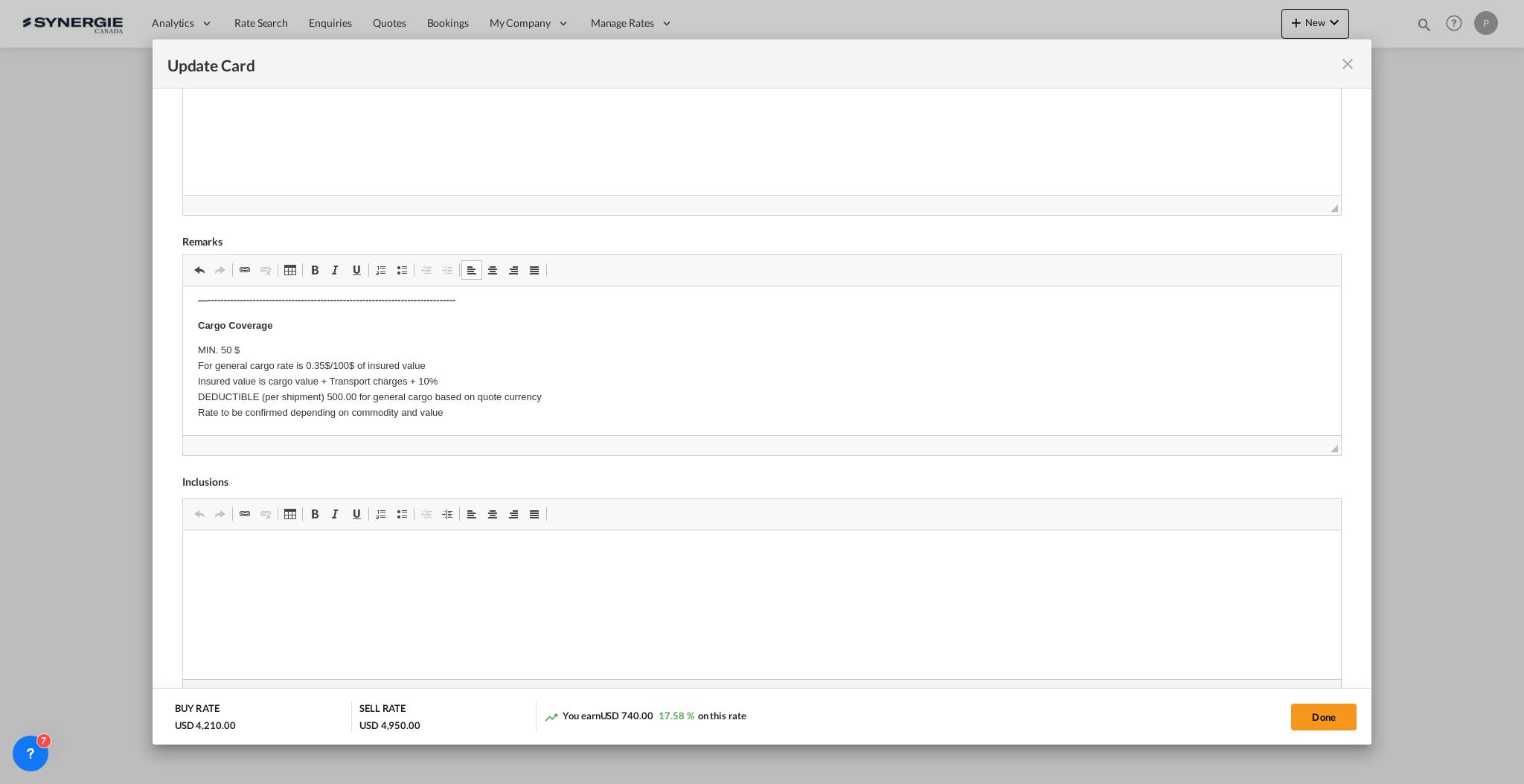
scroll to position [0, 0]
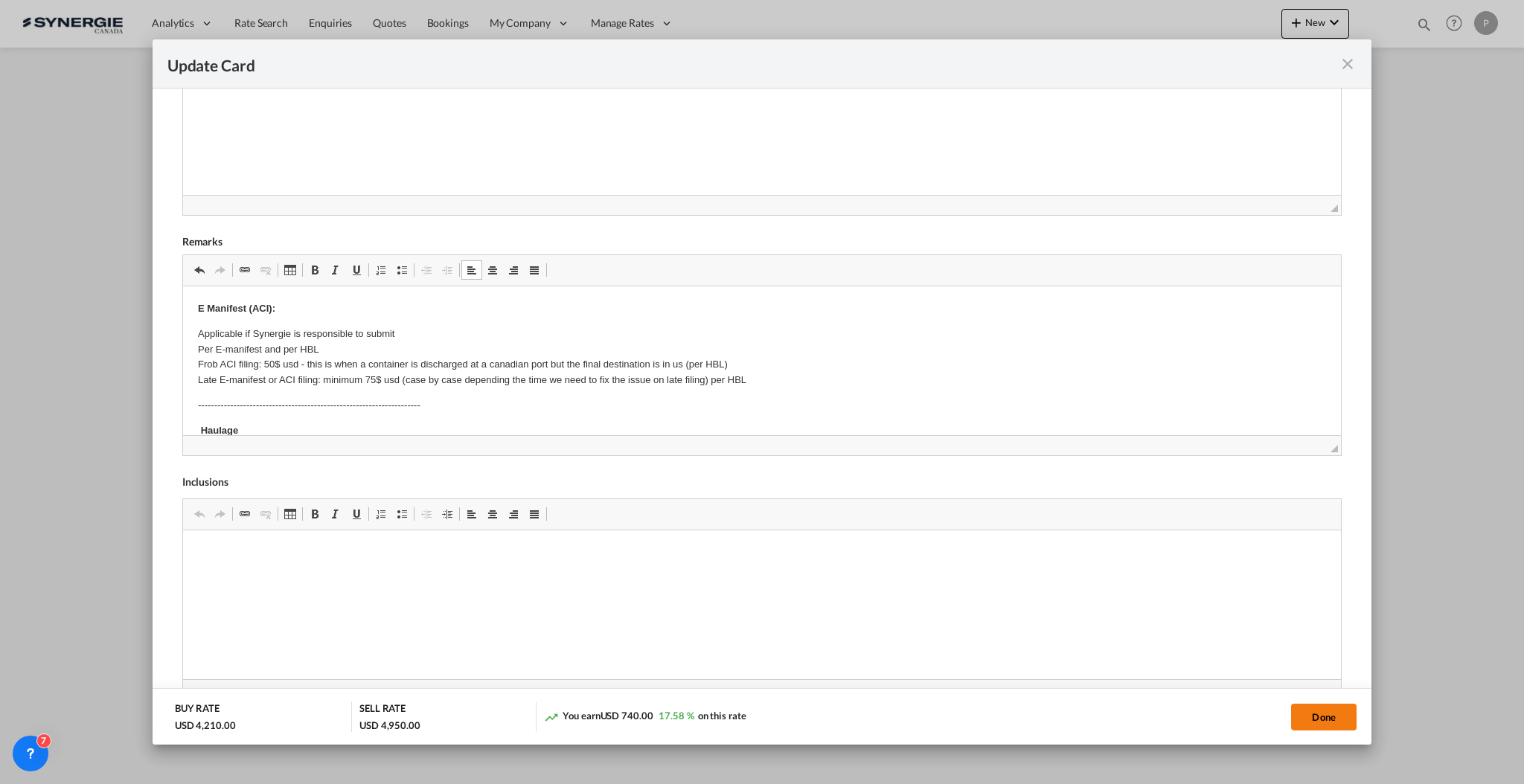
click at [1324, 717] on button "Done" at bounding box center [1323, 717] width 65 height 27
type input "[DATE]"
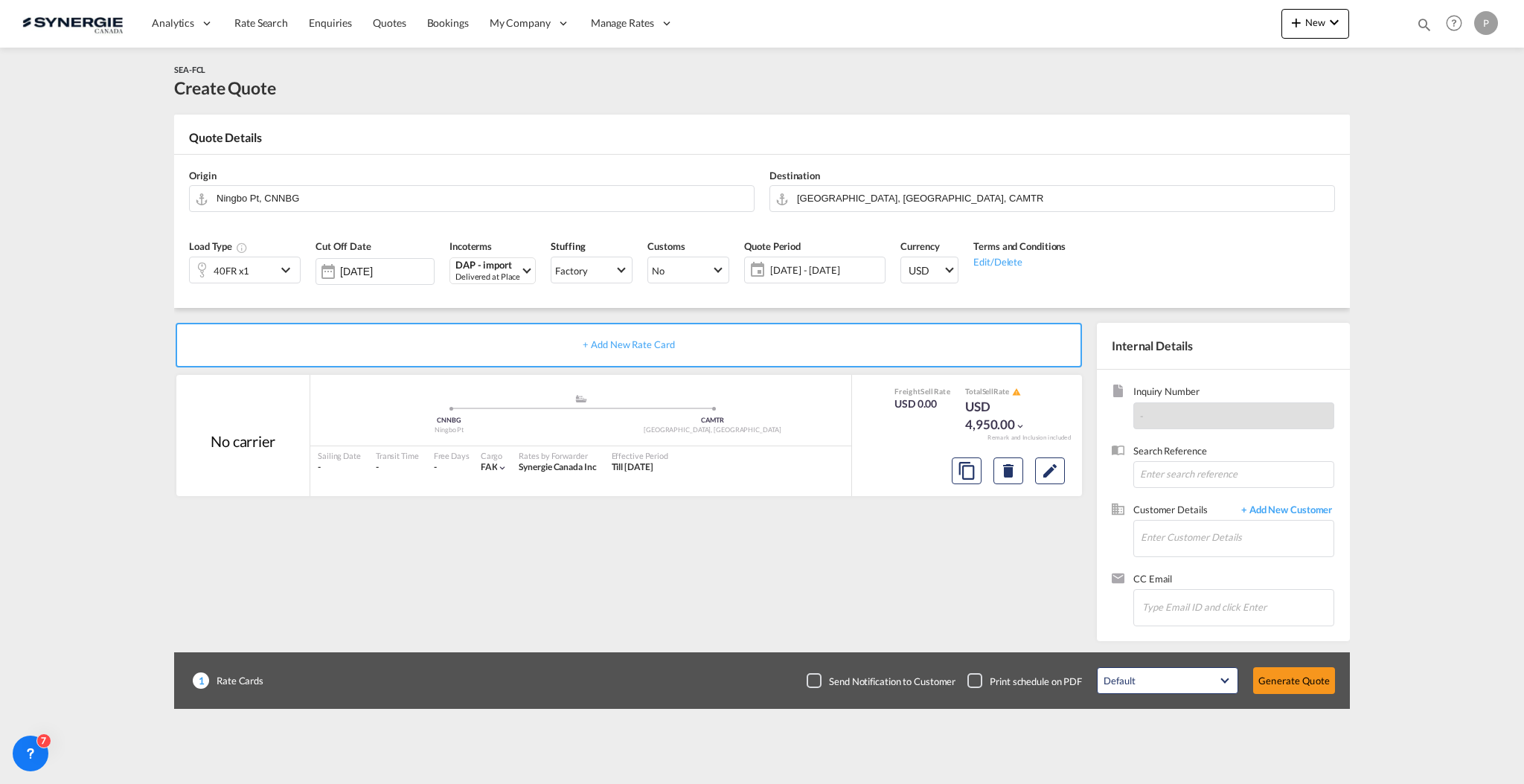
scroll to position [73, 0]
click at [1190, 516] on span "Customer Details" at bounding box center [1183, 511] width 100 height 17
click at [1205, 531] on input "Enter Customer Details" at bounding box center [1237, 537] width 193 height 33
paste input "[EMAIL_ADDRESS][DOMAIN_NAME]"
click at [1201, 565] on div "[PERSON_NAME] [EMAIL_ADDRESS][DOMAIN_NAME] | Ochi Logistics, Inc." at bounding box center [1236, 563] width 193 height 40
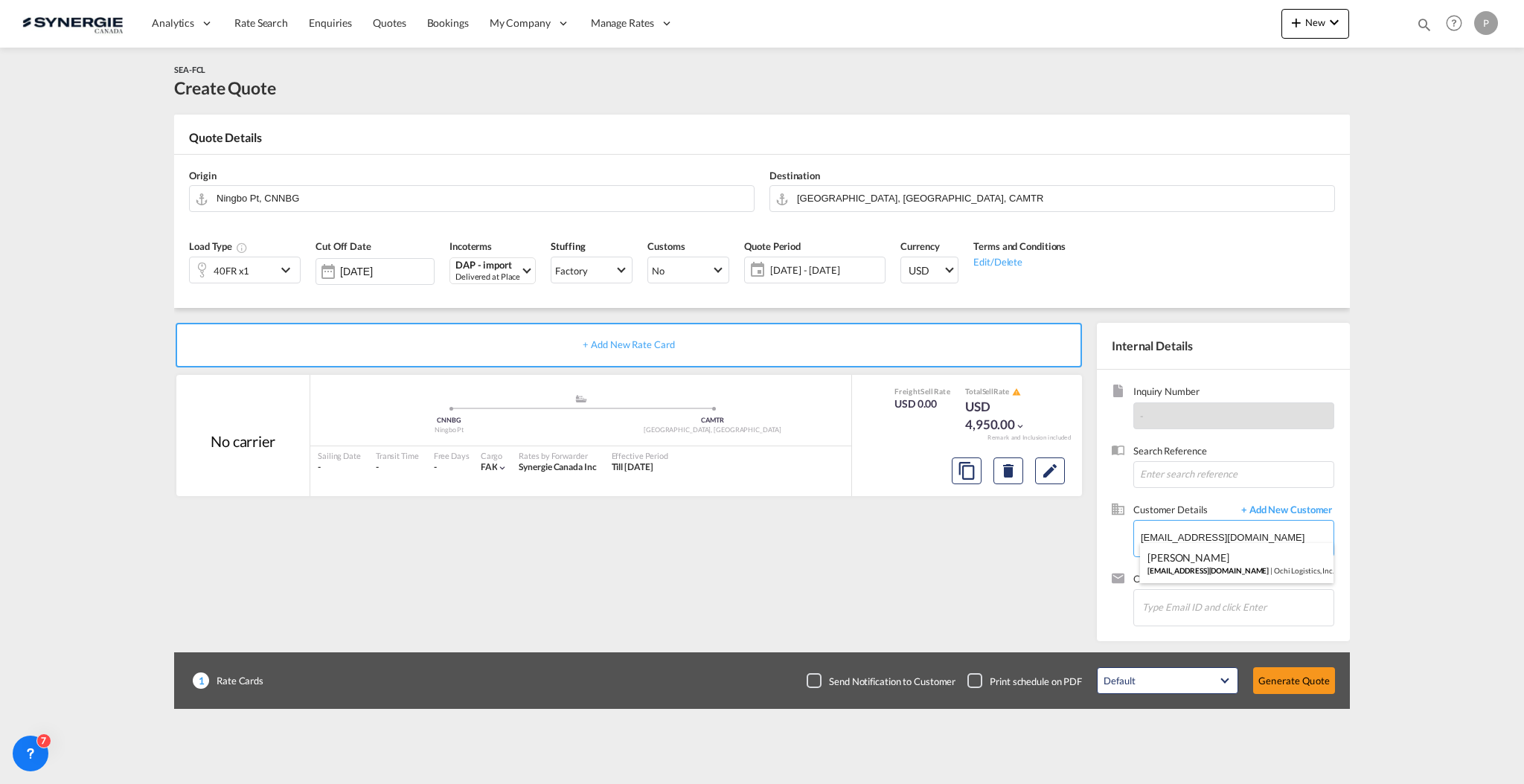
type input "Ochi Logistics, Inc., [PERSON_NAME], [EMAIL_ADDRESS][DOMAIN_NAME]"
click at [1286, 673] on button "Generate Quote" at bounding box center [1294, 680] width 82 height 27
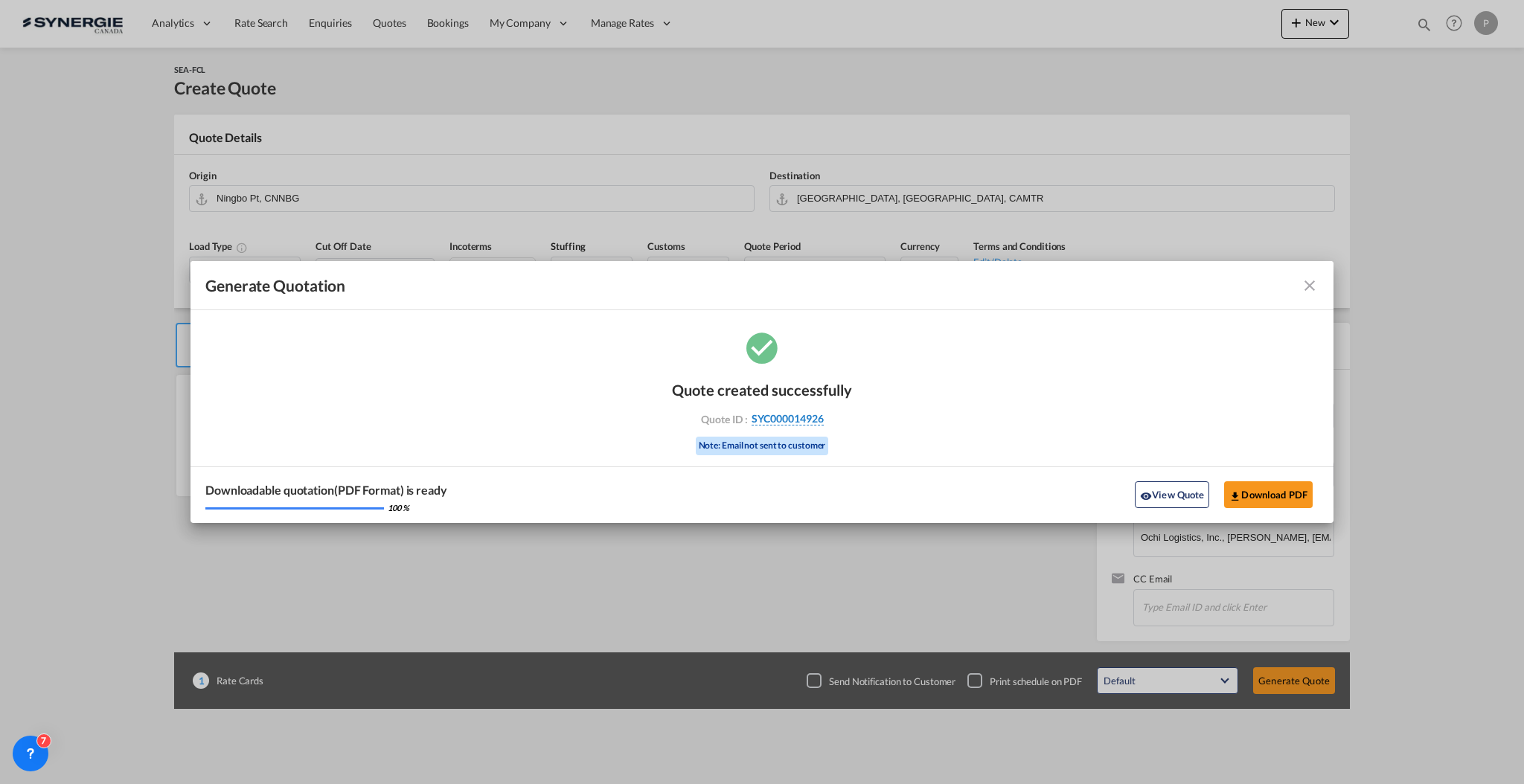
click at [823, 420] on div "Quote ID : SYC000014926" at bounding box center [762, 418] width 173 height 13
copy div "SYC000014926"
click at [1149, 493] on md-icon "icon-eye" at bounding box center [1146, 496] width 12 height 12
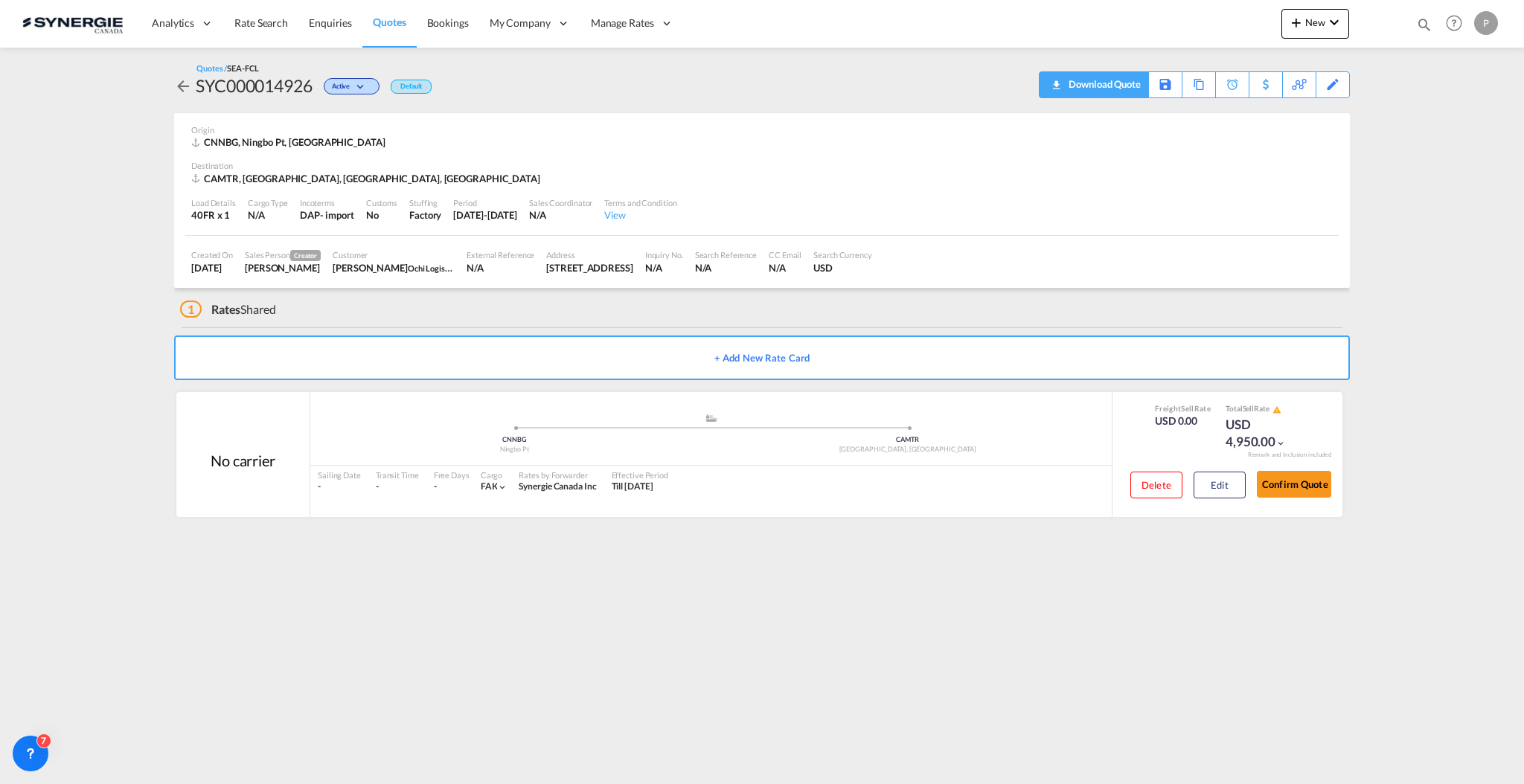
click at [1122, 88] on div "Download Quote" at bounding box center [1103, 84] width 76 height 24
click at [1221, 480] on button "Edit" at bounding box center [1219, 485] width 52 height 27
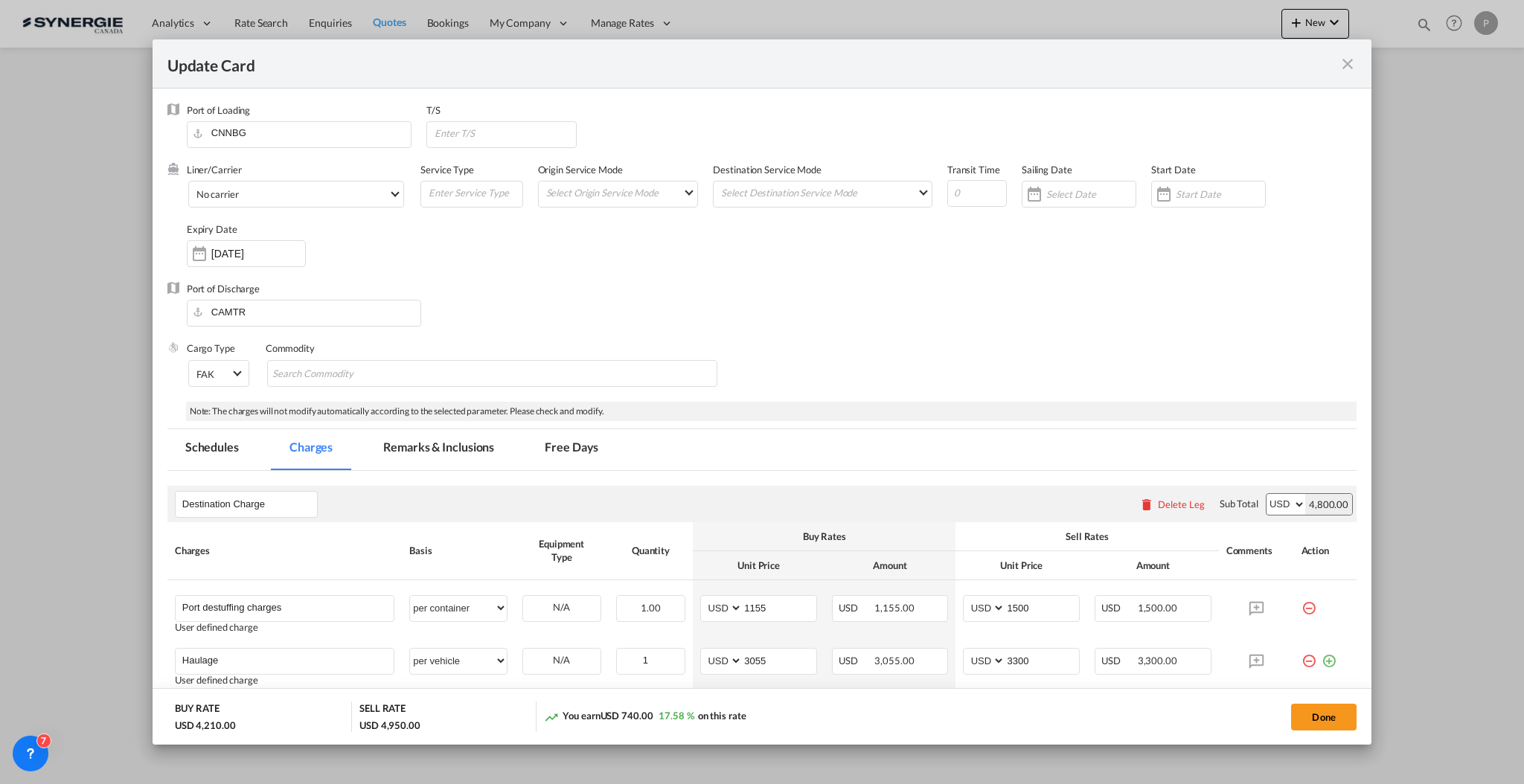
drag, startPoint x: 469, startPoint y: 451, endPoint x: 509, endPoint y: 537, distance: 95.2
click at [469, 451] on md-tab-item "Remarks & Inclusions" at bounding box center [438, 449] width 147 height 41
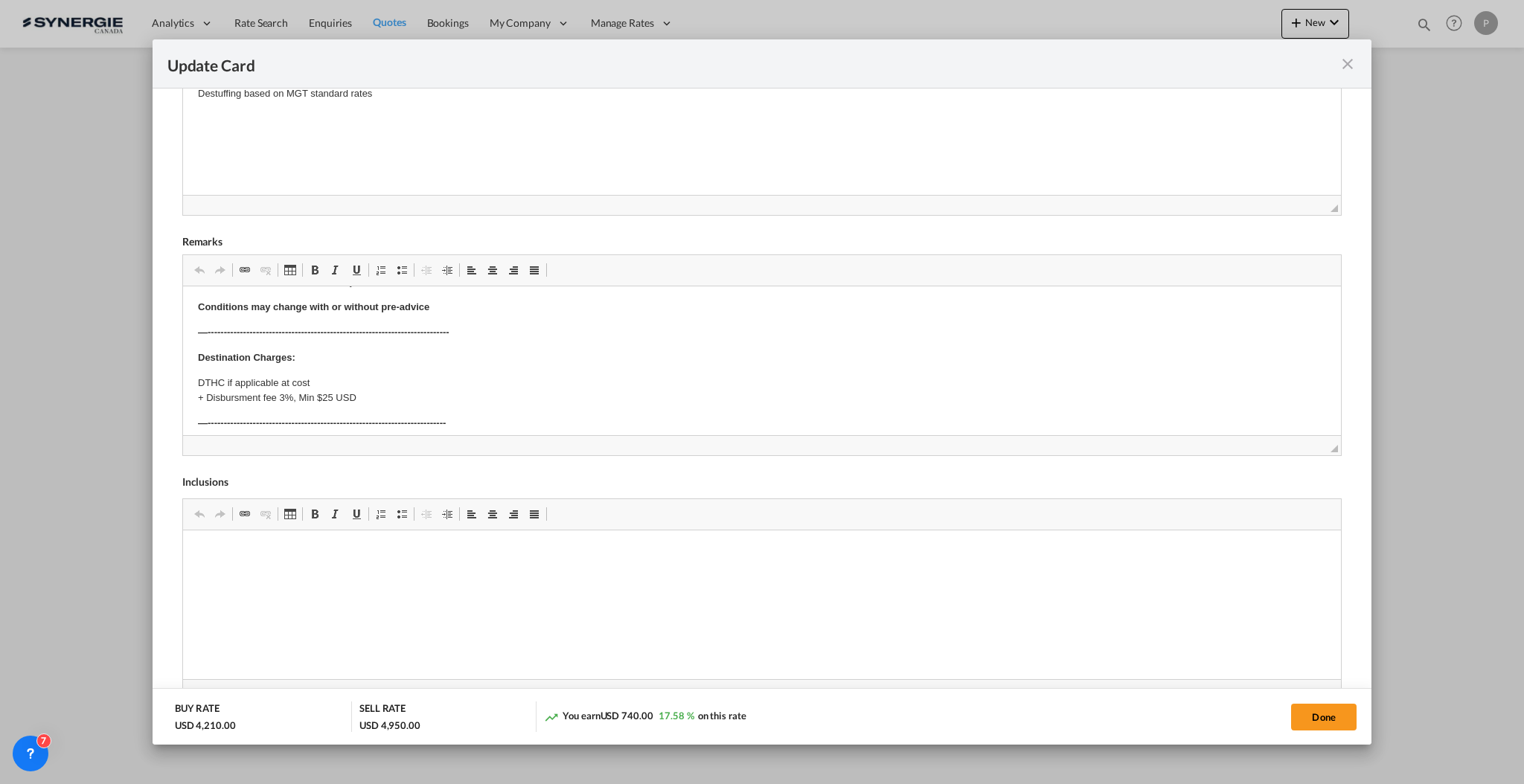
scroll to position [298, 0]
click at [1333, 722] on button "Done" at bounding box center [1323, 717] width 65 height 27
type input "[DATE]"
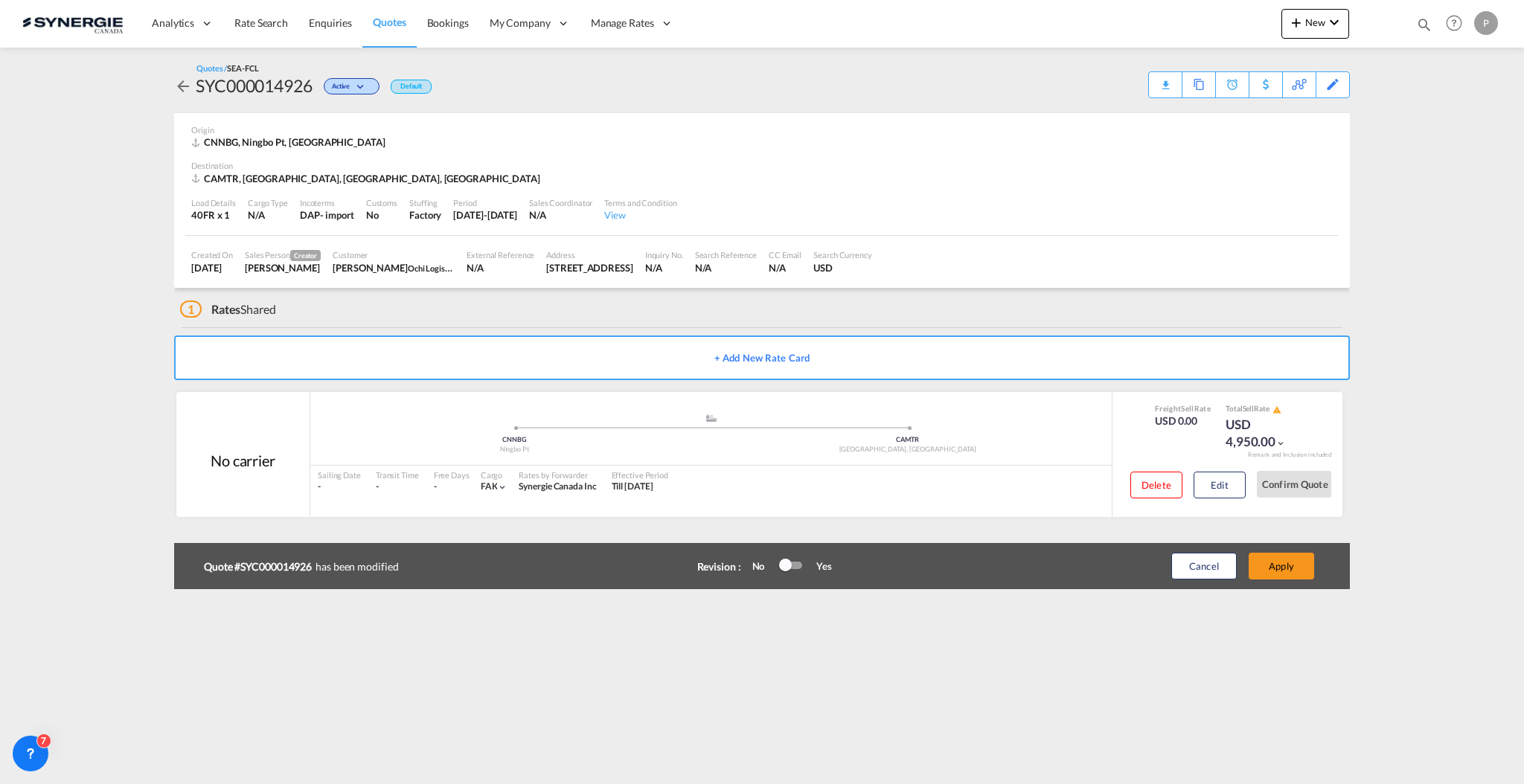
scroll to position [73, 0]
click at [1295, 556] on button "Apply" at bounding box center [1280, 566] width 65 height 27
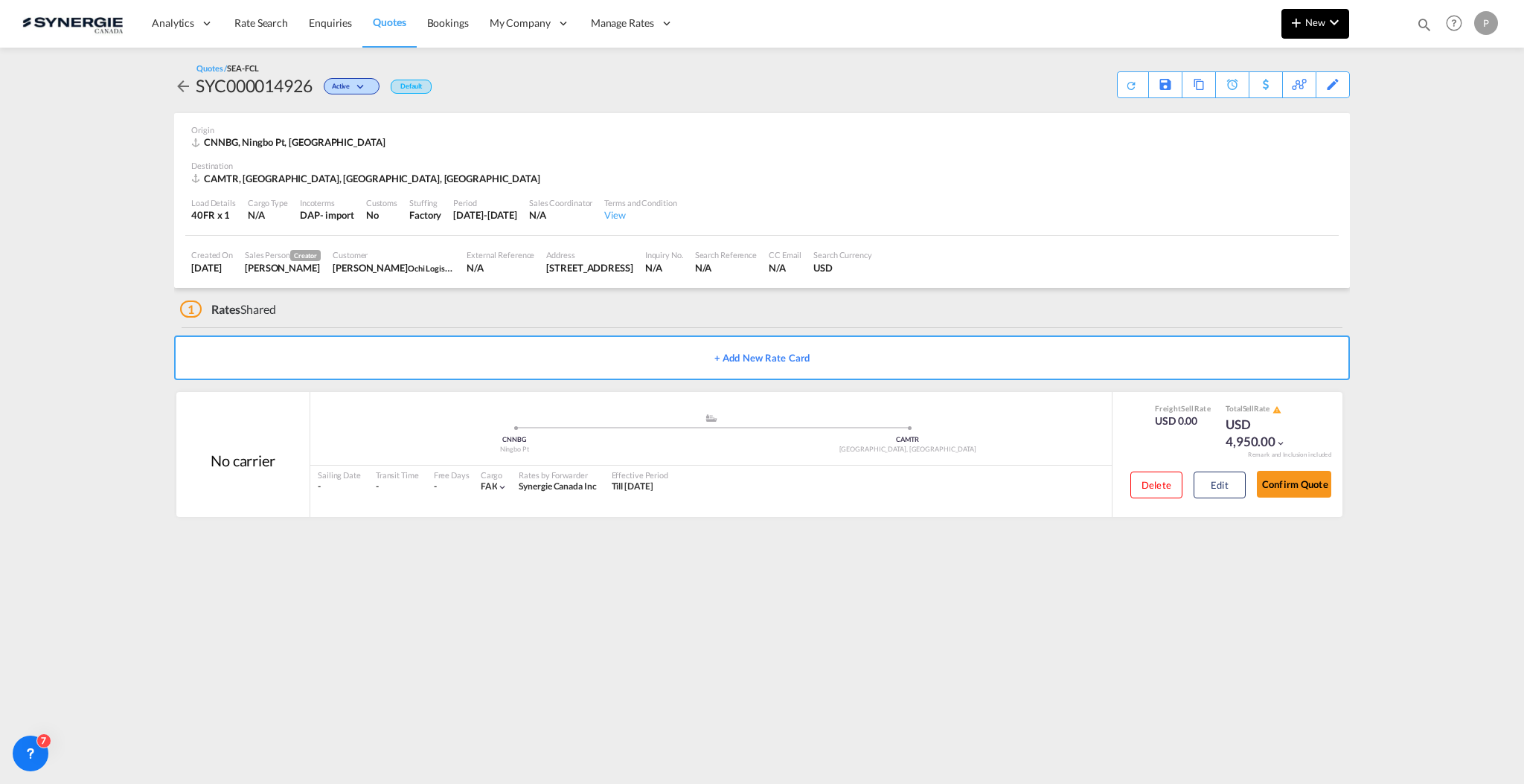
click at [1325, 25] on md-icon "icon-chevron-down" at bounding box center [1334, 22] width 18 height 18
click at [1260, 119] on md-icon "button" at bounding box center [1254, 112] width 18 height 18
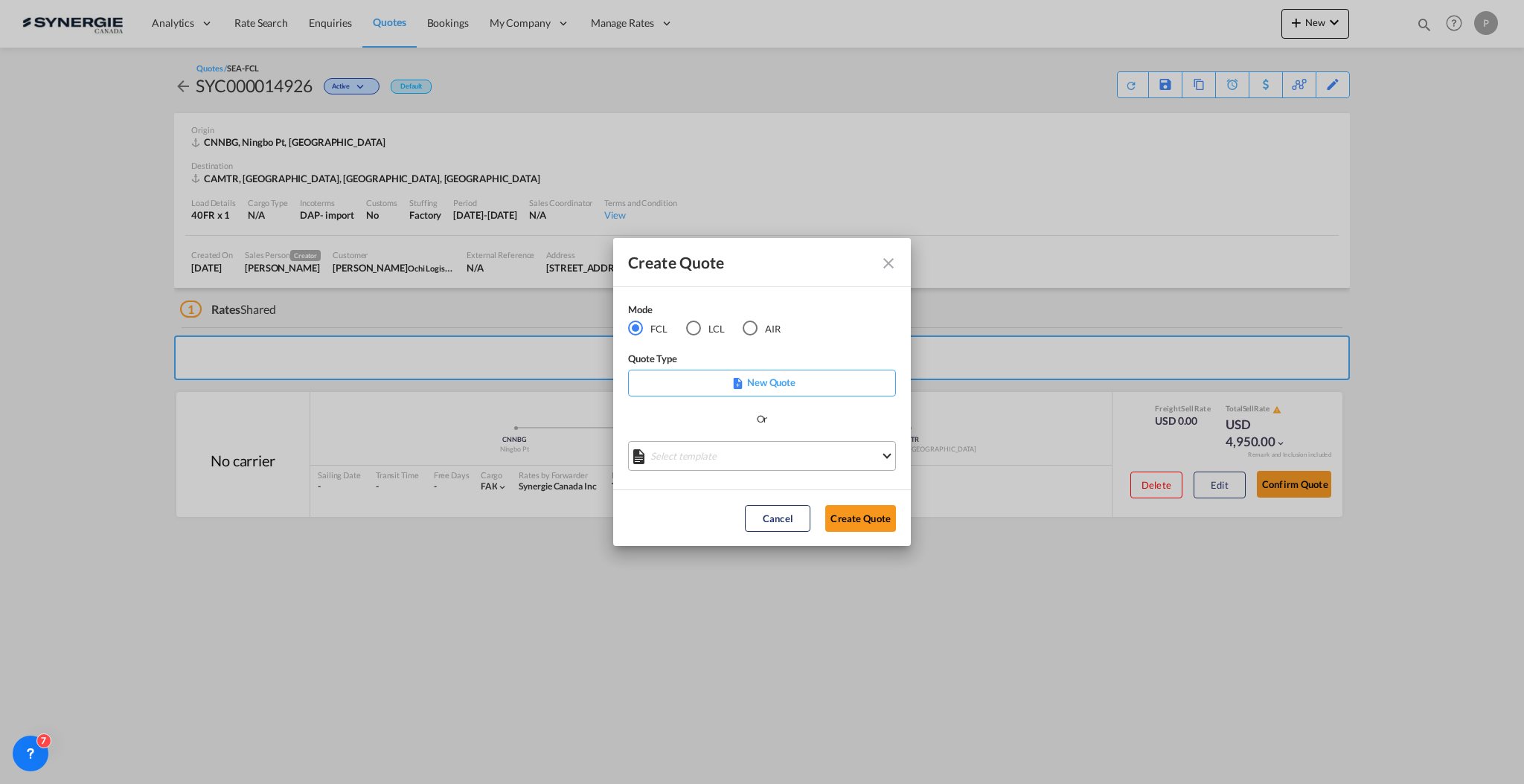
click at [697, 448] on md-select "Select template *NEW* FCL FREEHAND / DAP [PERSON_NAME] | [DATE] *NEW* Import FC…" at bounding box center [762, 456] width 268 height 30
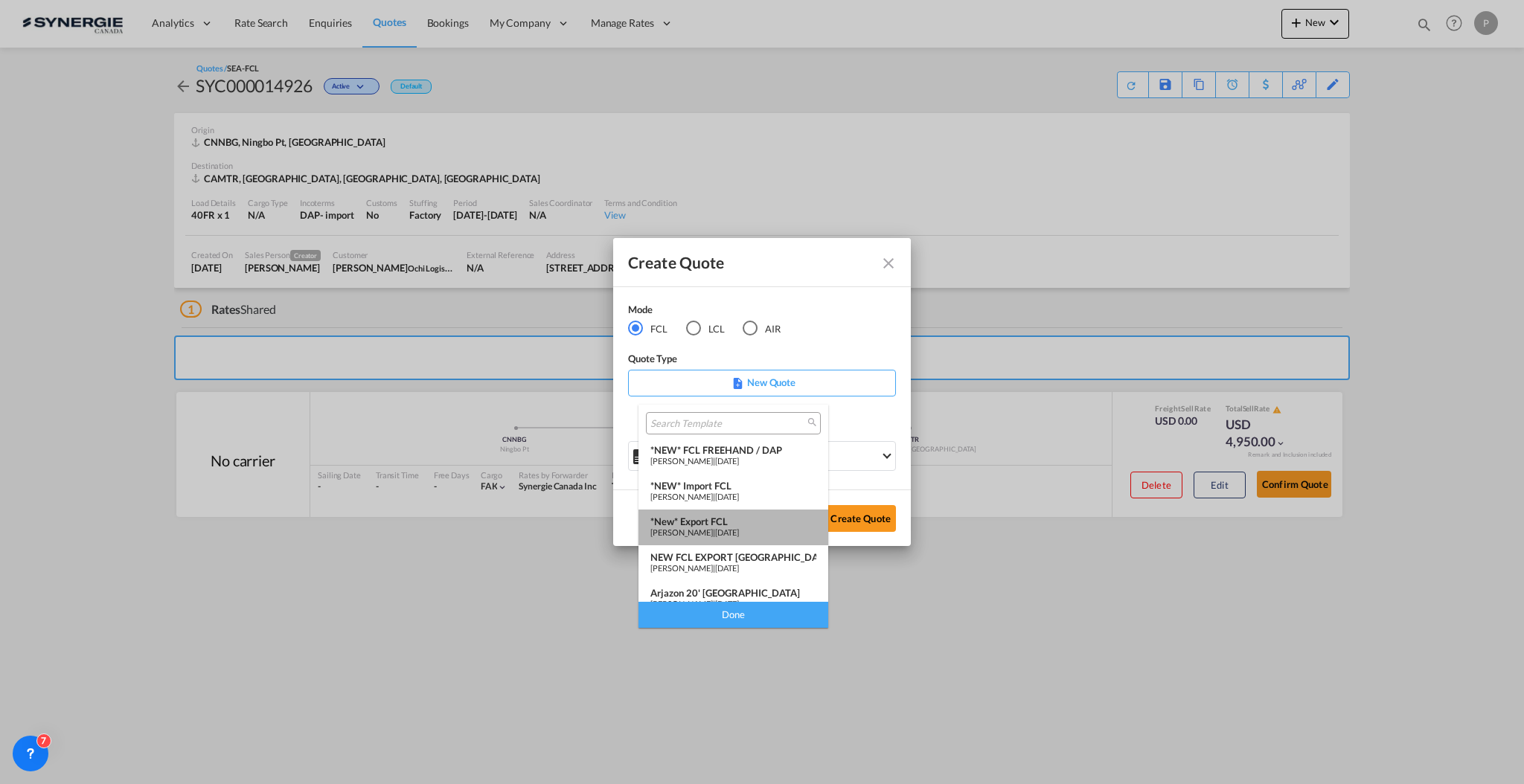
click at [739, 528] on span "[DATE]" at bounding box center [727, 533] width 24 height 10
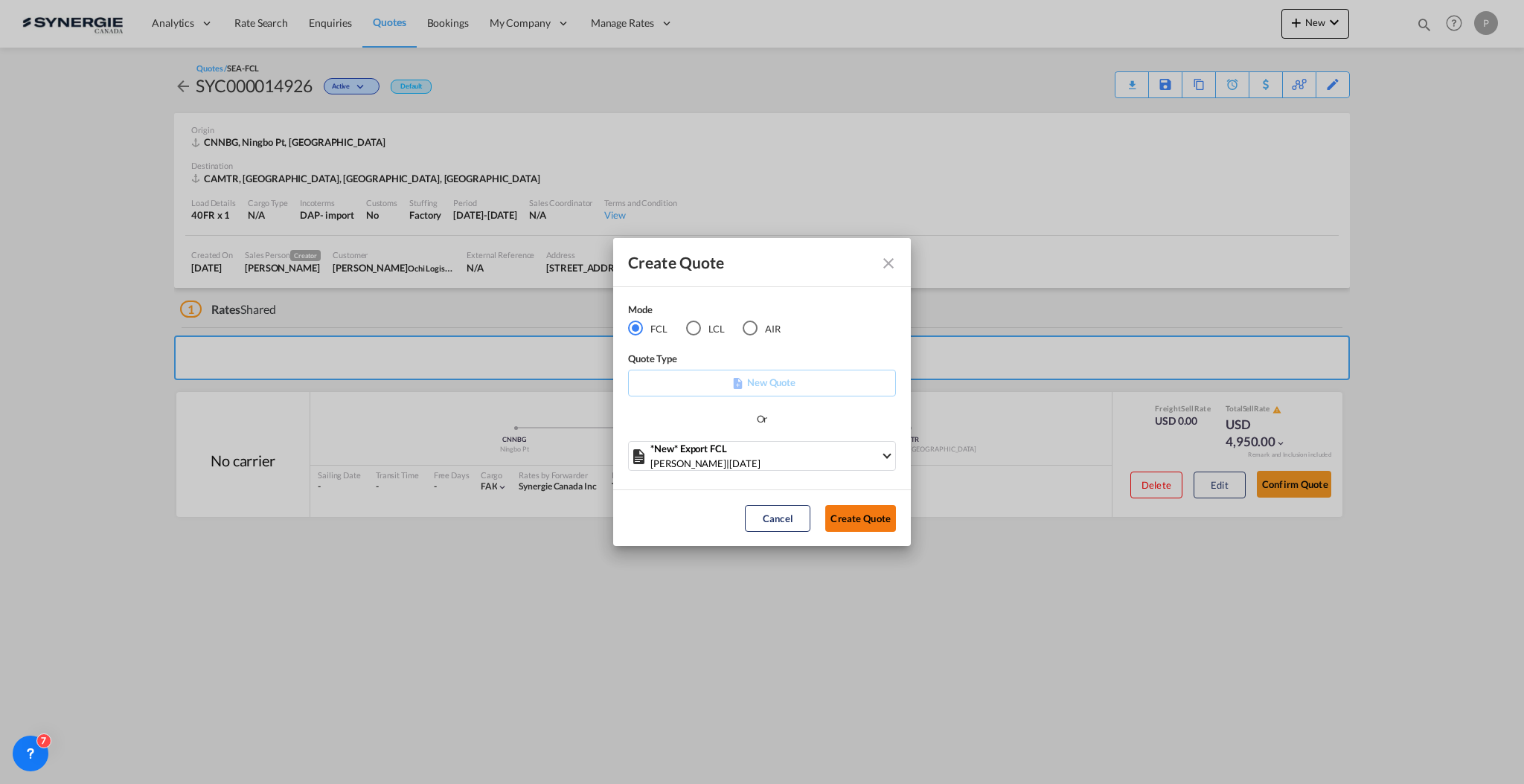
click at [841, 520] on button "Create Quote" at bounding box center [860, 518] width 71 height 27
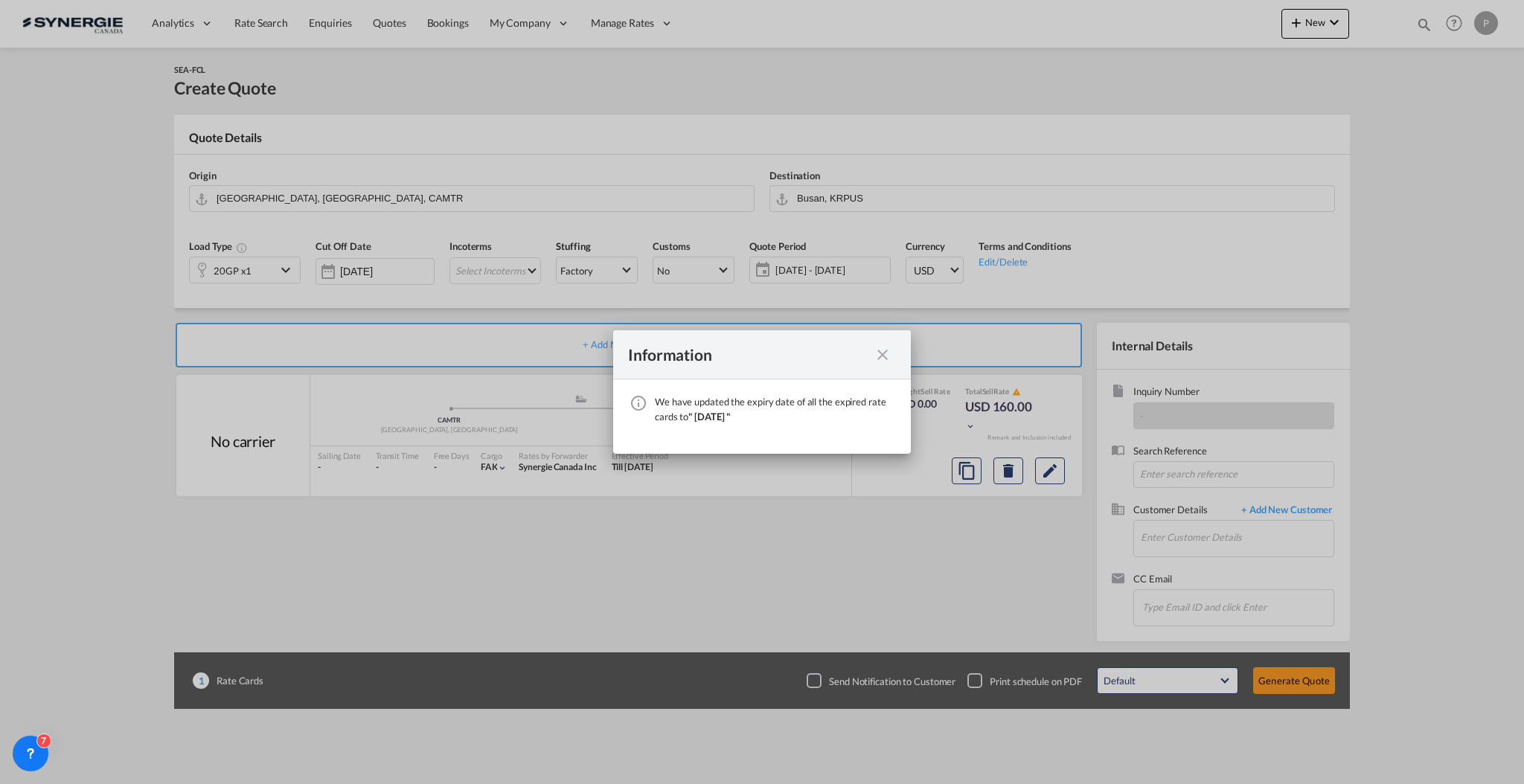
click at [45, 223] on div "Information We have updated the expiry date of all the expired rate cards to " …" at bounding box center [762, 392] width 1524 height 784
click at [889, 357] on md-icon "icon-close fg-AAA8AD cursor" at bounding box center [882, 355] width 18 height 18
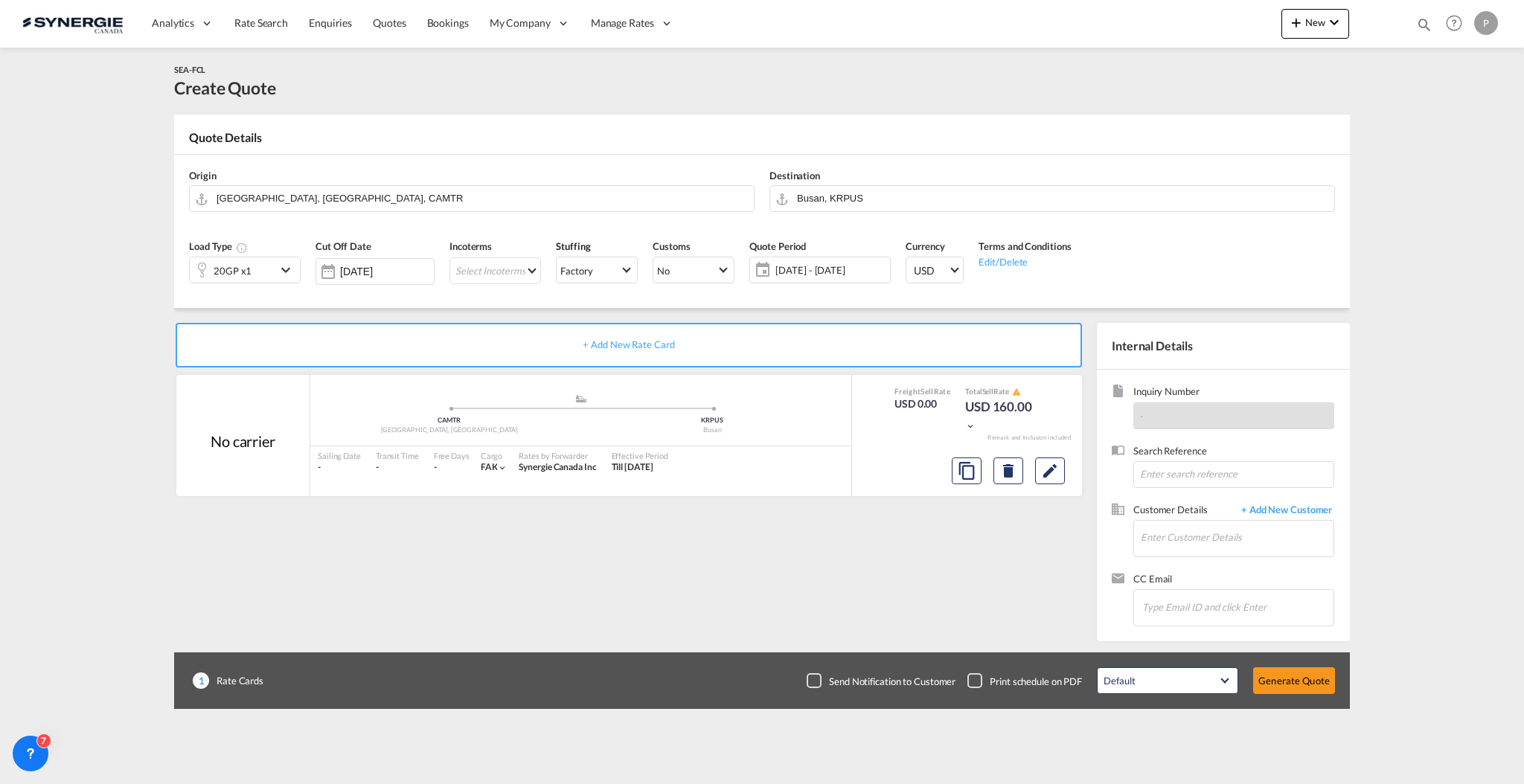
click at [269, 274] on div "20GP x1" at bounding box center [233, 269] width 86 height 25
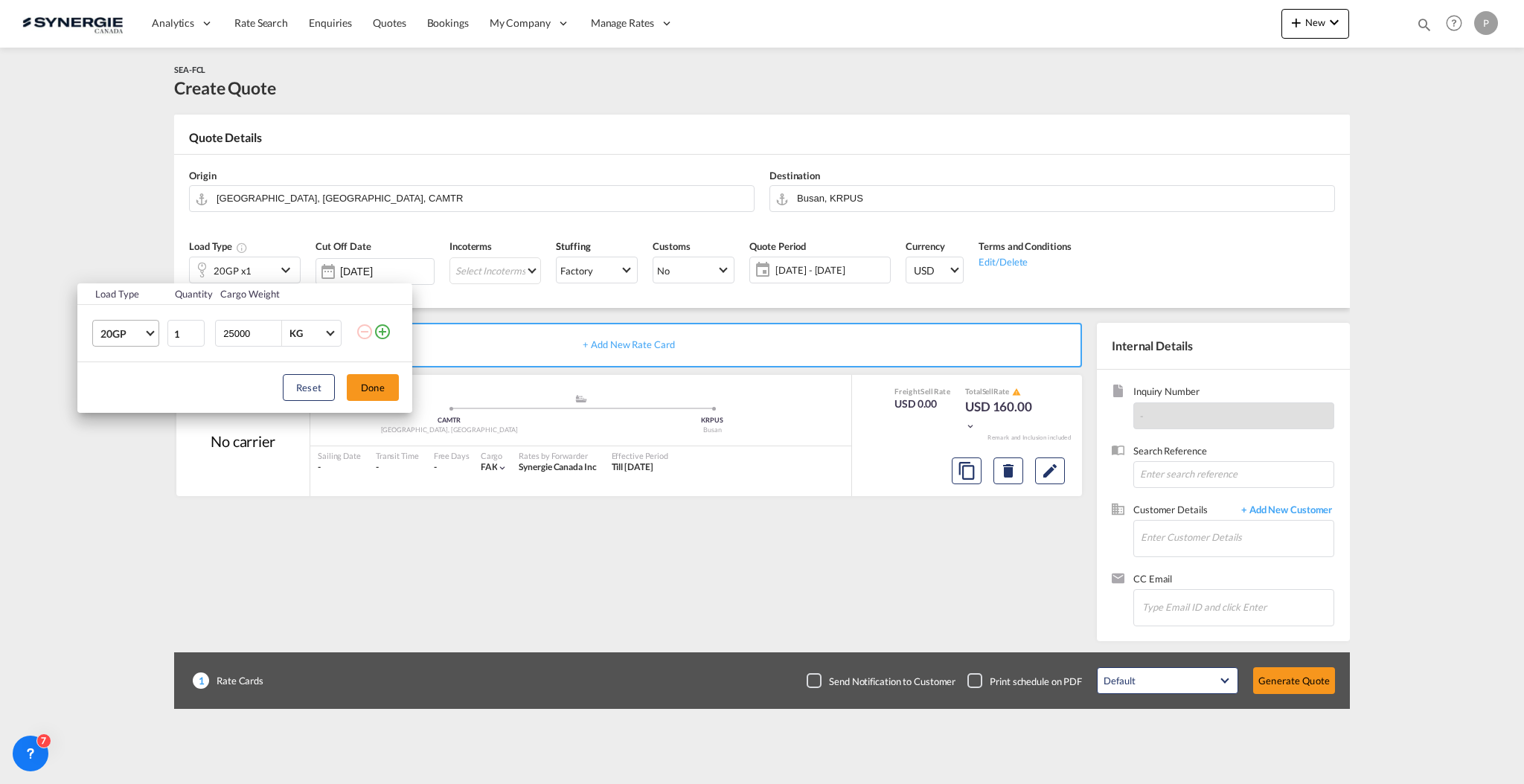
click at [138, 338] on span "20GP" at bounding box center [121, 334] width 43 height 15
click at [151, 422] on md-option "40OT" at bounding box center [139, 422] width 101 height 36
click at [382, 388] on button "Done" at bounding box center [373, 387] width 52 height 27
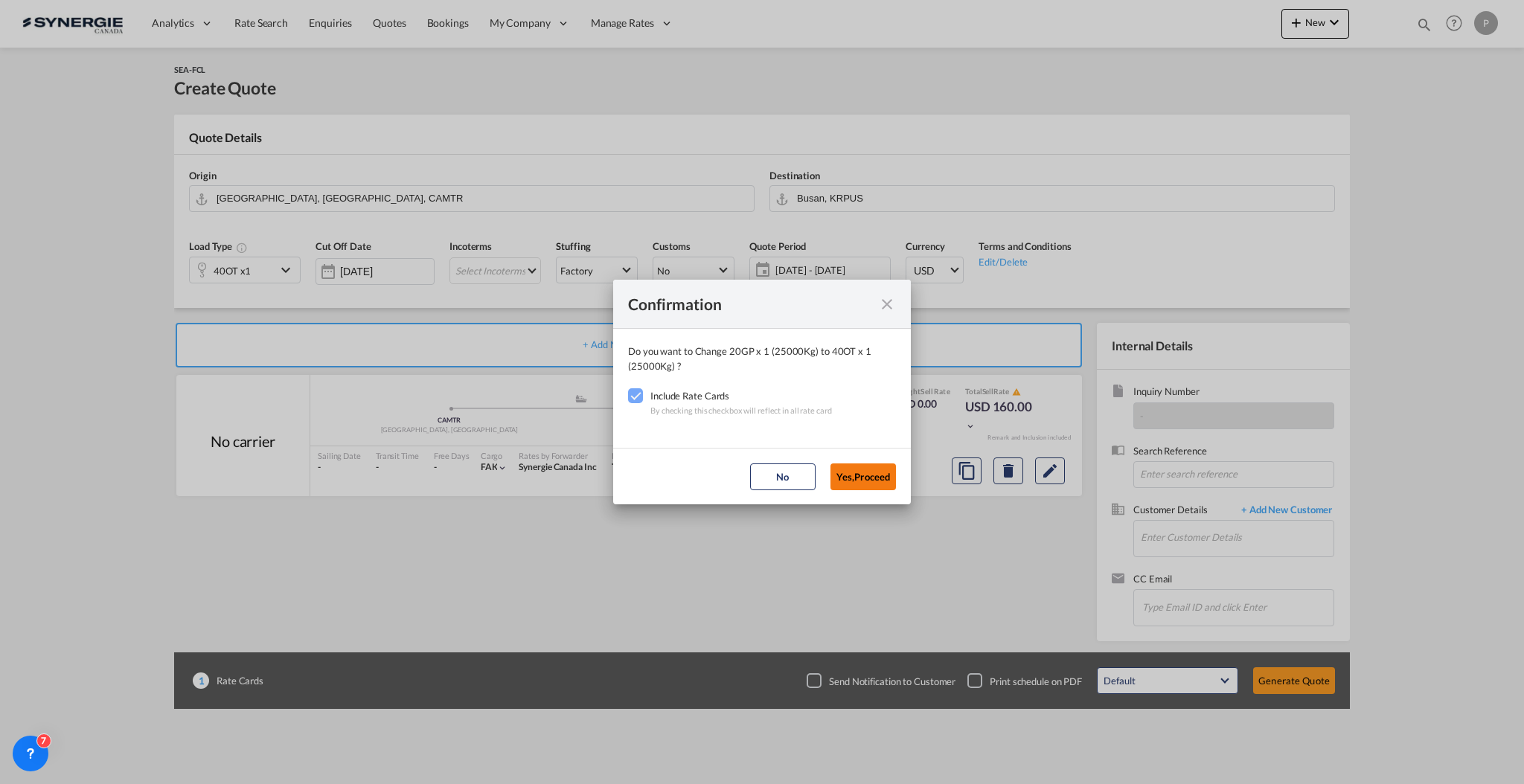
click at [866, 475] on button "Yes,Proceed" at bounding box center [862, 477] width 65 height 27
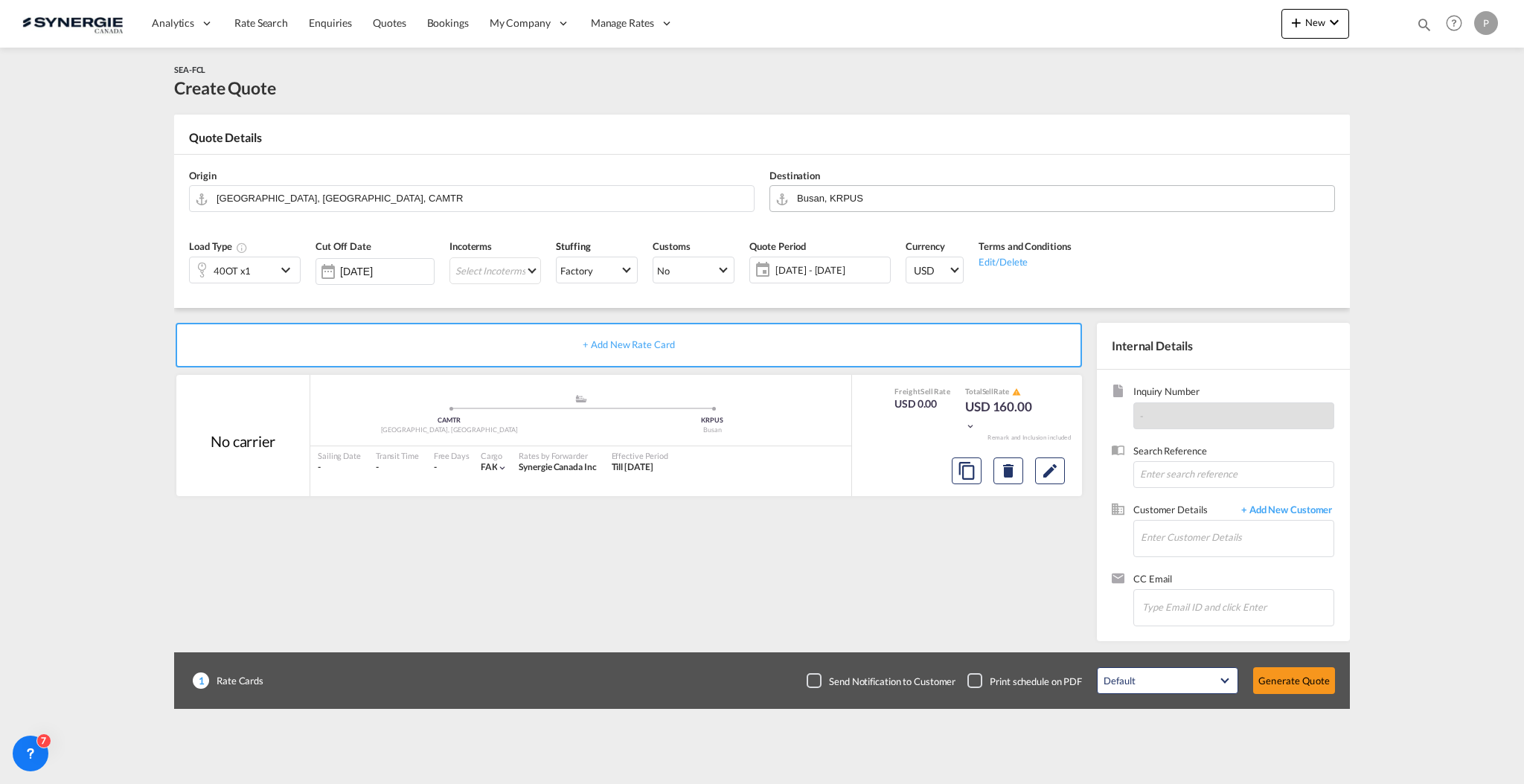
click at [874, 202] on input "Busan, KRPUS" at bounding box center [1062, 198] width 530 height 26
